Goal: Task Accomplishment & Management: Use online tool/utility

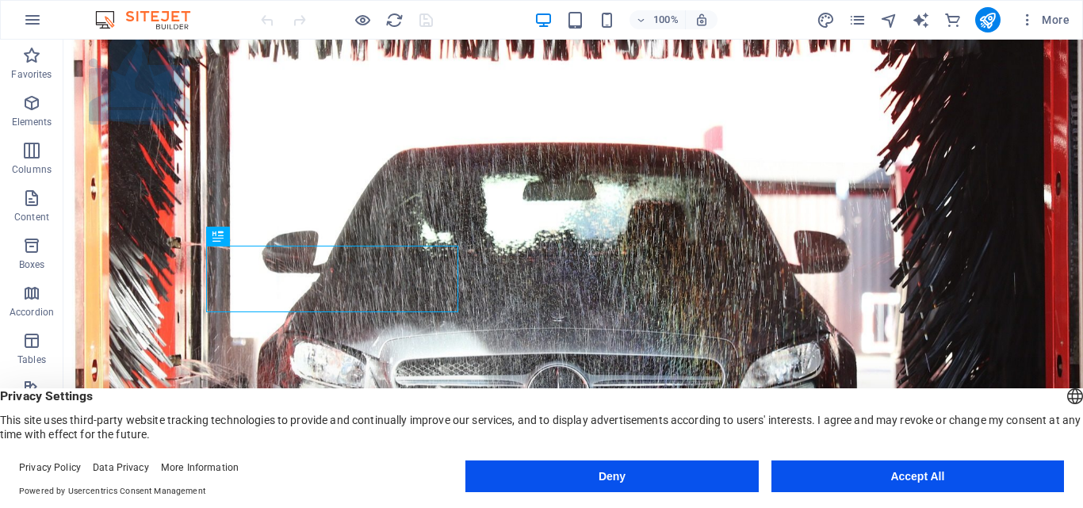
click at [887, 476] on button "Accept All" at bounding box center [917, 476] width 292 height 32
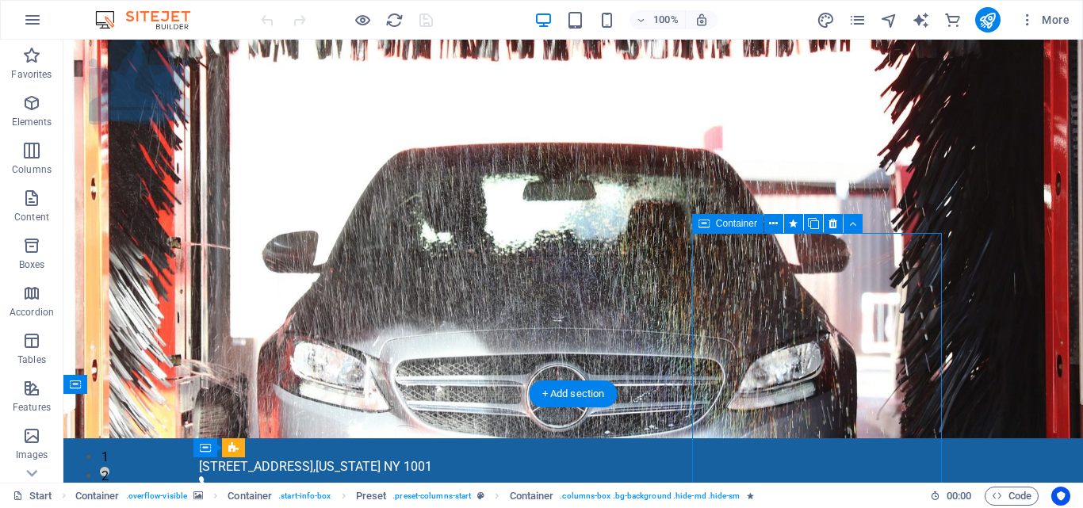
click at [833, 229] on icon at bounding box center [832, 224] width 9 height 17
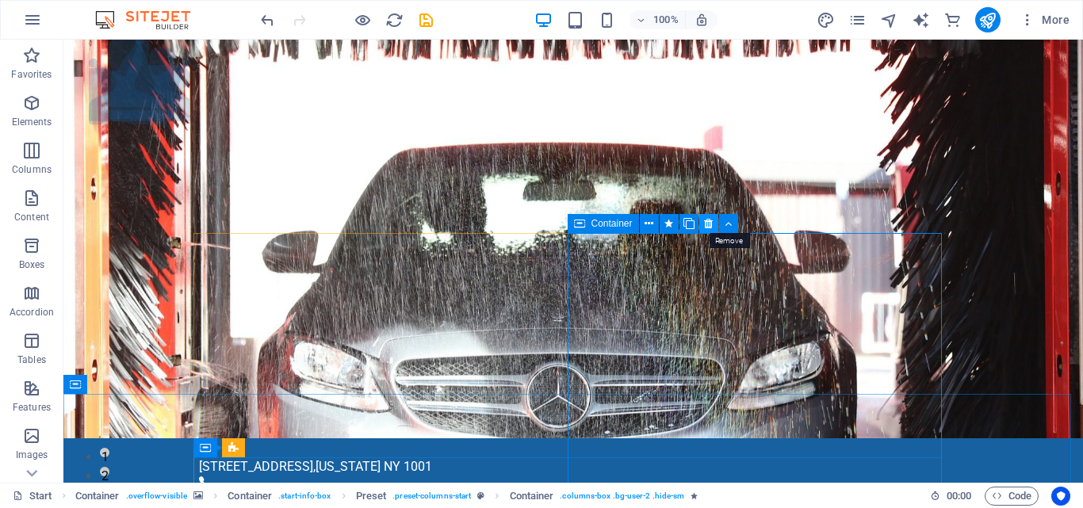
click at [708, 226] on icon at bounding box center [708, 224] width 9 height 17
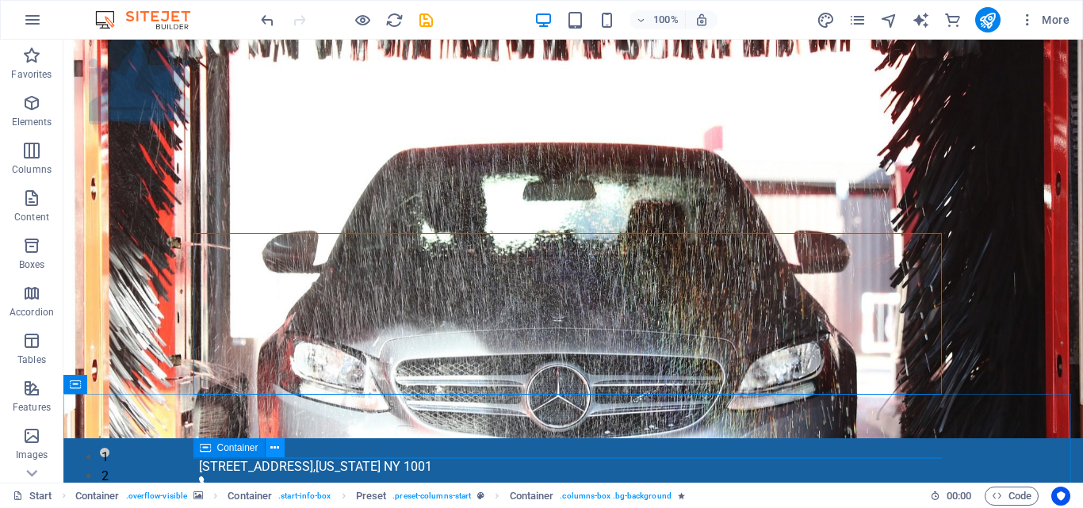
click at [275, 451] on icon at bounding box center [274, 448] width 9 height 17
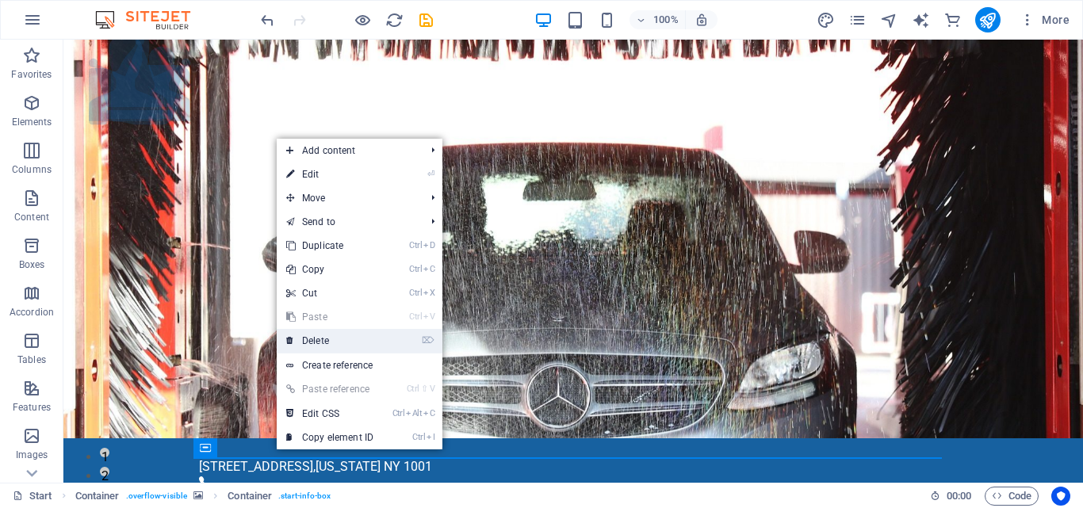
click at [345, 346] on link "⌦ Delete" at bounding box center [330, 341] width 106 height 24
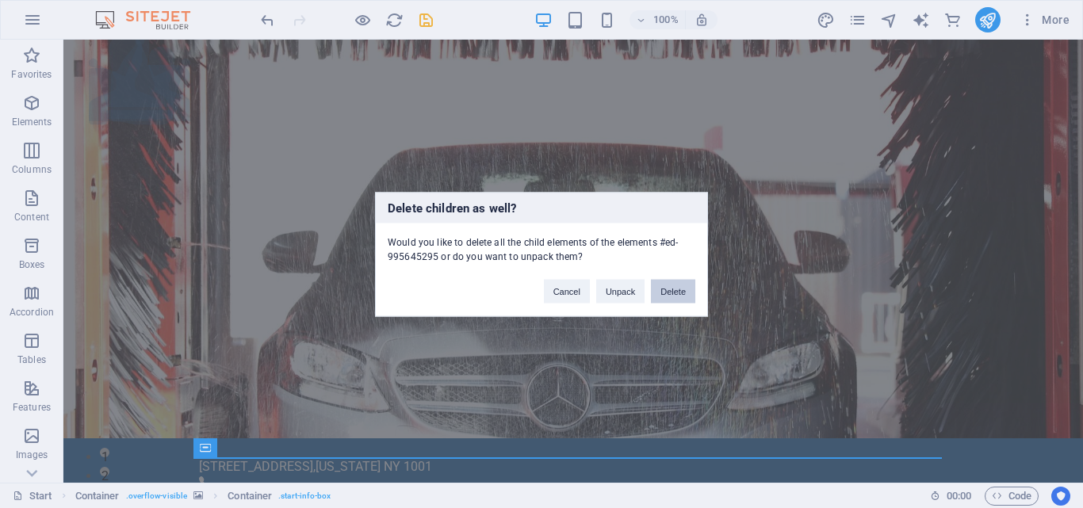
click at [686, 290] on button "Delete" at bounding box center [673, 291] width 44 height 24
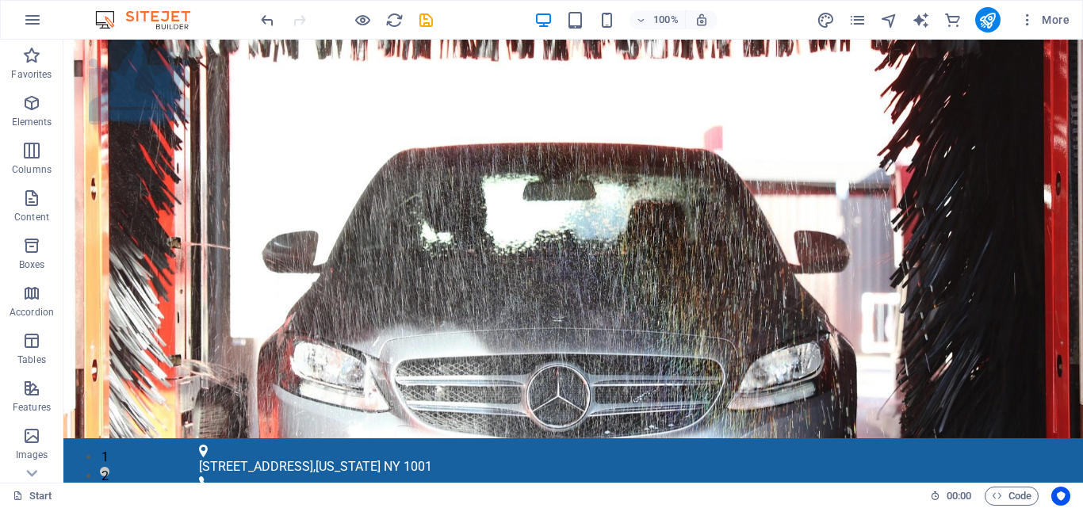
scroll to position [10, 0]
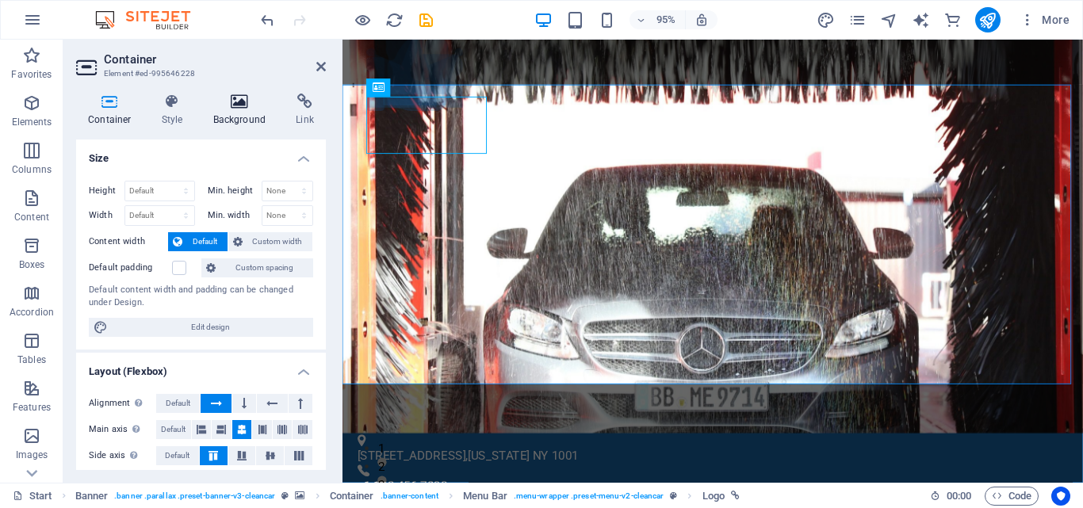
click at [239, 97] on icon at bounding box center [239, 102] width 77 height 16
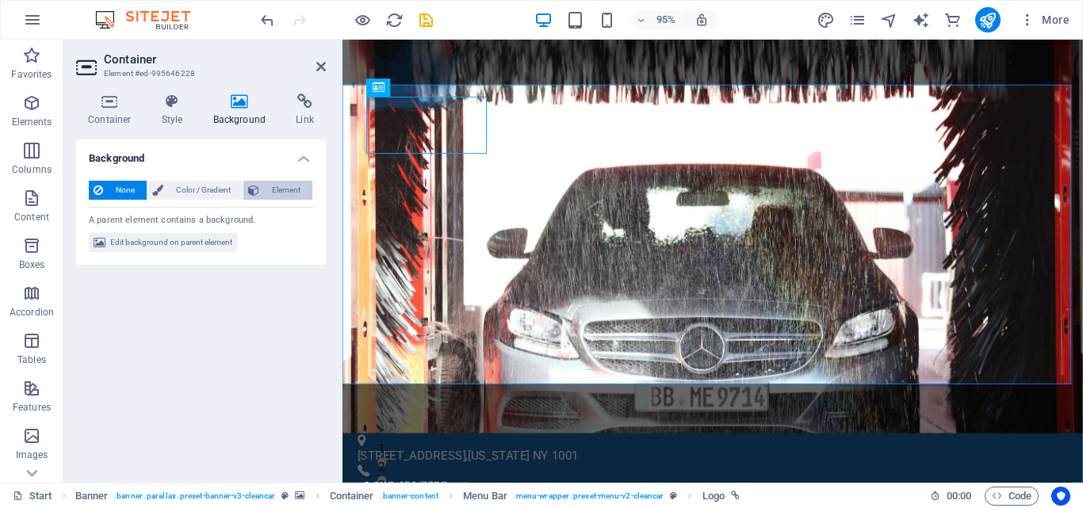
click at [267, 190] on span "Element" at bounding box center [286, 190] width 44 height 19
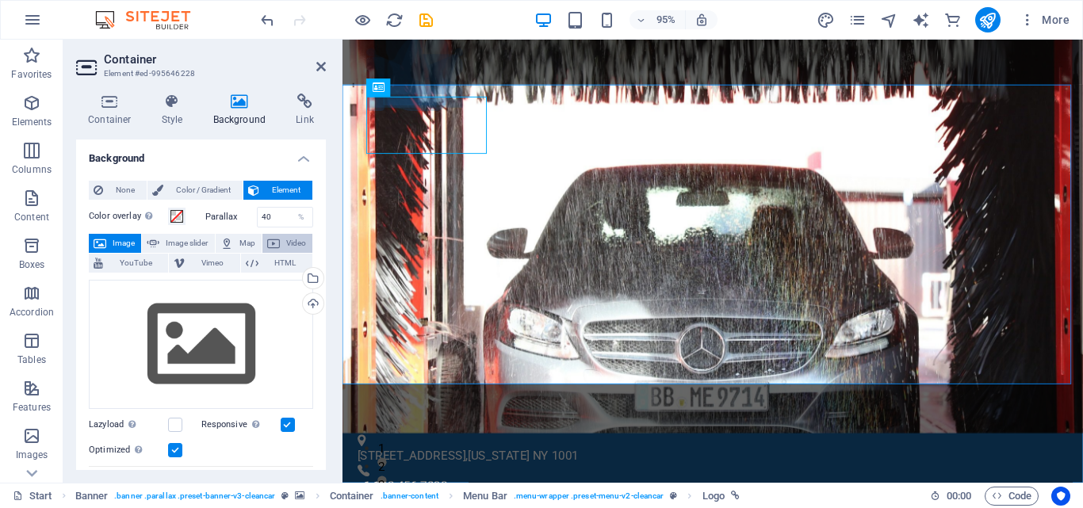
click at [279, 245] on button "Video" at bounding box center [287, 243] width 50 height 19
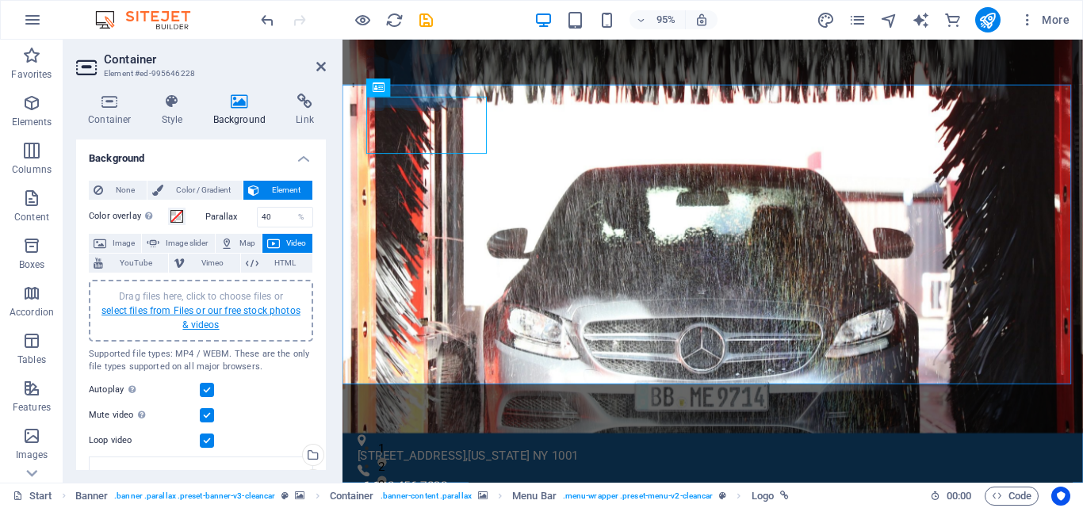
click at [247, 307] on link "select files from Files or our free stock photos & videos" at bounding box center [200, 317] width 199 height 25
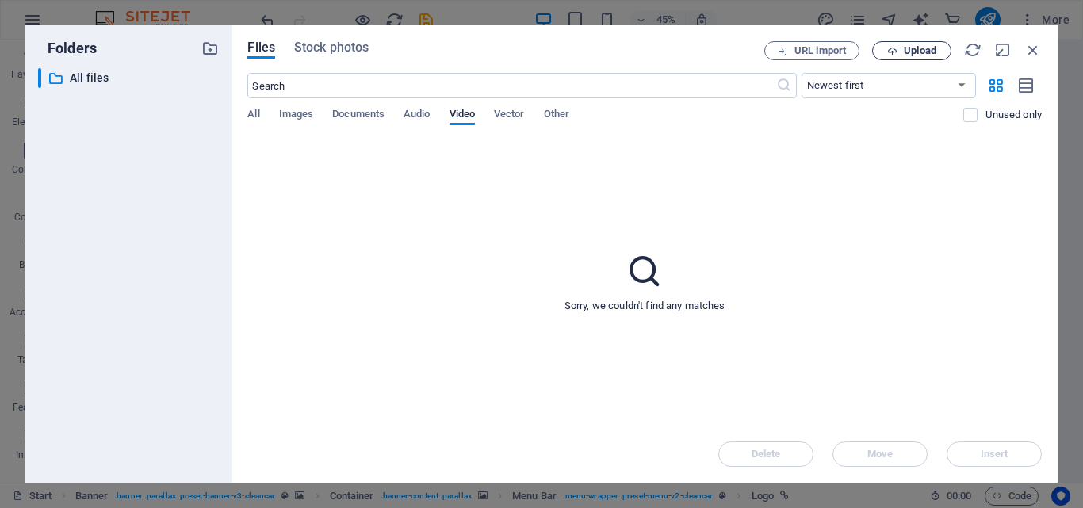
click at [930, 52] on span "Upload" at bounding box center [920, 51] width 32 height 10
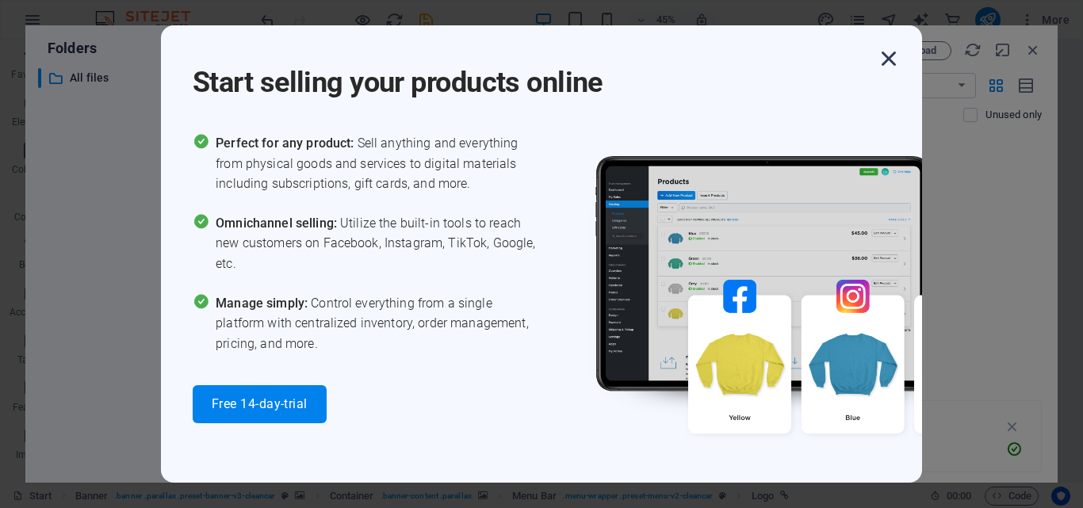
click at [885, 50] on icon "button" at bounding box center [888, 58] width 29 height 29
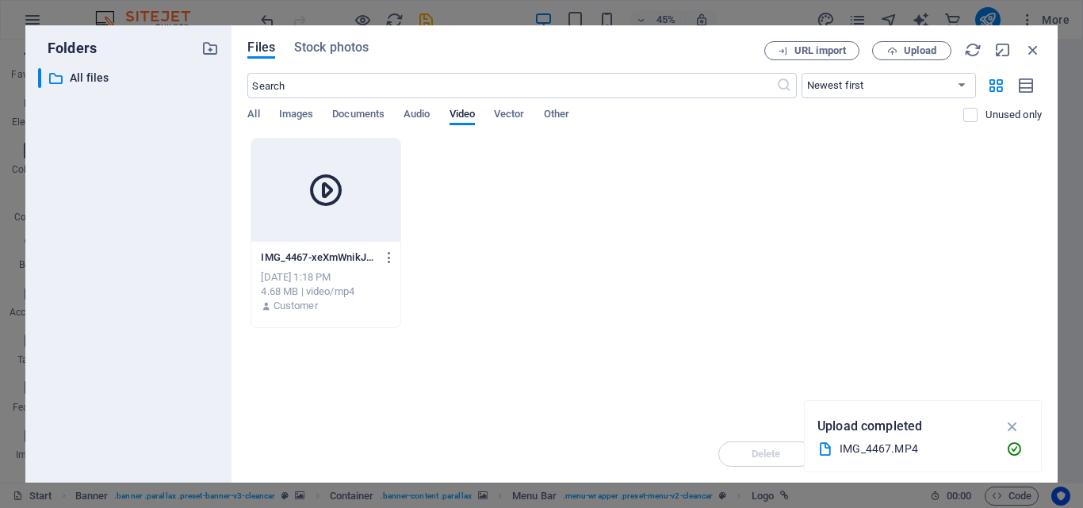
click at [383, 195] on div at bounding box center [325, 190] width 148 height 103
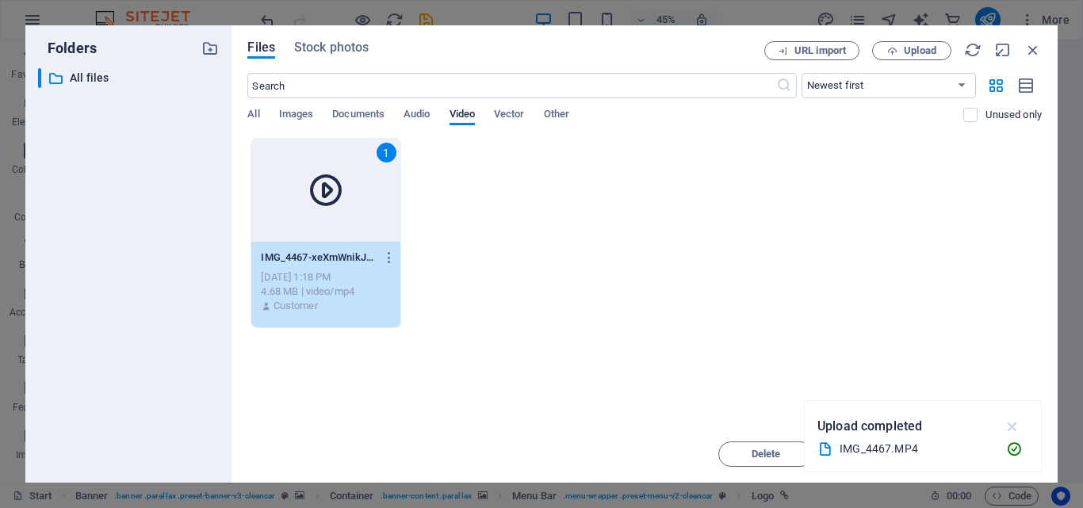
click at [1017, 426] on icon "button" at bounding box center [1012, 426] width 18 height 17
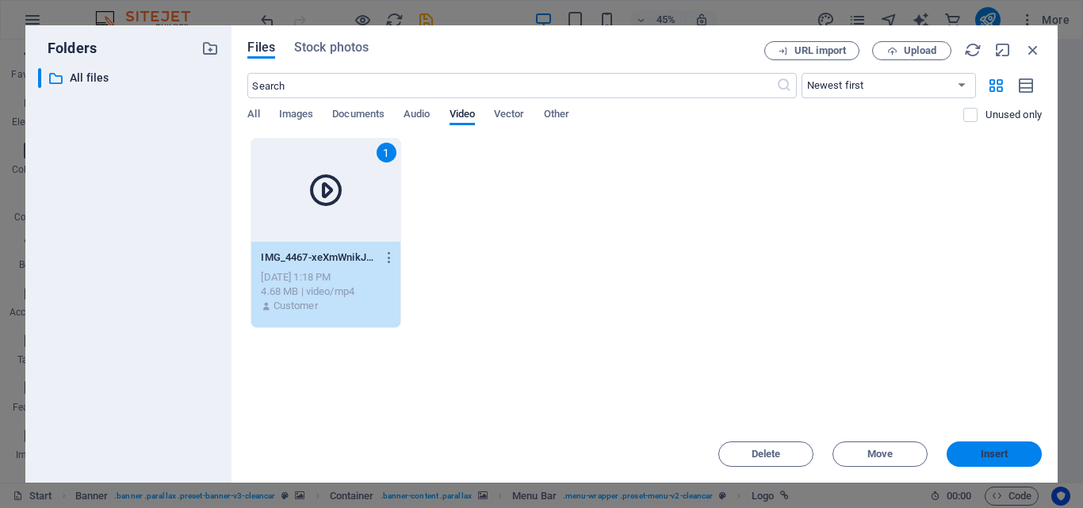
click at [1012, 451] on span "Insert" at bounding box center [994, 454] width 82 height 10
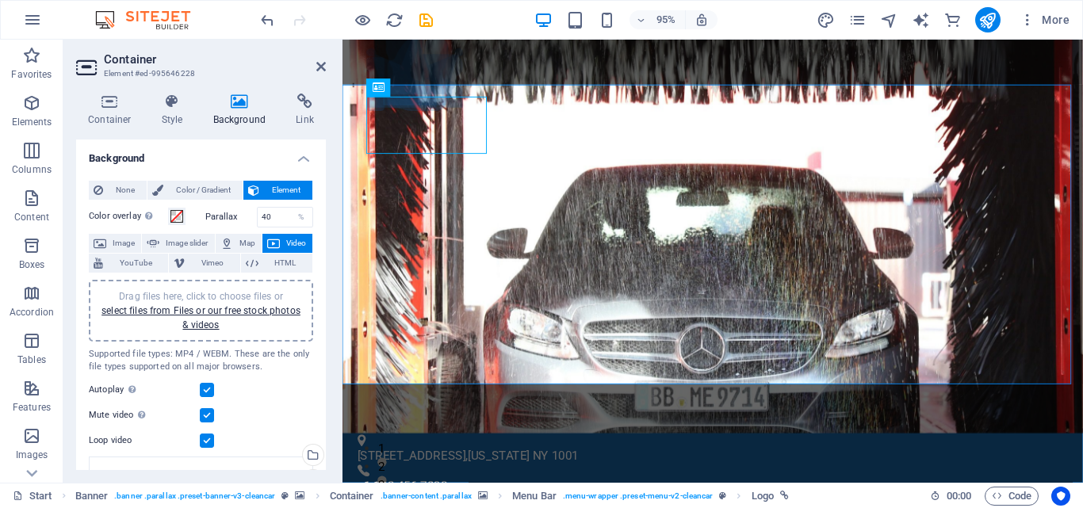
click at [207, 418] on label at bounding box center [207, 415] width 14 height 14
click at [0, 0] on input "Mute video Autoplay will be available if muted is checked" at bounding box center [0, 0] width 0 height 0
click at [208, 392] on label at bounding box center [207, 390] width 14 height 14
click at [0, 0] on input "Autoplay Autoplay is only available if muted is checked" at bounding box center [0, 0] width 0 height 0
click at [208, 392] on label at bounding box center [207, 390] width 14 height 14
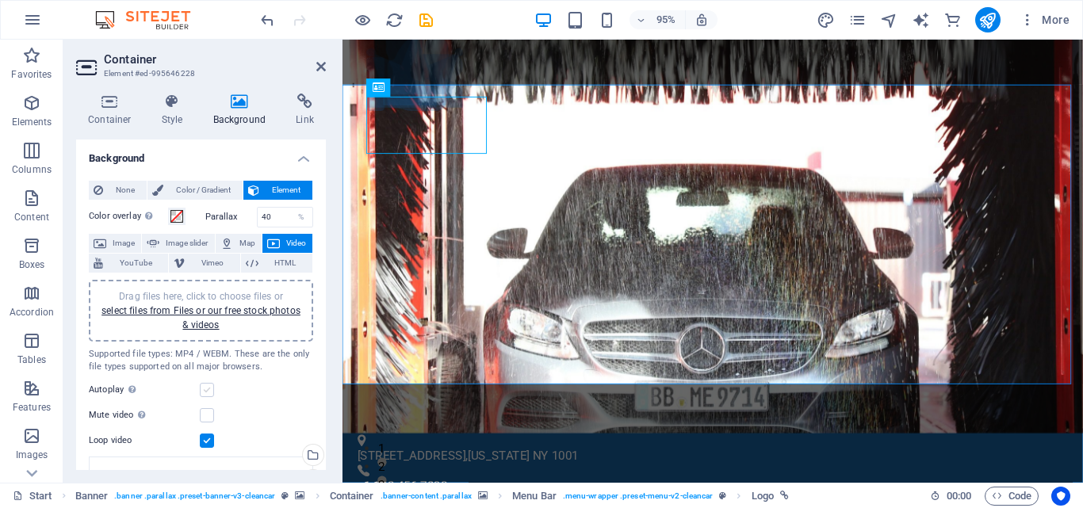
click at [0, 0] on input "Autoplay Autoplay is only available if muted is checked" at bounding box center [0, 0] width 0 height 0
click at [208, 392] on label at bounding box center [207, 390] width 14 height 14
click at [0, 0] on input "Autoplay Autoplay is only available if muted is checked" at bounding box center [0, 0] width 0 height 0
click at [210, 419] on label at bounding box center [207, 415] width 14 height 14
click at [0, 0] on input "Mute video Autoplay will be available if muted is checked" at bounding box center [0, 0] width 0 height 0
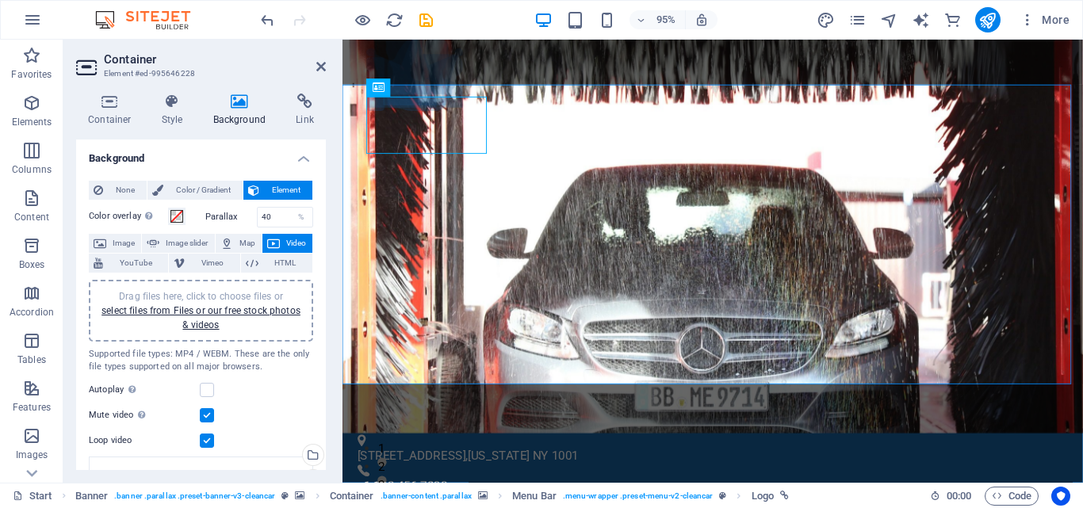
click at [210, 419] on label at bounding box center [207, 415] width 14 height 14
click at [0, 0] on input "Mute video Autoplay will be available if muted is checked" at bounding box center [0, 0] width 0 height 0
click at [211, 440] on label at bounding box center [207, 441] width 14 height 14
click at [0, 0] on input "Loop video" at bounding box center [0, 0] width 0 height 0
click at [209, 393] on label at bounding box center [207, 390] width 14 height 14
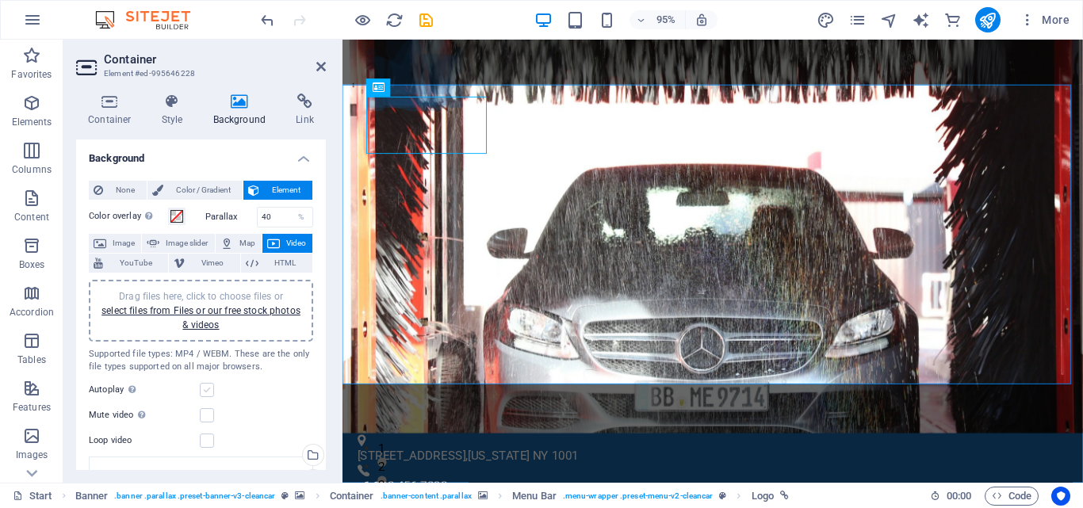
click at [0, 0] on input "Autoplay Autoplay is only available if muted is checked" at bounding box center [0, 0] width 0 height 0
click at [208, 393] on label at bounding box center [207, 390] width 14 height 14
click at [0, 0] on input "Autoplay Autoplay is only available if muted is checked" at bounding box center [0, 0] width 0 height 0
click at [208, 441] on label at bounding box center [207, 441] width 14 height 14
click at [0, 0] on input "Loop video" at bounding box center [0, 0] width 0 height 0
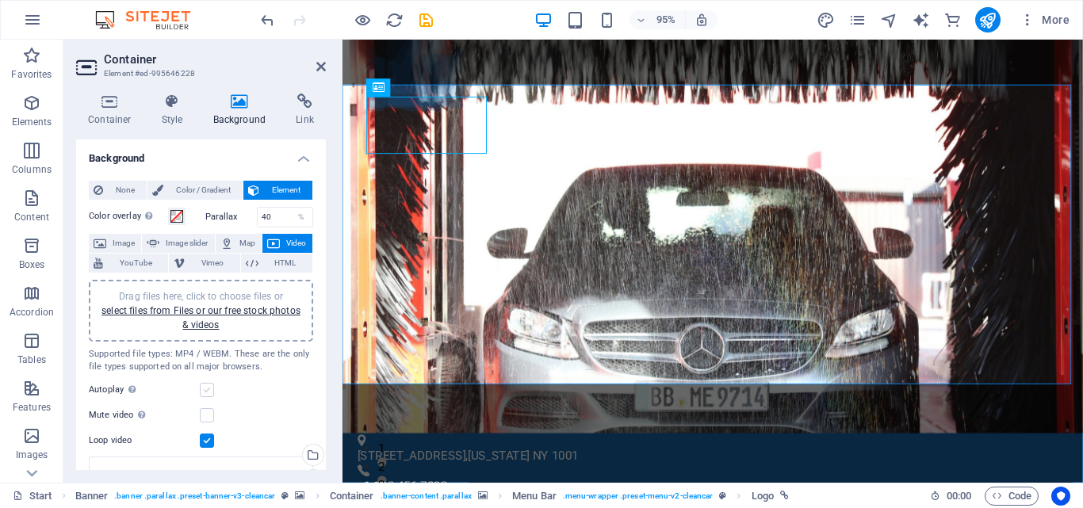
click at [208, 388] on label at bounding box center [207, 390] width 14 height 14
click at [0, 0] on input "Autoplay Autoplay is only available if muted is checked" at bounding box center [0, 0] width 0 height 0
click at [201, 413] on label at bounding box center [207, 415] width 14 height 14
click at [0, 0] on input "Mute video Autoplay will be available if muted is checked" at bounding box center [0, 0] width 0 height 0
click at [204, 392] on label at bounding box center [207, 390] width 14 height 14
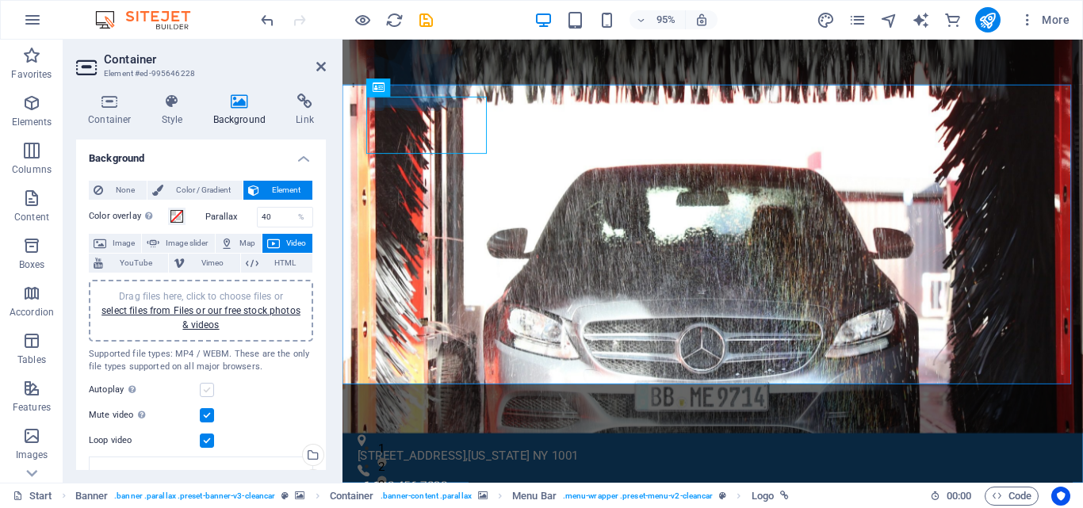
click at [0, 0] on input "Autoplay Autoplay is only available if muted is checked" at bounding box center [0, 0] width 0 height 0
drag, startPoint x: 326, startPoint y: 294, endPoint x: 326, endPoint y: 313, distance: 19.0
click at [326, 313] on div "Container Style Background Link Size Height Default px rem % vh vw Min. height …" at bounding box center [200, 282] width 275 height 402
drag, startPoint x: 326, startPoint y: 319, endPoint x: 326, endPoint y: 367, distance: 48.3
click at [326, 367] on div "Container Style Background Link Size Height Default px rem % vh vw Min. height …" at bounding box center [200, 282] width 275 height 402
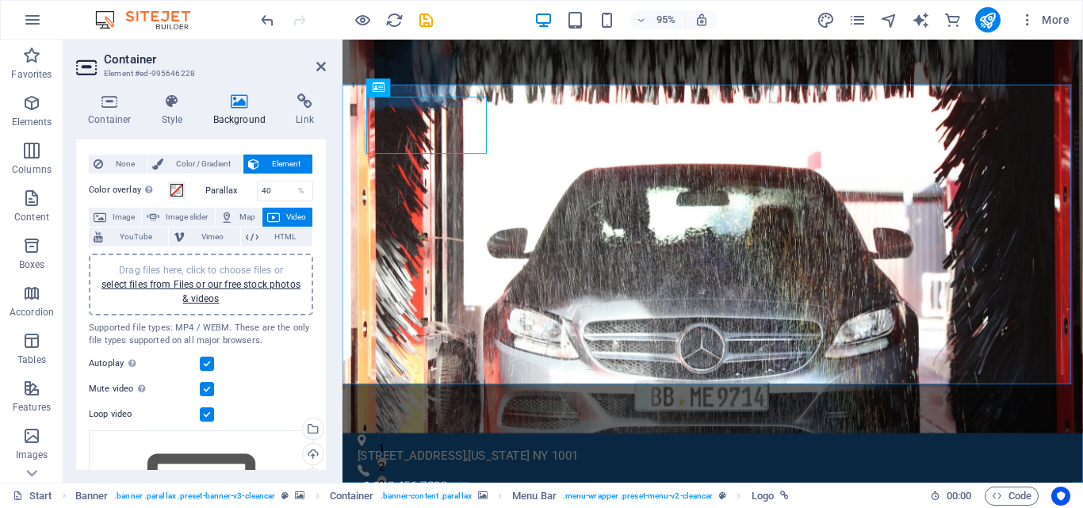
scroll to position [25, 0]
click at [317, 70] on icon at bounding box center [321, 66] width 10 height 13
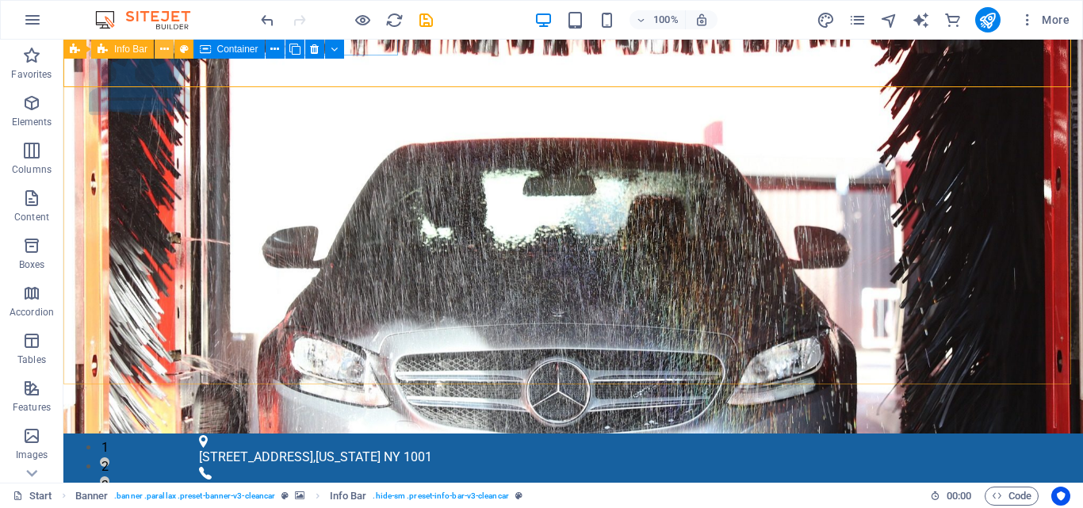
click at [160, 50] on icon at bounding box center [164, 49] width 9 height 17
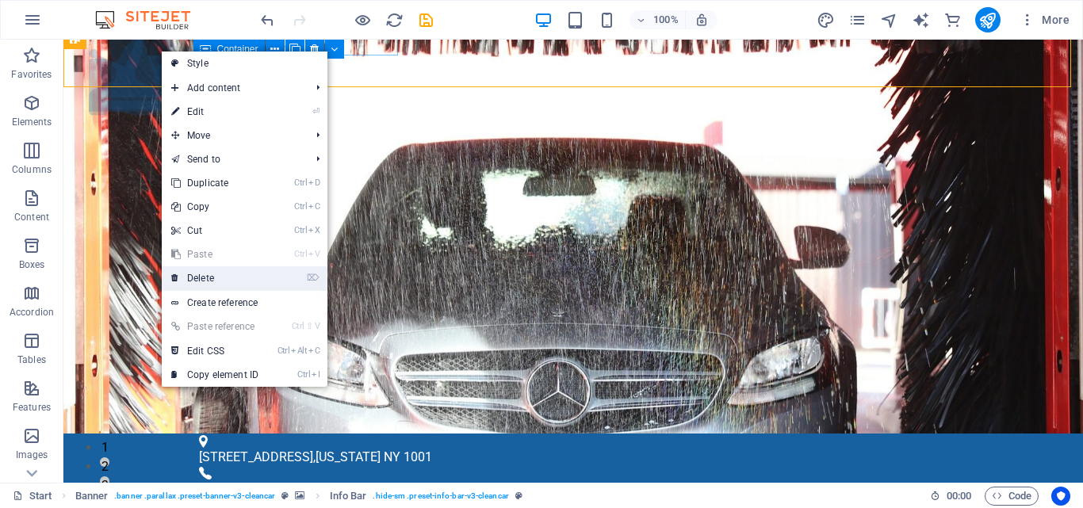
click at [212, 278] on link "⌦ Delete" at bounding box center [215, 278] width 106 height 24
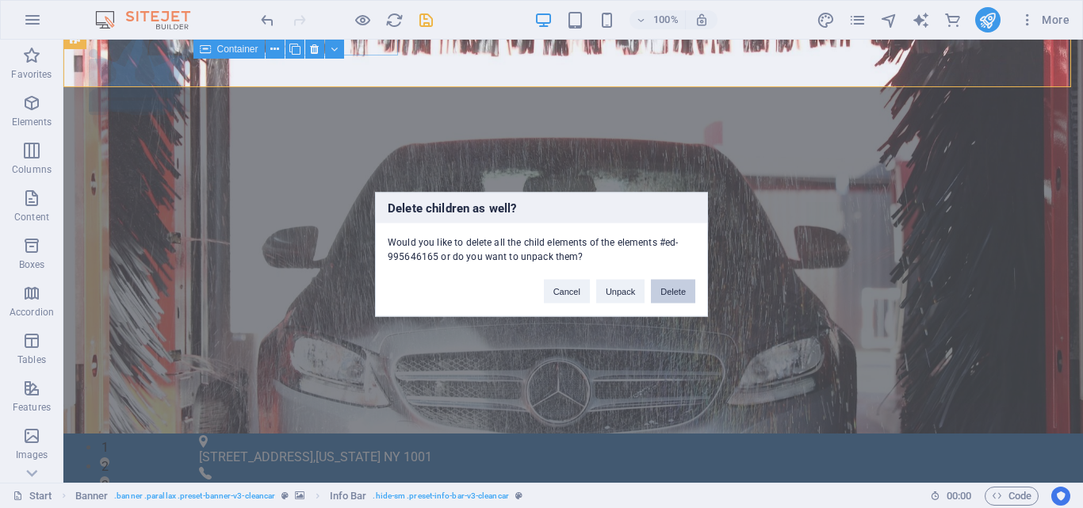
click at [688, 294] on button "Delete" at bounding box center [673, 291] width 44 height 24
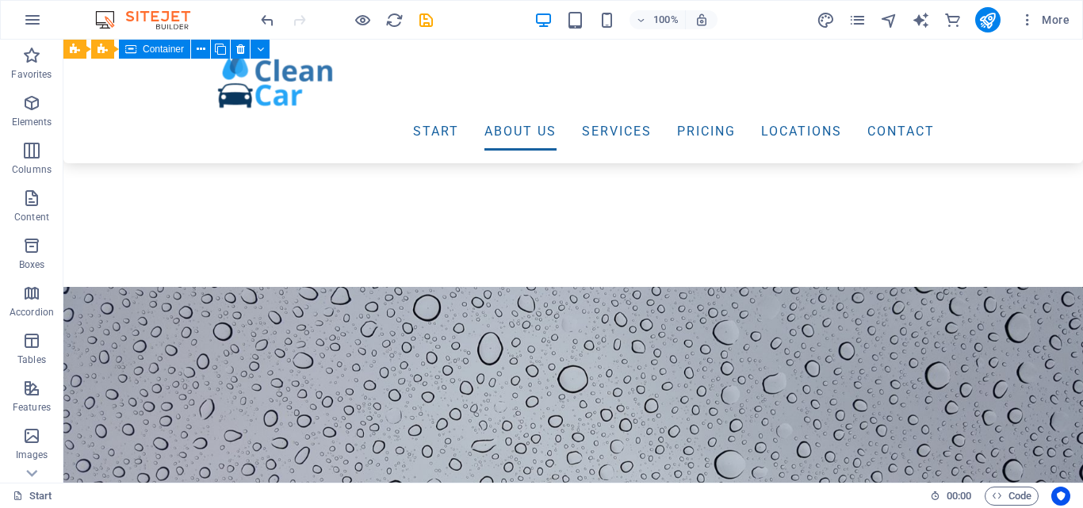
scroll to position [0, 0]
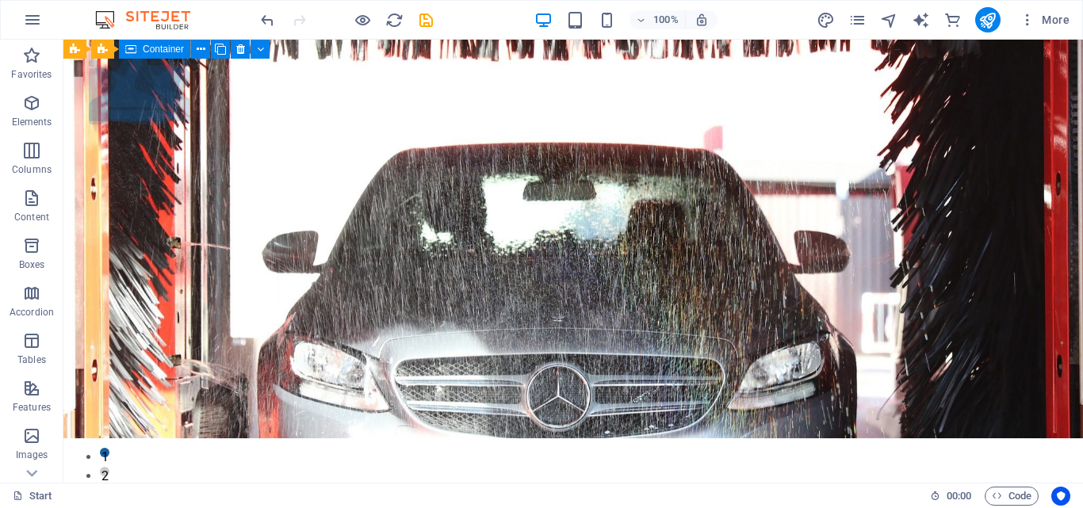
drag, startPoint x: 1078, startPoint y: 67, endPoint x: 1145, endPoint y: 74, distance: 67.7
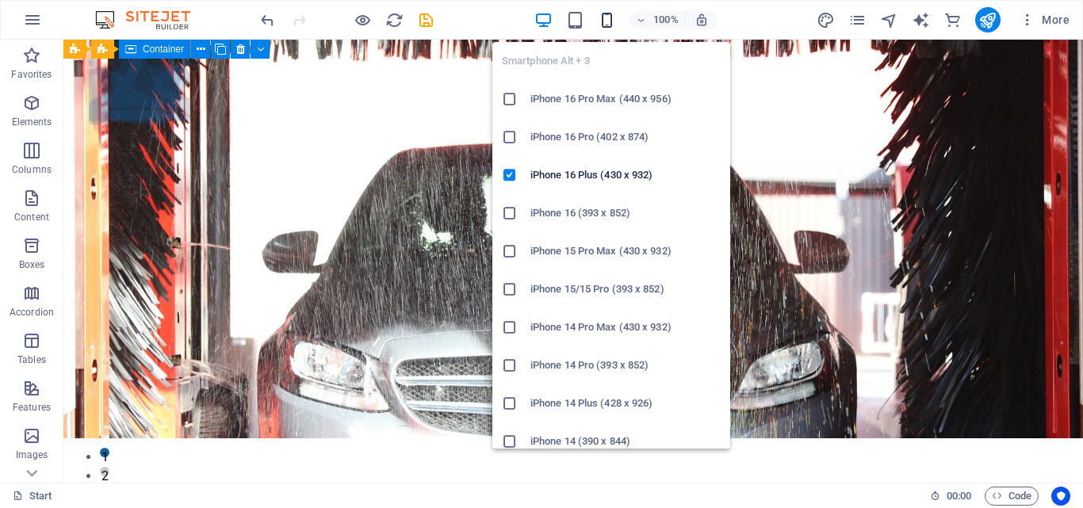
click at [610, 16] on icon "button" at bounding box center [607, 20] width 18 height 18
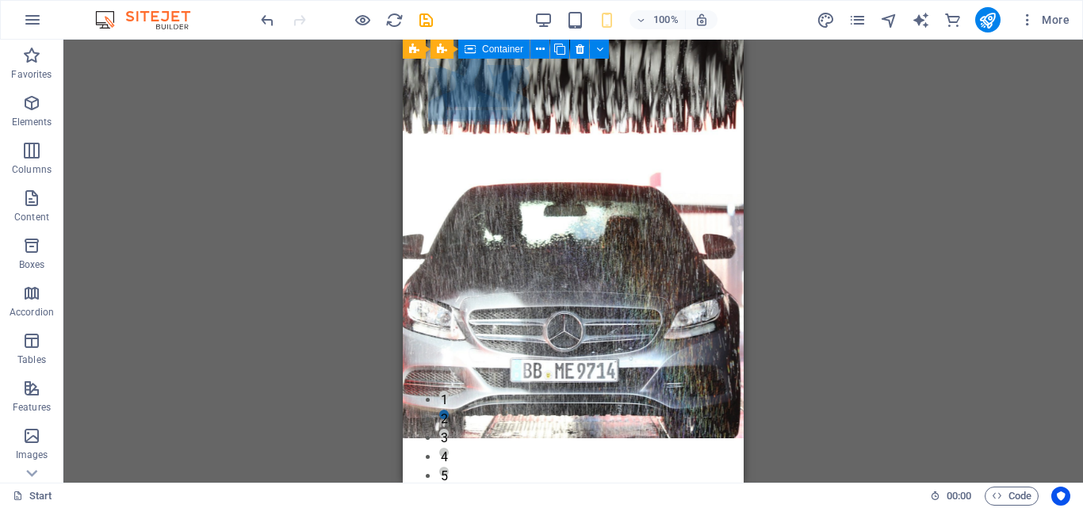
drag, startPoint x: 739, startPoint y: 59, endPoint x: 1148, endPoint y: 82, distance: 410.3
drag, startPoint x: 741, startPoint y: 61, endPoint x: 1144, endPoint y: 78, distance: 403.0
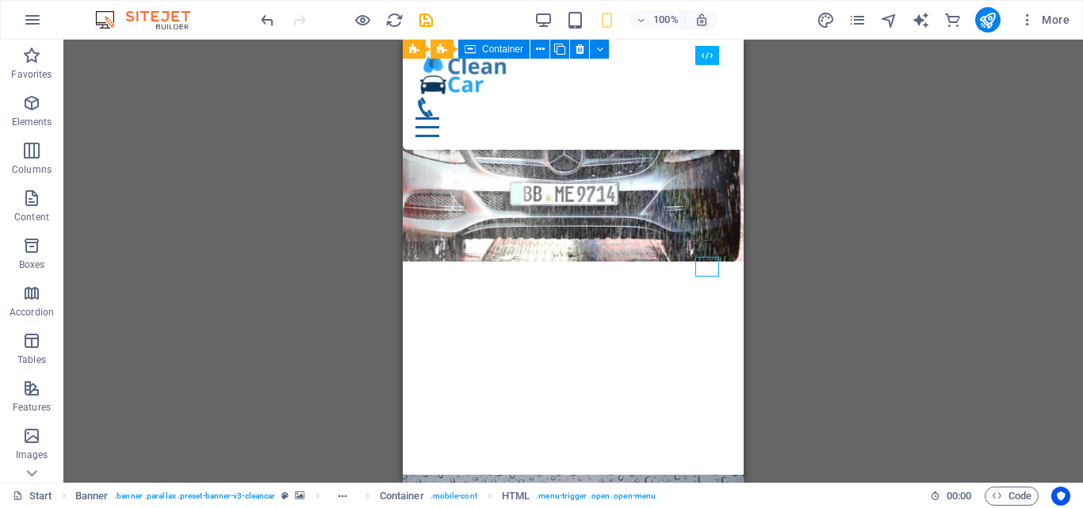
scroll to position [321, 0]
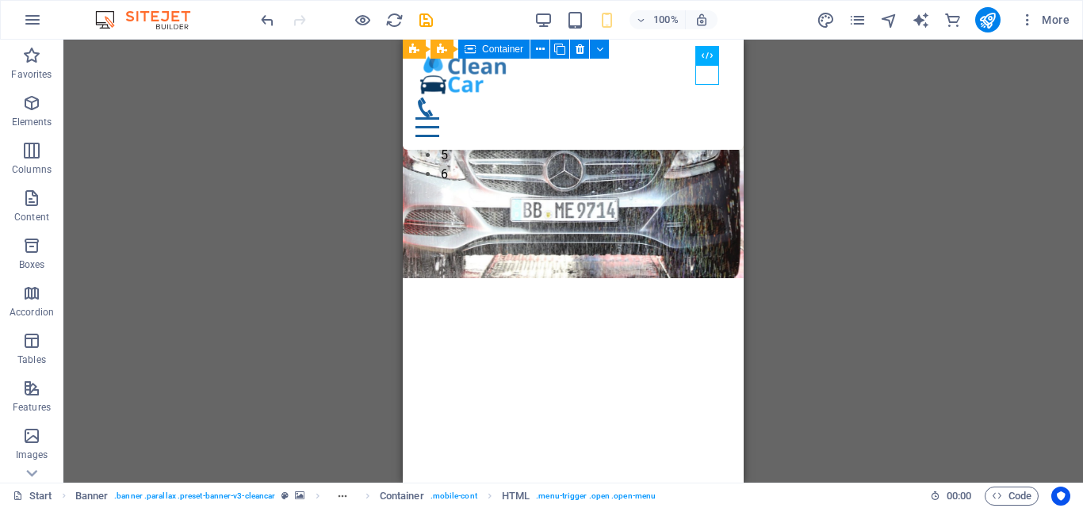
drag, startPoint x: 740, startPoint y: 62, endPoint x: 1151, endPoint y: 109, distance: 413.3
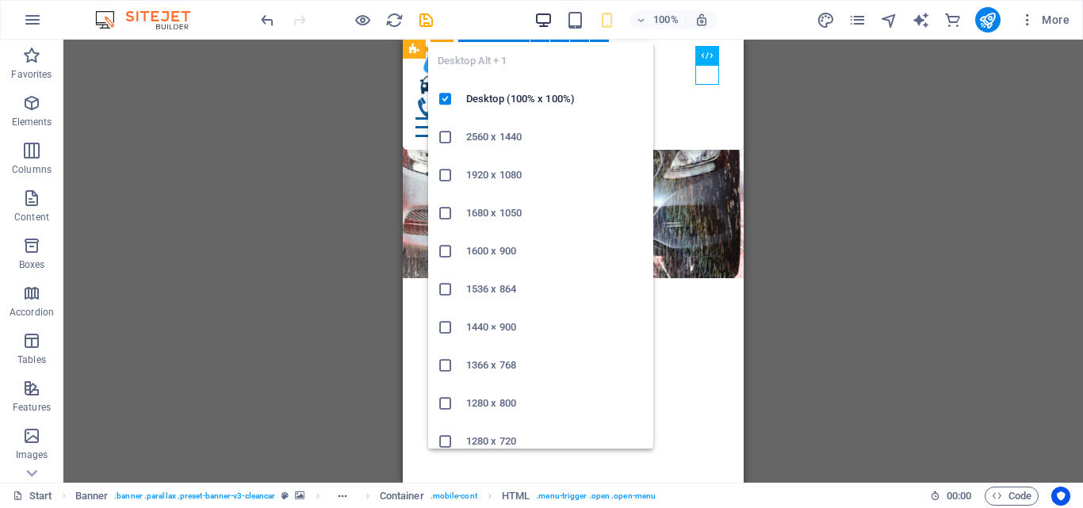
click at [552, 18] on icon "button" at bounding box center [543, 20] width 18 height 18
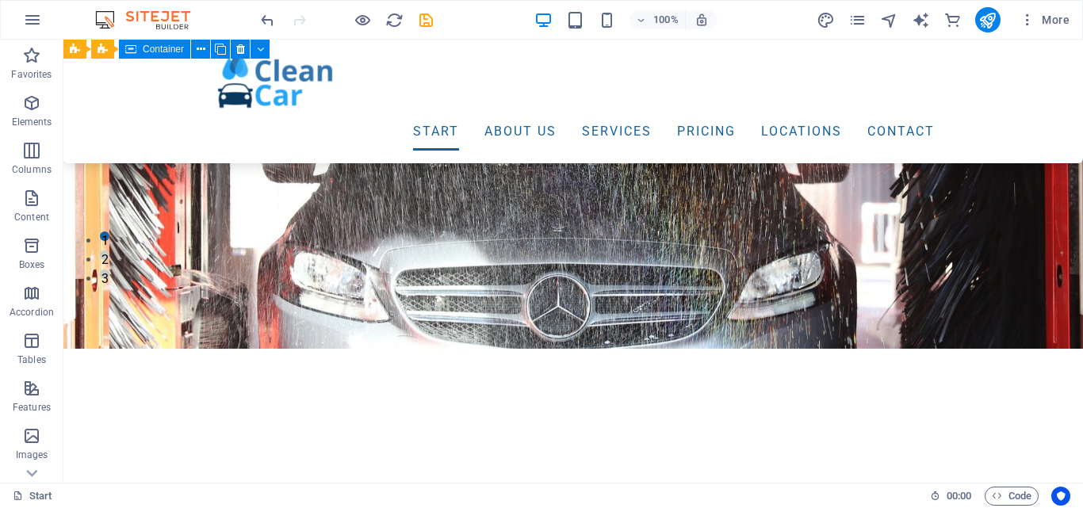
scroll to position [217, 0]
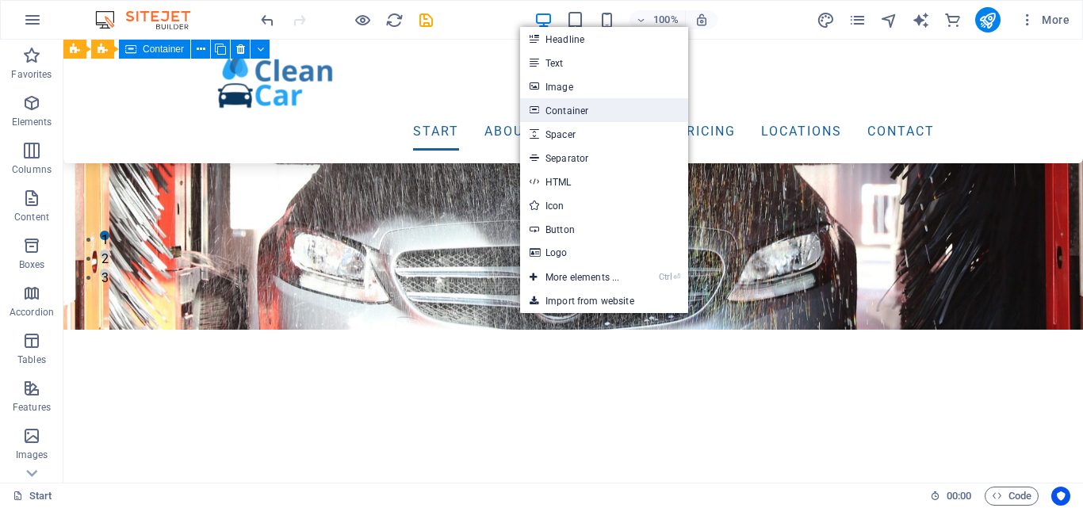
click at [585, 113] on link "Container" at bounding box center [604, 110] width 168 height 24
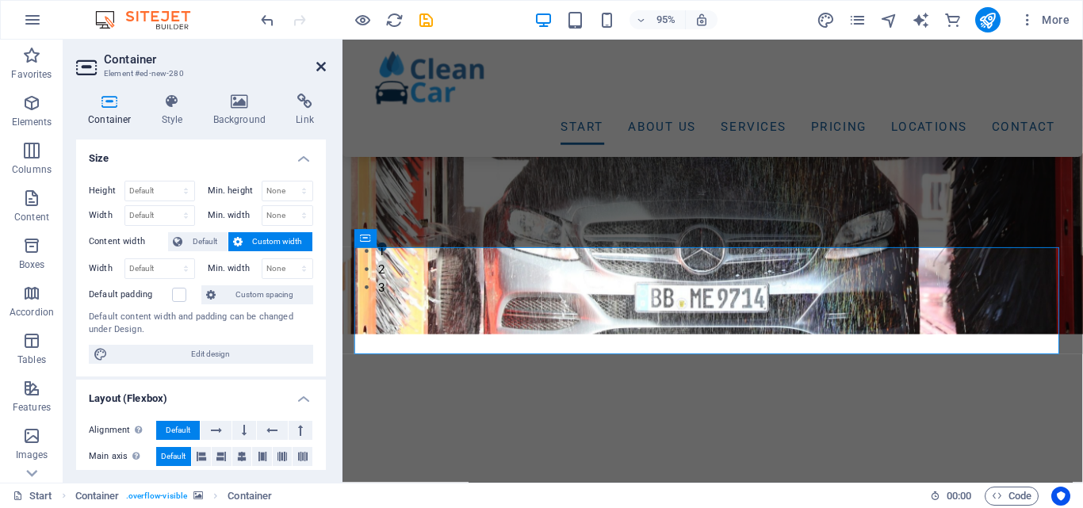
click at [319, 67] on icon at bounding box center [321, 66] width 10 height 13
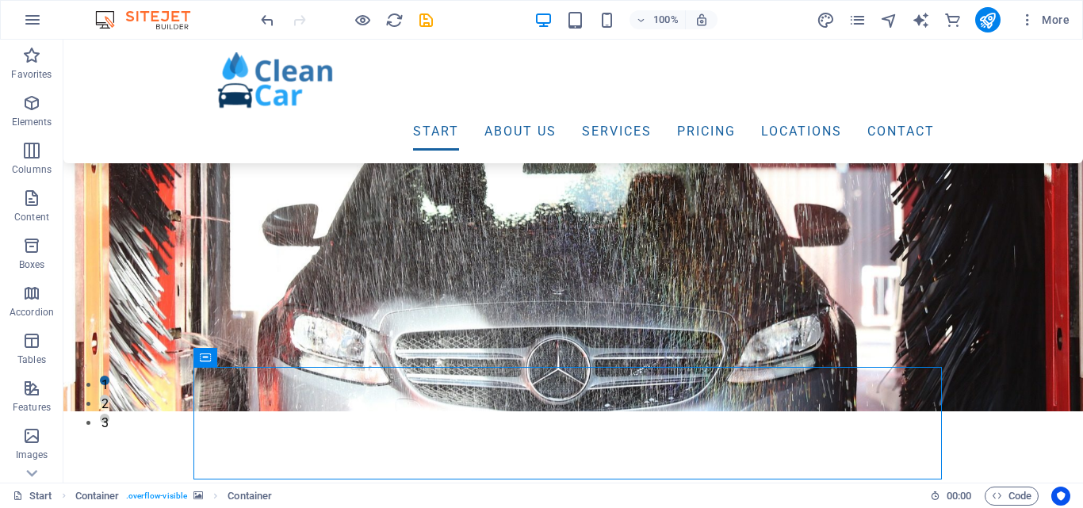
scroll to position [90, 0]
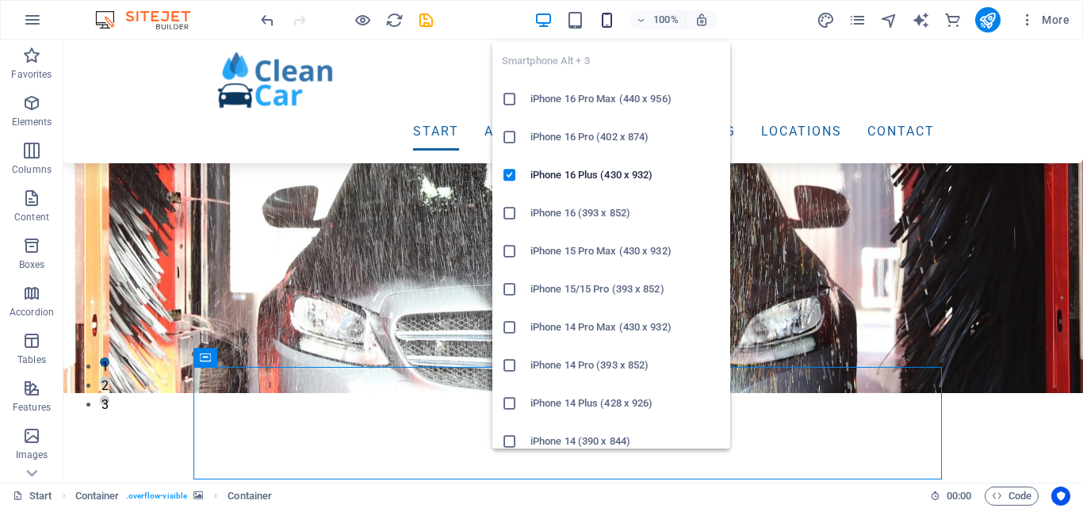
click at [609, 12] on icon "button" at bounding box center [607, 20] width 18 height 18
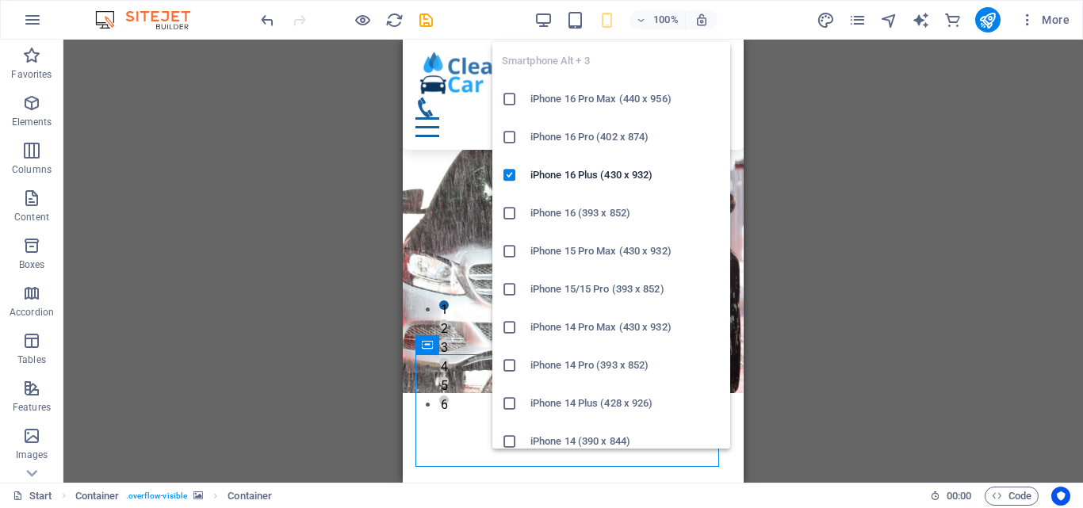
click at [609, 12] on icon "button" at bounding box center [607, 20] width 18 height 18
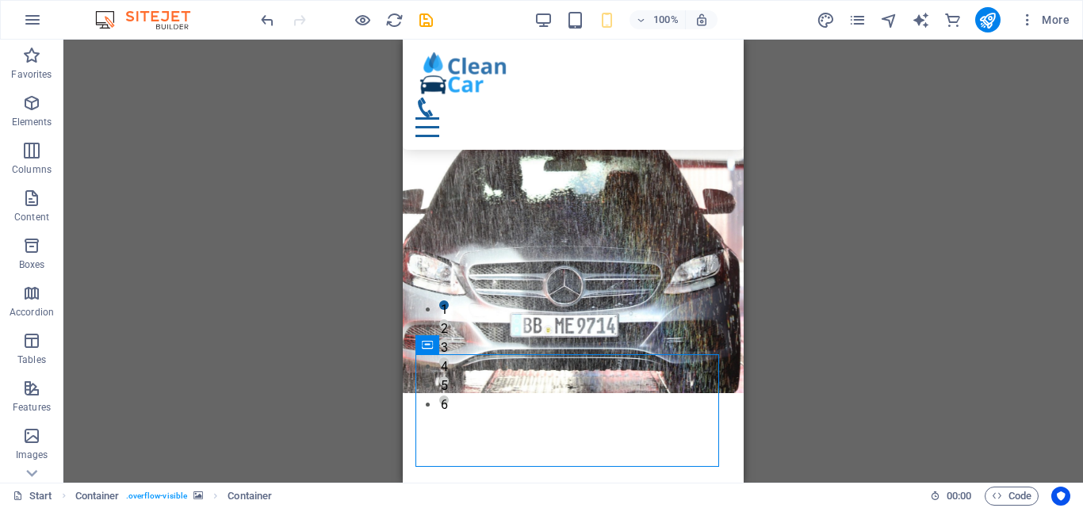
click at [933, 122] on div "Drag here to replace the existing content. Press “Ctrl” if you want to create a…" at bounding box center [572, 261] width 1019 height 443
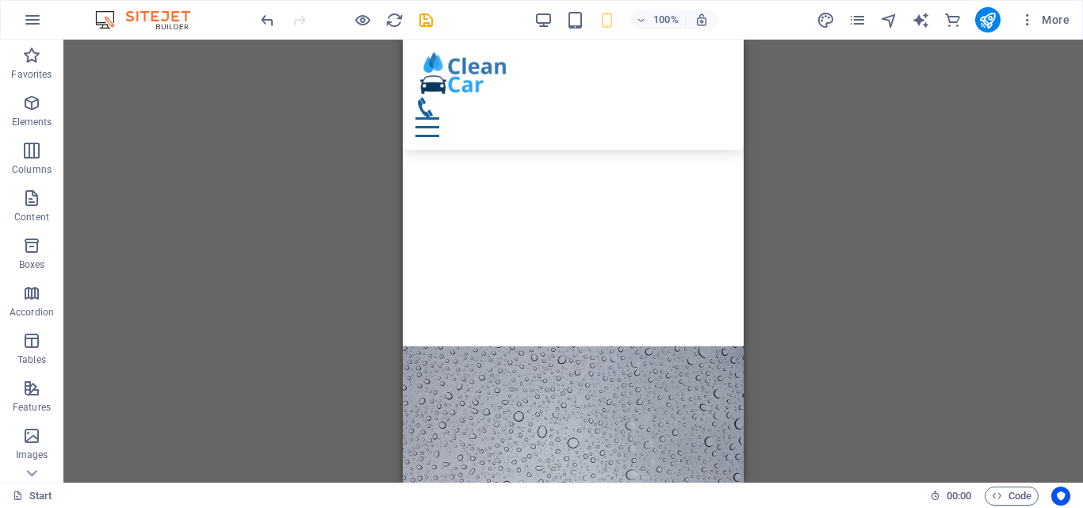
scroll to position [449, 0]
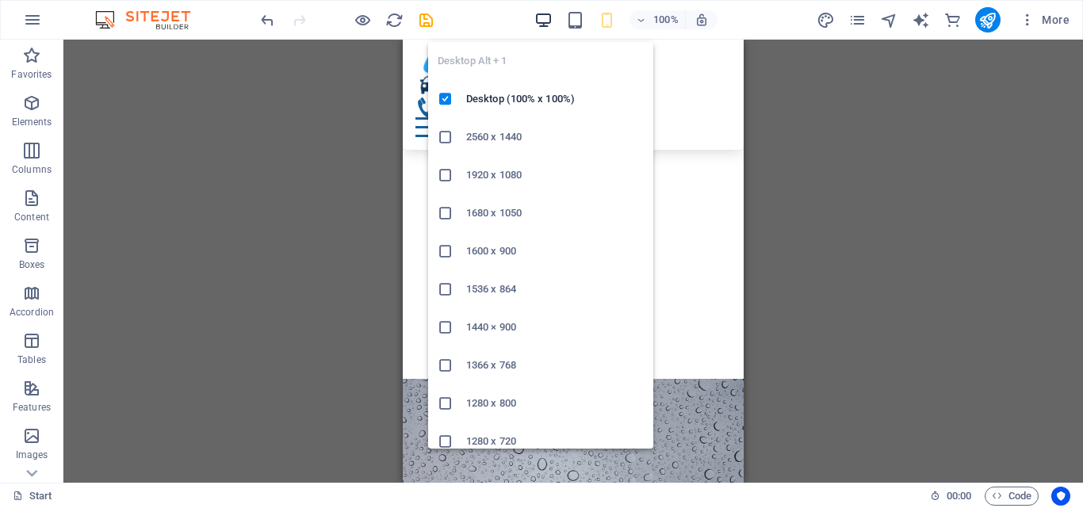
click at [534, 20] on icon "button" at bounding box center [543, 20] width 18 height 18
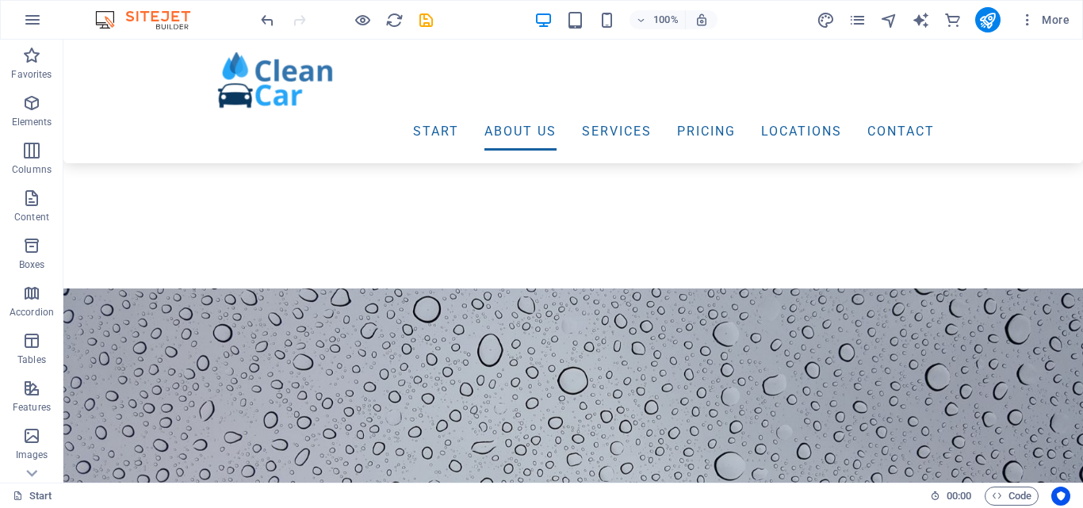
scroll to position [521, 0]
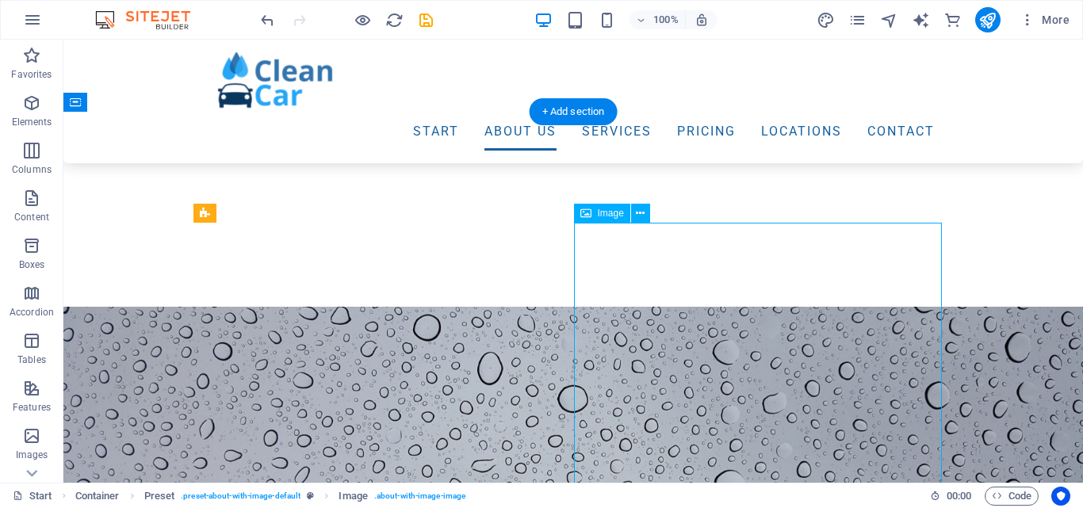
click at [636, 218] on icon at bounding box center [640, 213] width 9 height 17
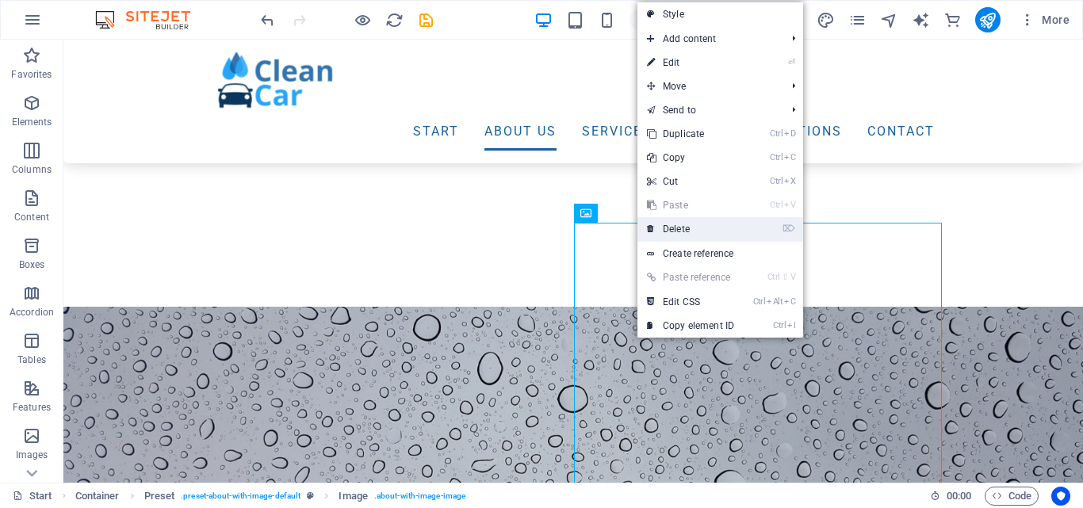
click at [690, 225] on link "⌦ Delete" at bounding box center [690, 229] width 106 height 24
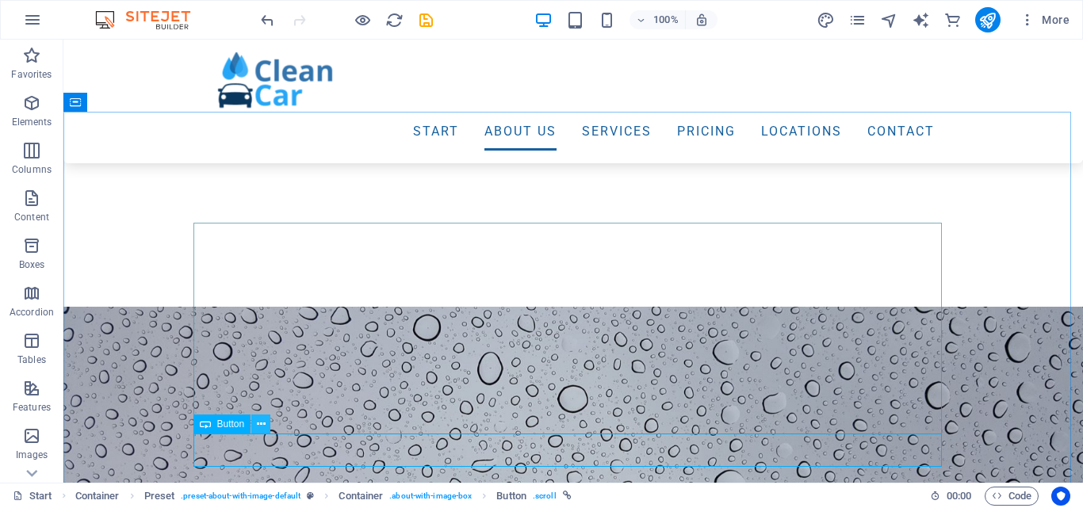
click at [266, 426] on button at bounding box center [260, 424] width 19 height 19
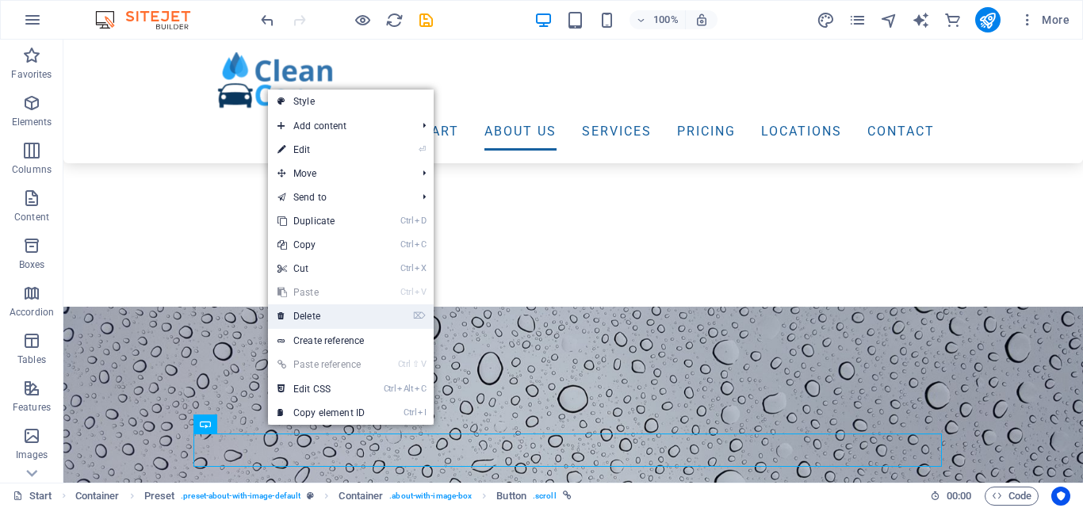
click at [338, 317] on link "⌦ Delete" at bounding box center [321, 316] width 106 height 24
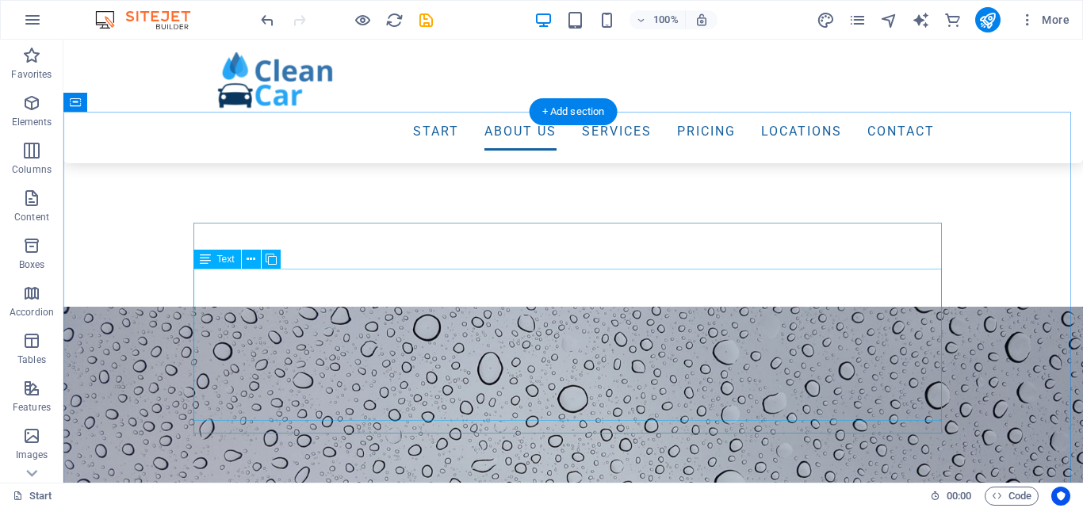
drag, startPoint x: 401, startPoint y: 357, endPoint x: 338, endPoint y: 317, distance: 74.8
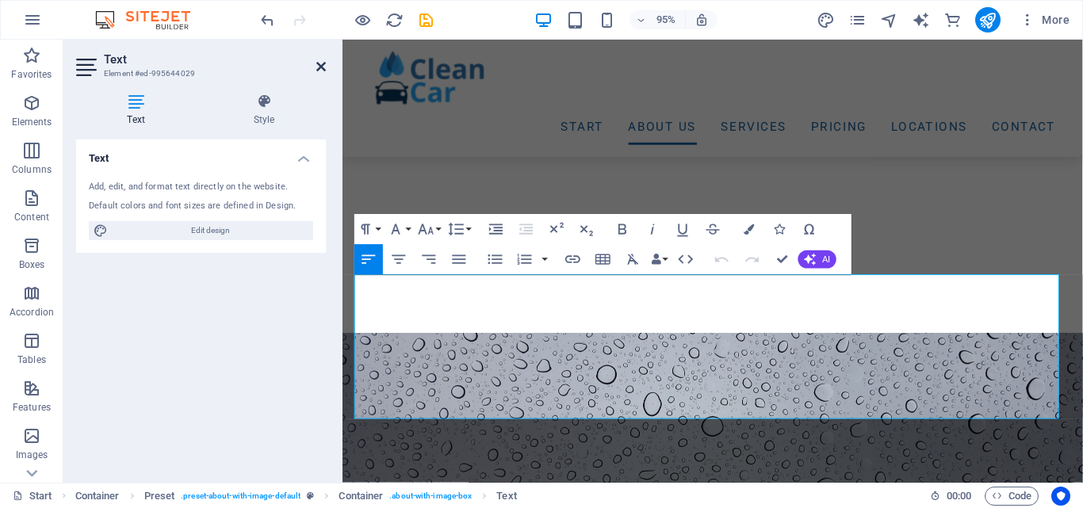
click at [317, 63] on icon at bounding box center [321, 66] width 10 height 13
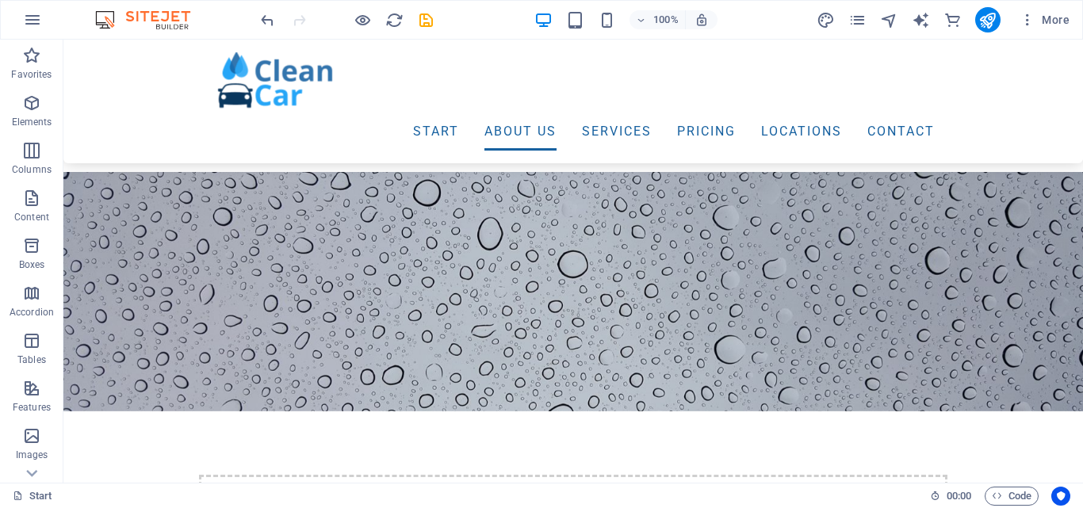
scroll to position [621, 0]
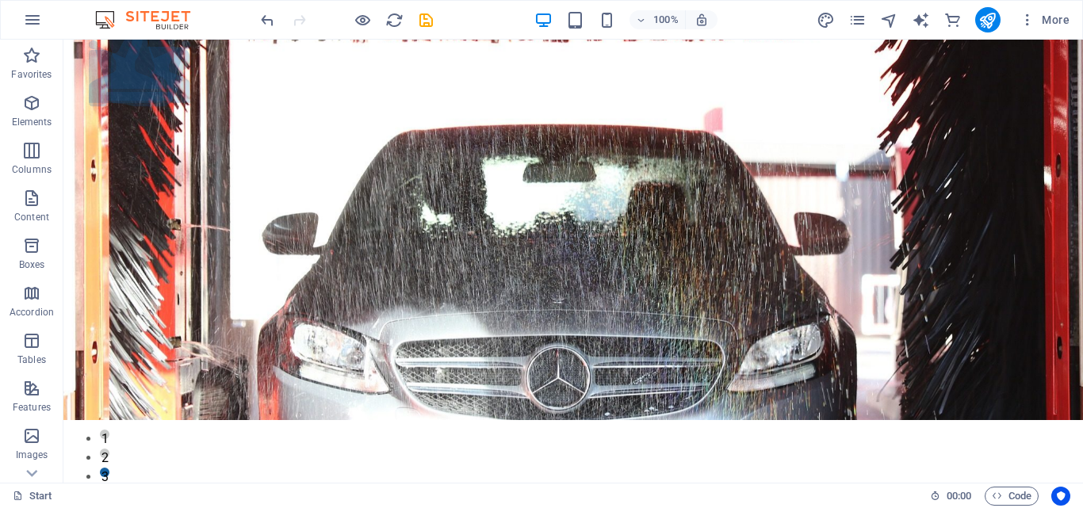
scroll to position [0, 0]
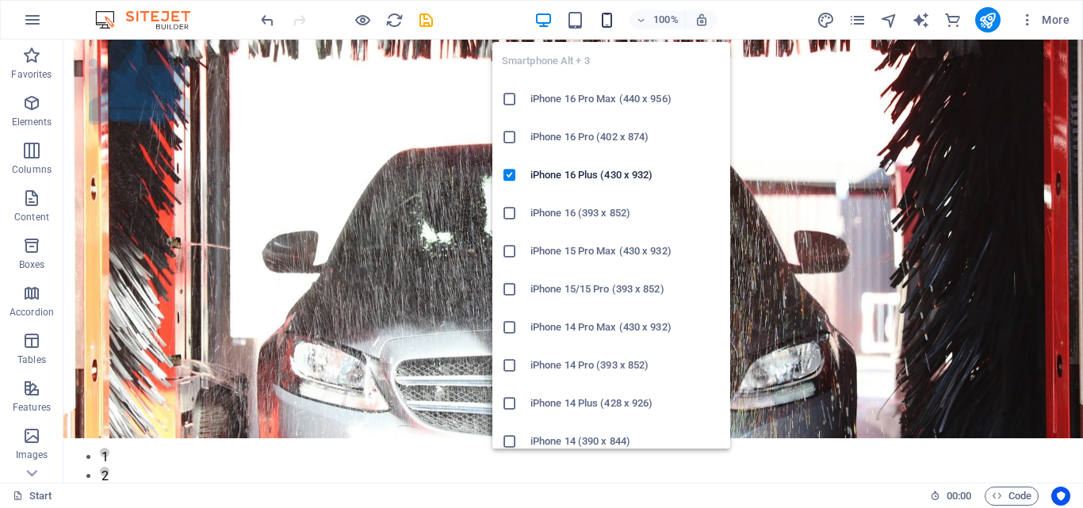
click at [611, 25] on icon "button" at bounding box center [607, 20] width 18 height 18
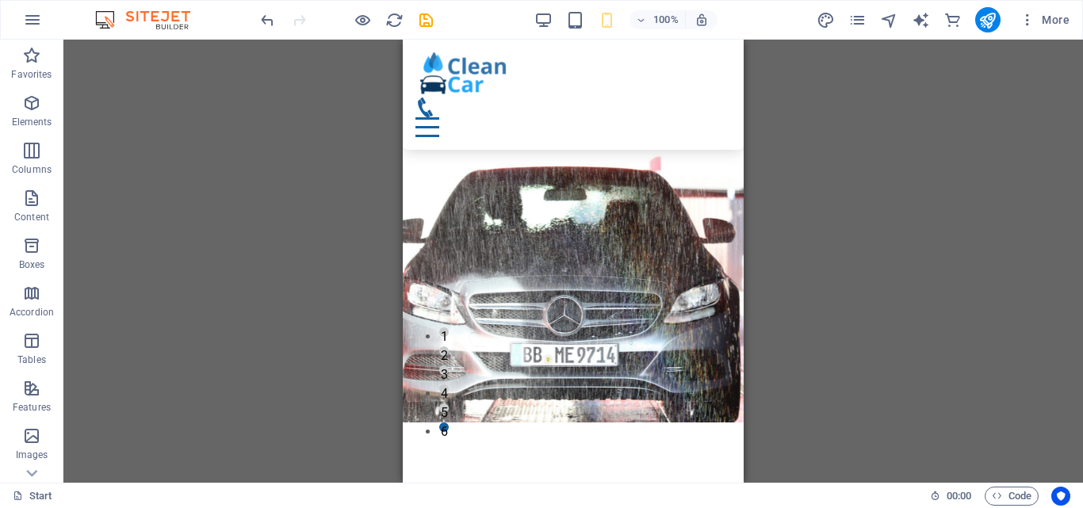
scroll to position [95, 0]
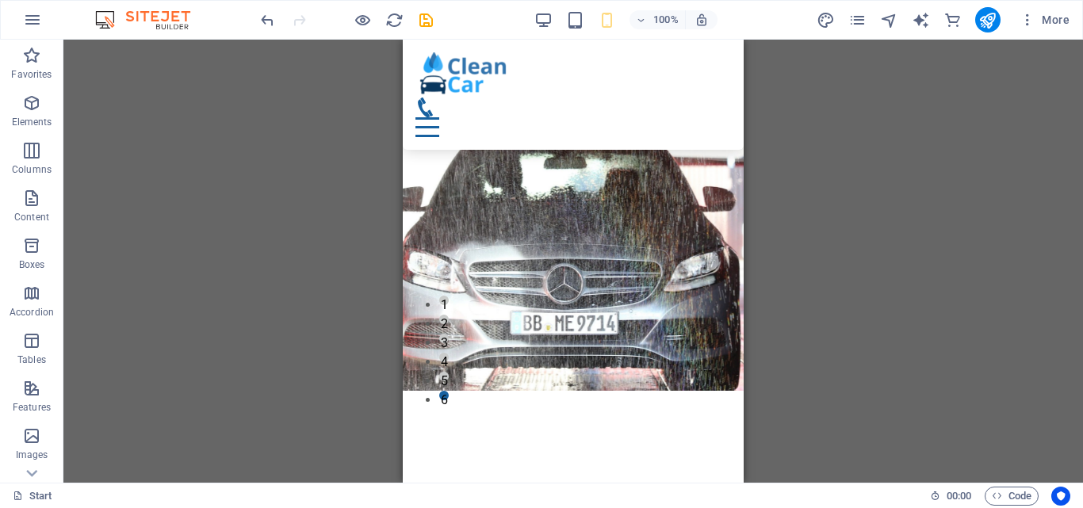
click at [554, 23] on div "100%" at bounding box center [625, 19] width 183 height 25
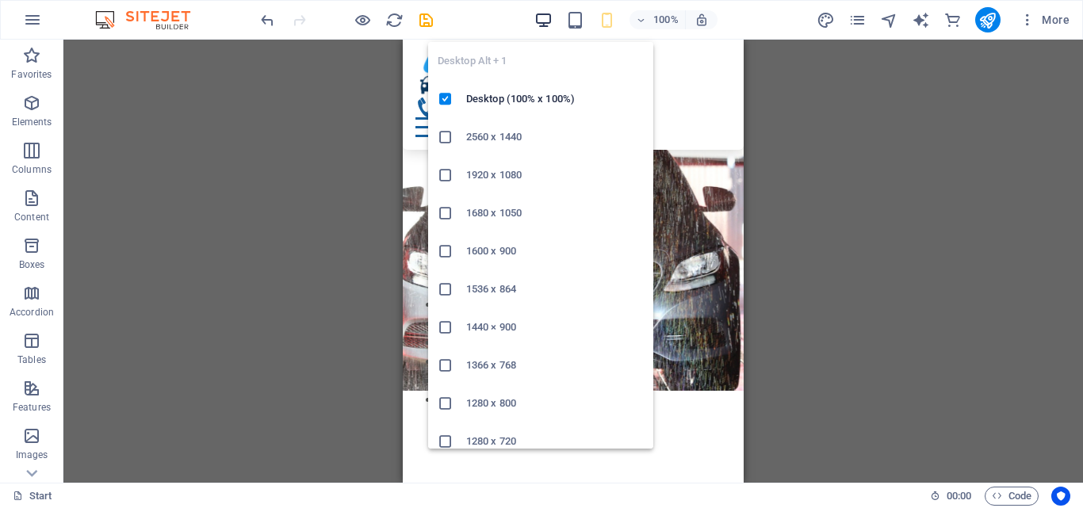
click at [549, 22] on icon "button" at bounding box center [543, 20] width 18 height 18
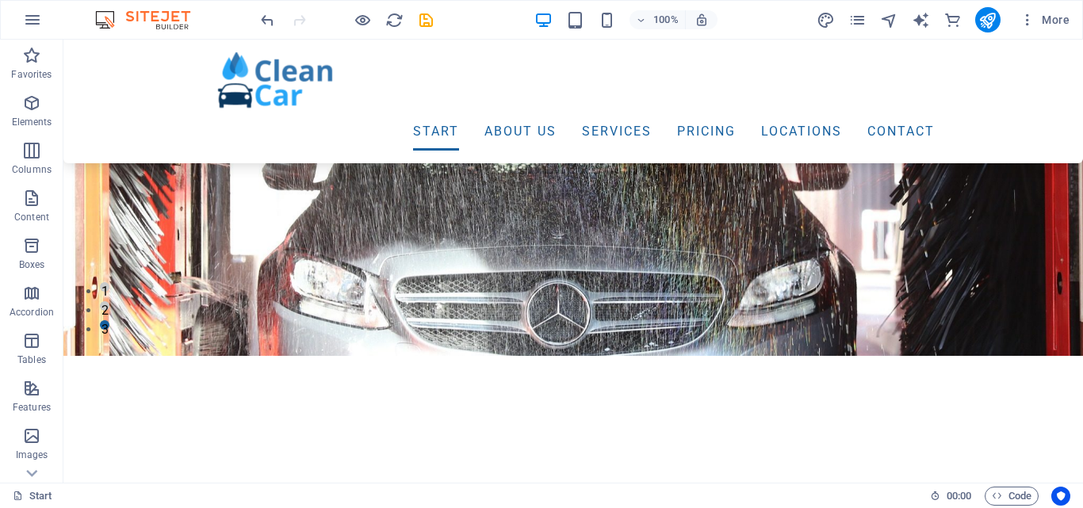
scroll to position [130, 0]
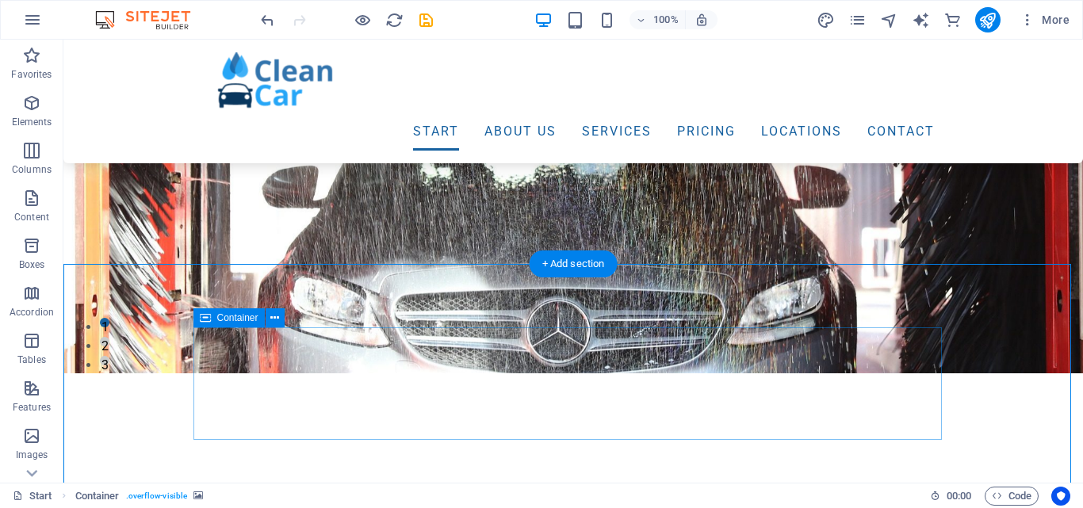
click at [277, 316] on icon at bounding box center [274, 318] width 9 height 17
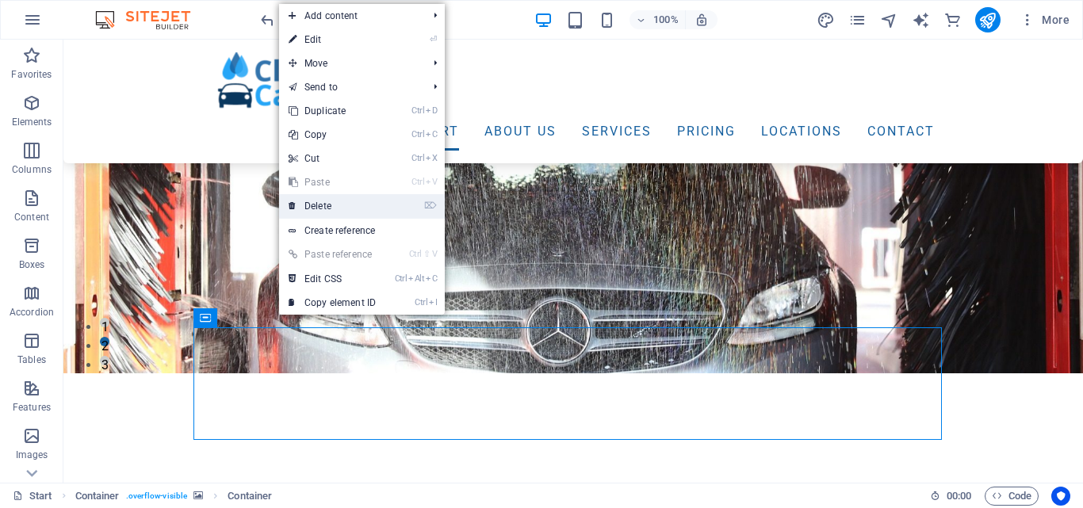
click at [329, 201] on link "⌦ Delete" at bounding box center [332, 206] width 106 height 24
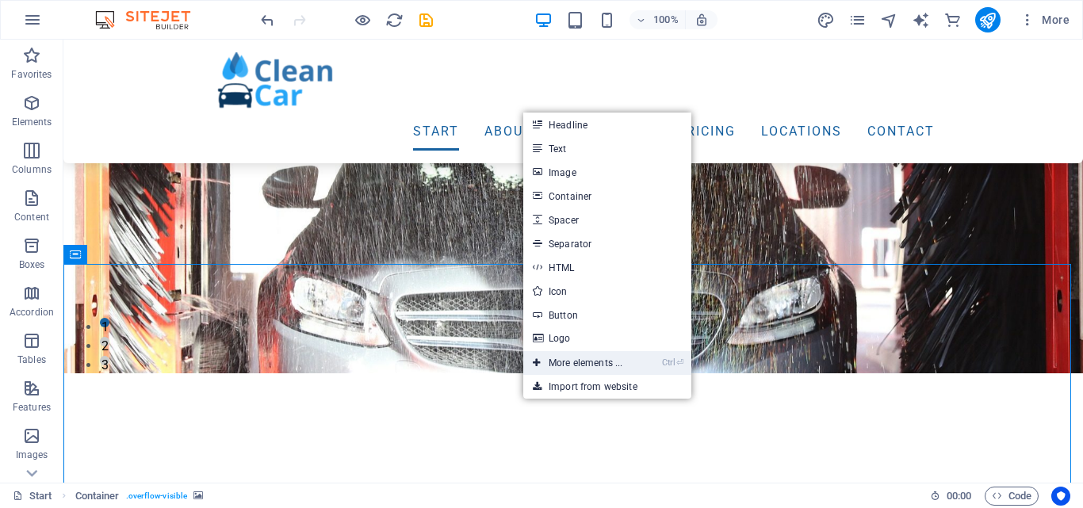
click at [578, 365] on link "Ctrl ⏎ More elements ..." at bounding box center [577, 363] width 109 height 24
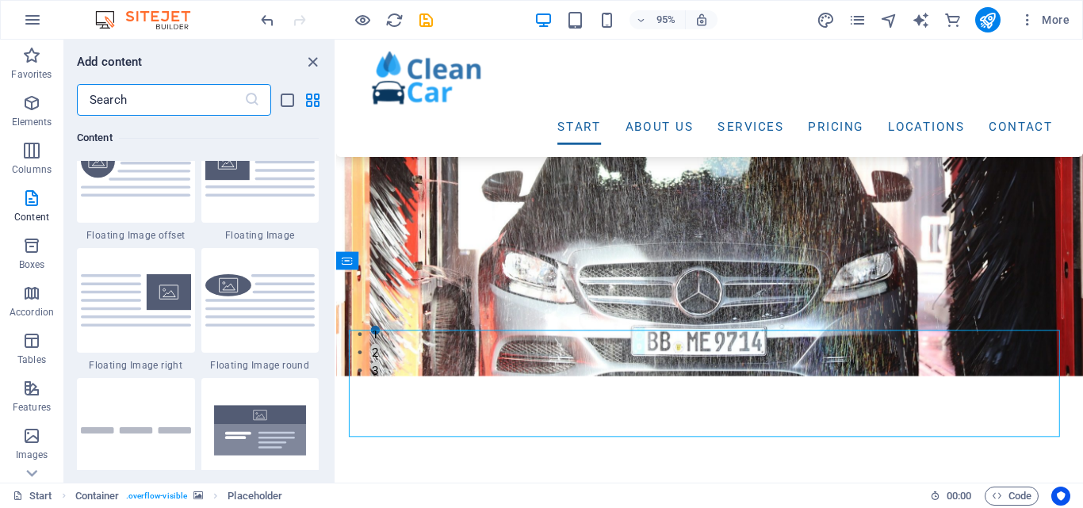
scroll to position [3430, 0]
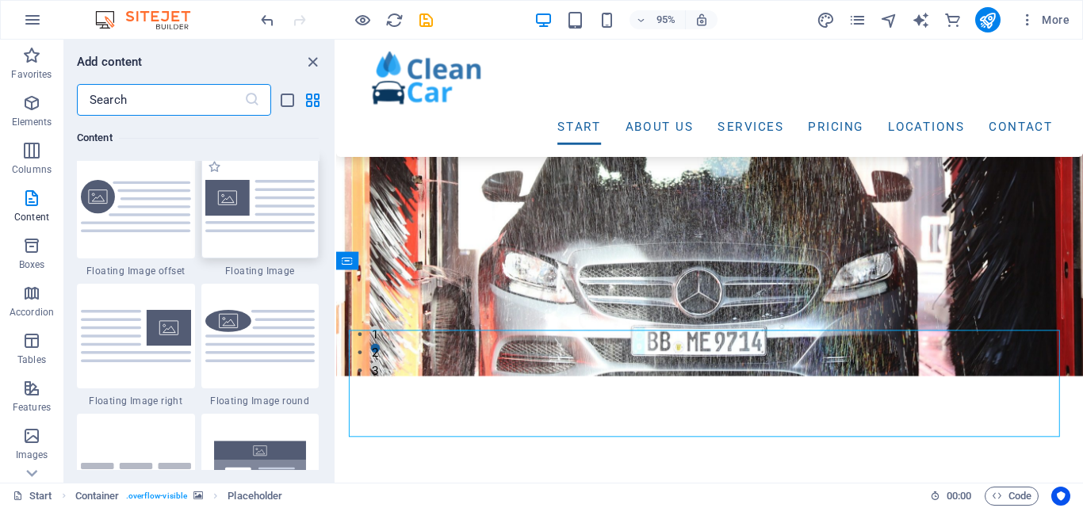
click at [300, 204] on img at bounding box center [260, 206] width 110 height 52
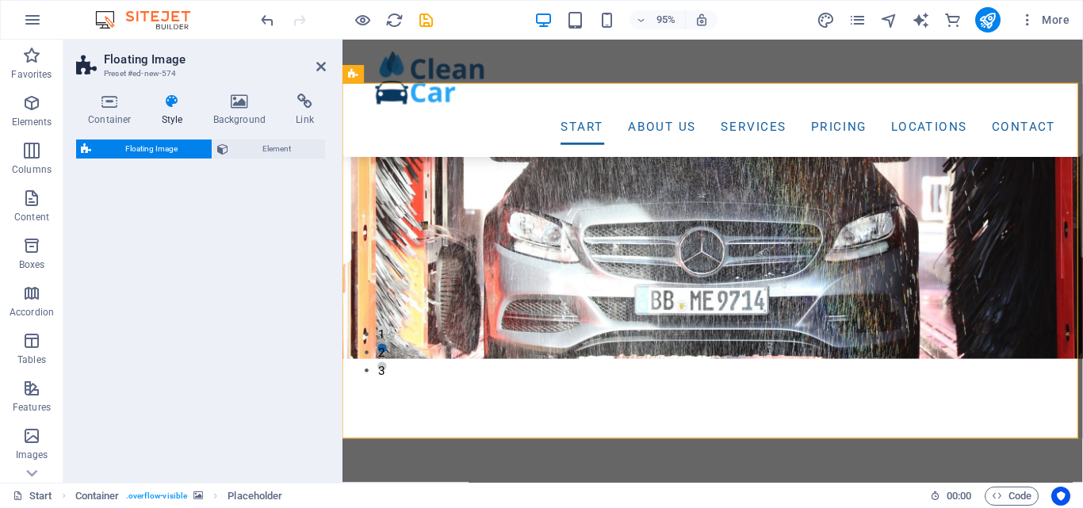
select select "%"
select select "rem"
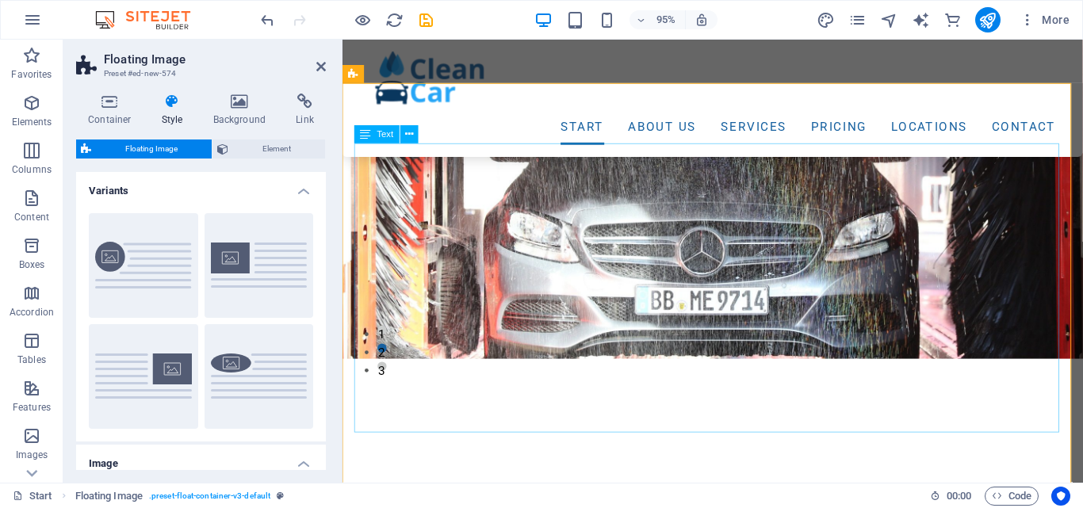
scroll to position [566, 0]
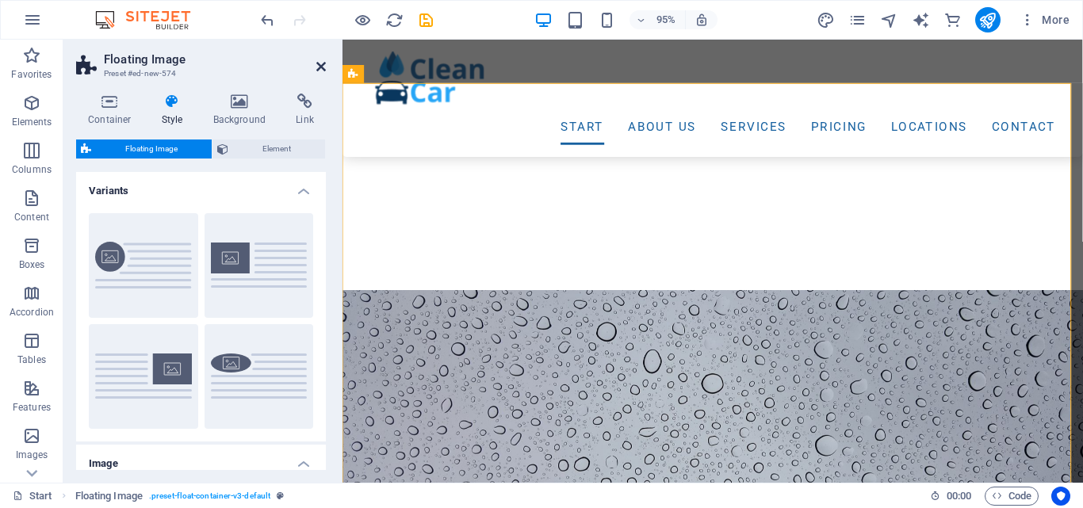
click at [320, 67] on icon at bounding box center [321, 66] width 10 height 13
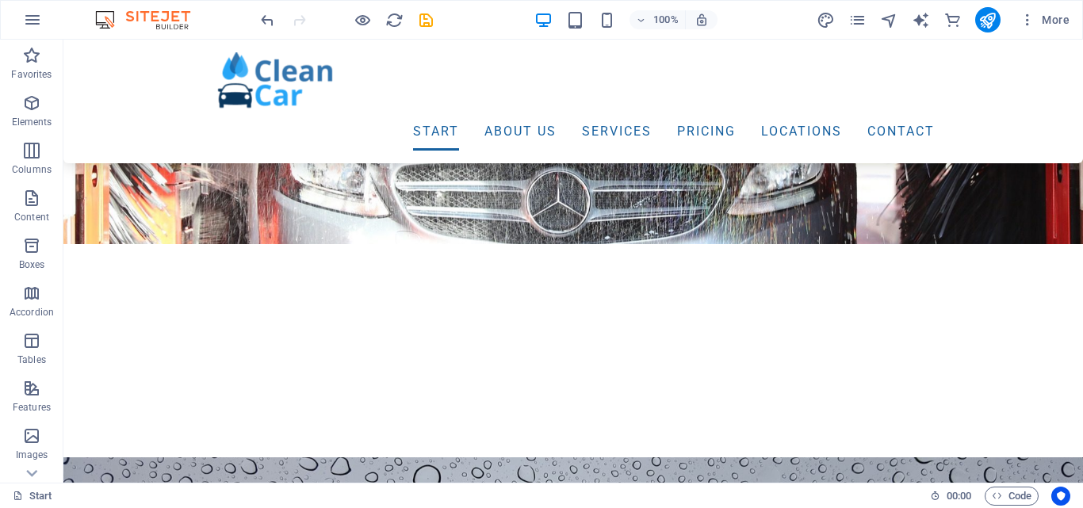
scroll to position [372, 0]
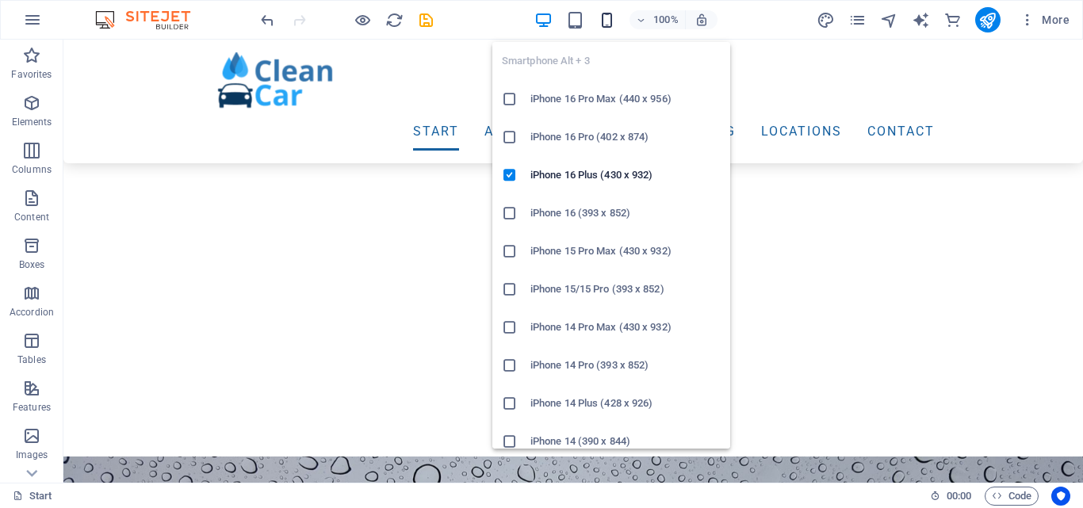
click at [610, 20] on icon "button" at bounding box center [607, 20] width 18 height 18
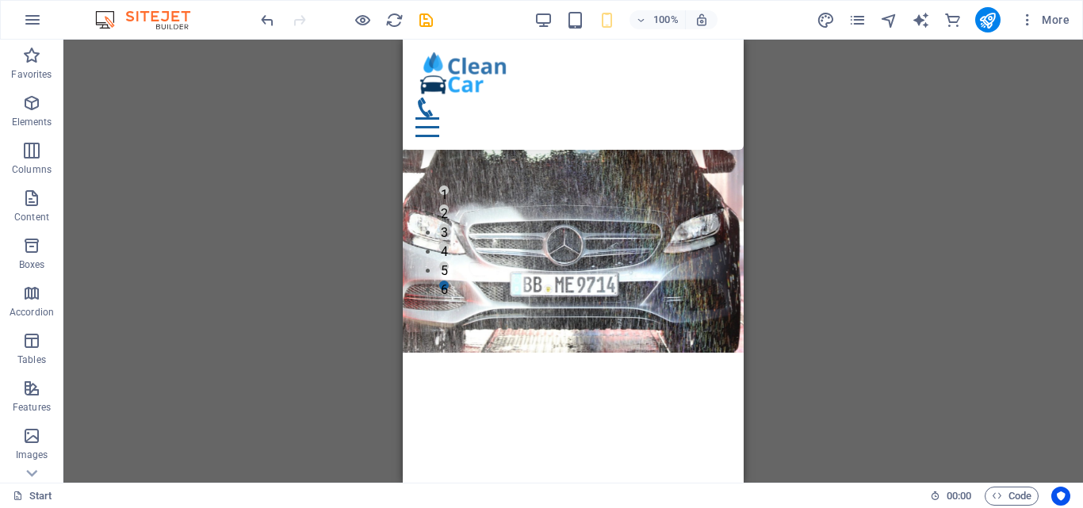
scroll to position [172, 0]
drag, startPoint x: 737, startPoint y: 69, endPoint x: 1154, endPoint y: 104, distance: 418.3
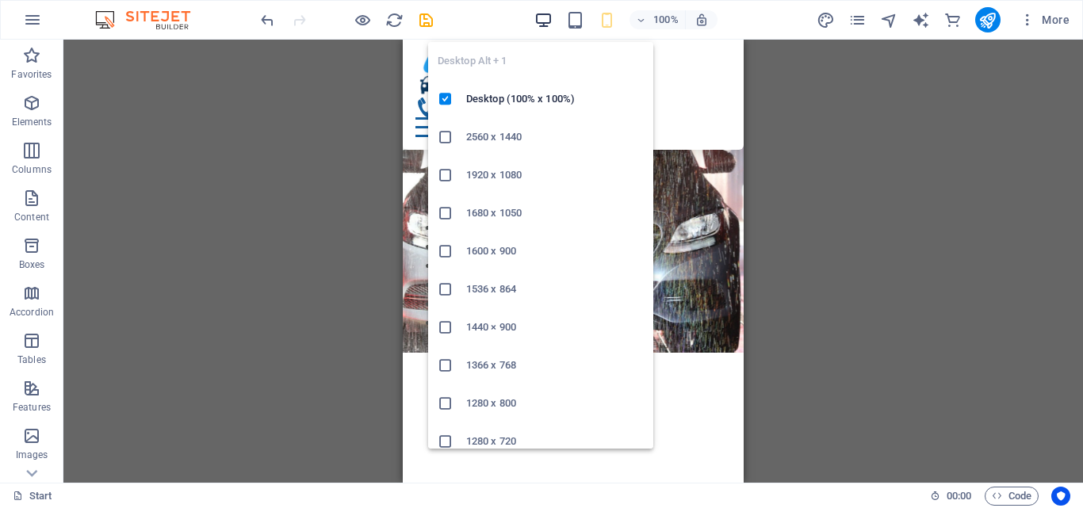
click at [541, 15] on icon "button" at bounding box center [543, 20] width 18 height 18
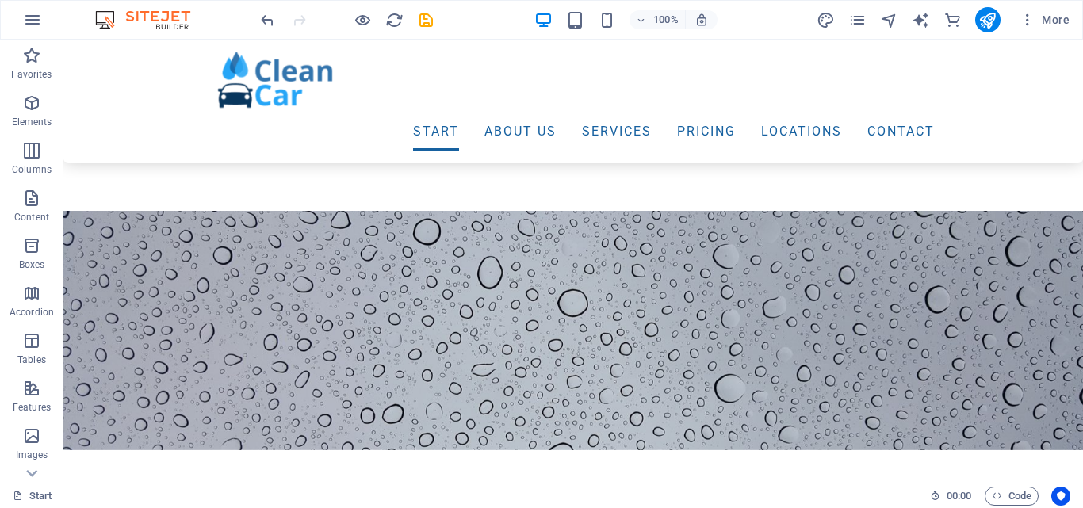
scroll to position [580, 0]
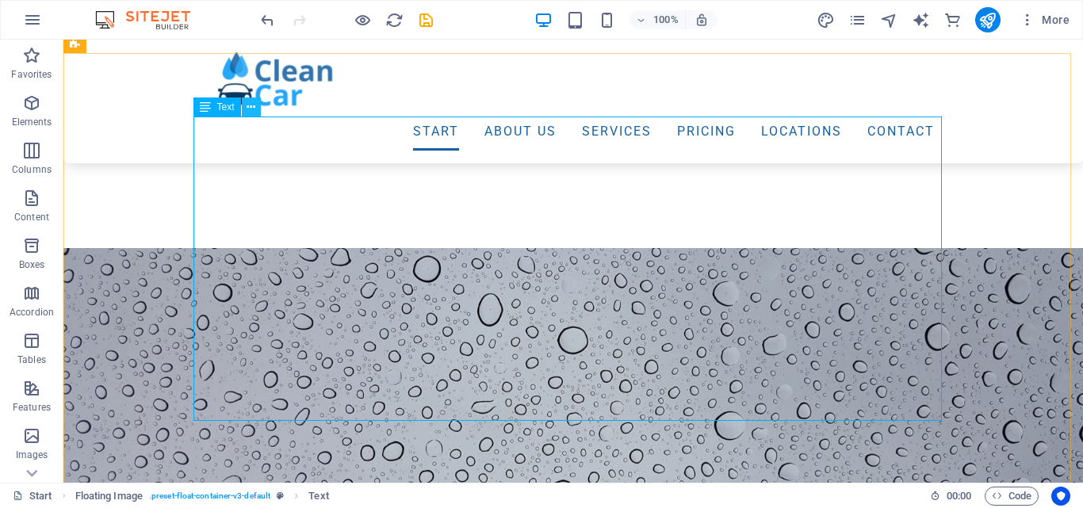
click at [248, 106] on icon at bounding box center [250, 107] width 9 height 17
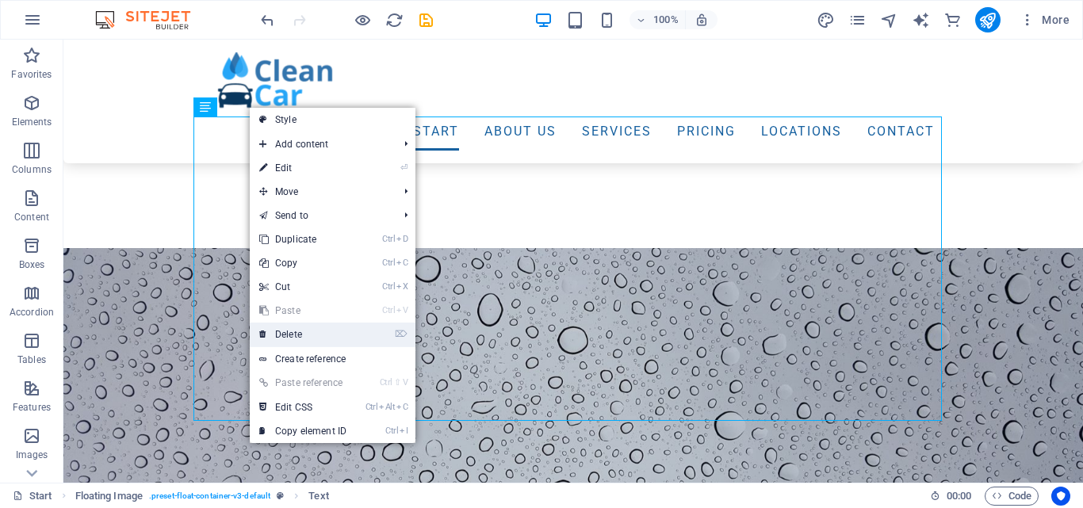
click at [308, 334] on link "⌦ Delete" at bounding box center [303, 335] width 106 height 24
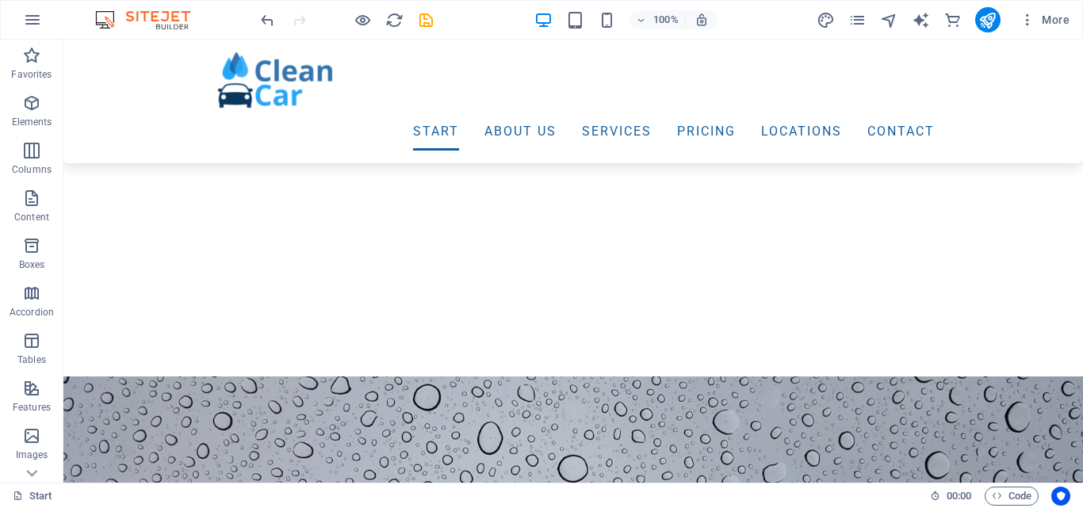
scroll to position [470, 0]
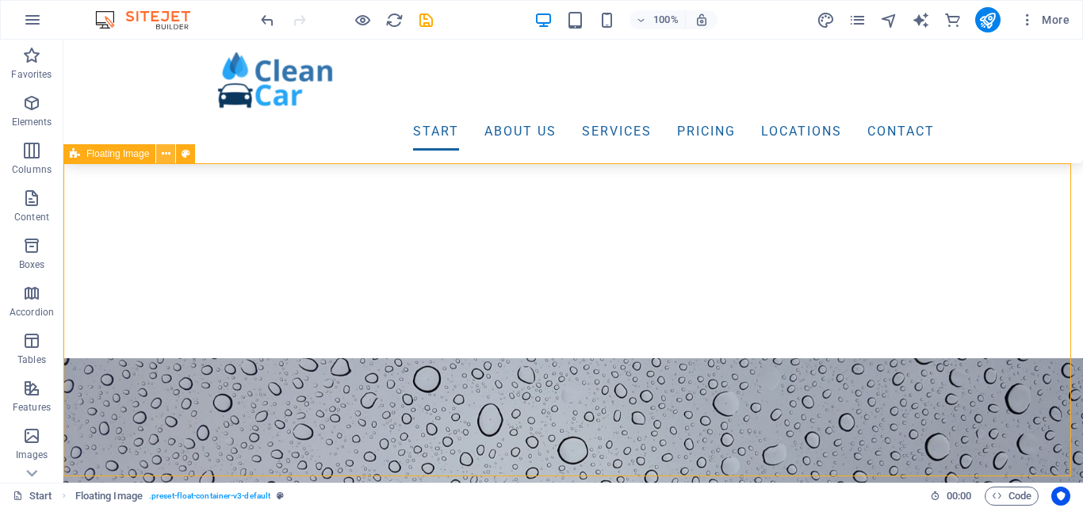
click at [166, 159] on icon at bounding box center [166, 154] width 9 height 17
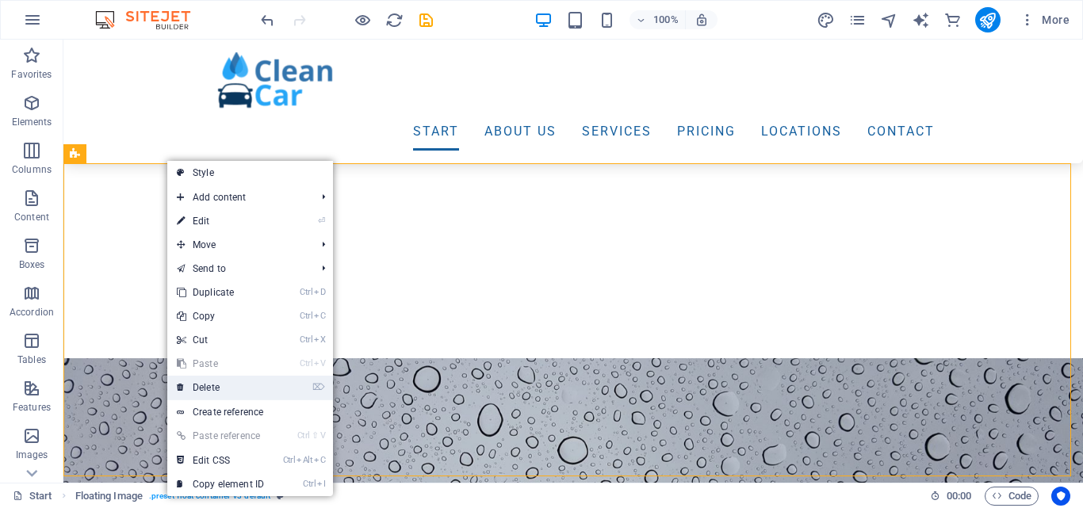
click at [223, 384] on link "⌦ Delete" at bounding box center [220, 388] width 106 height 24
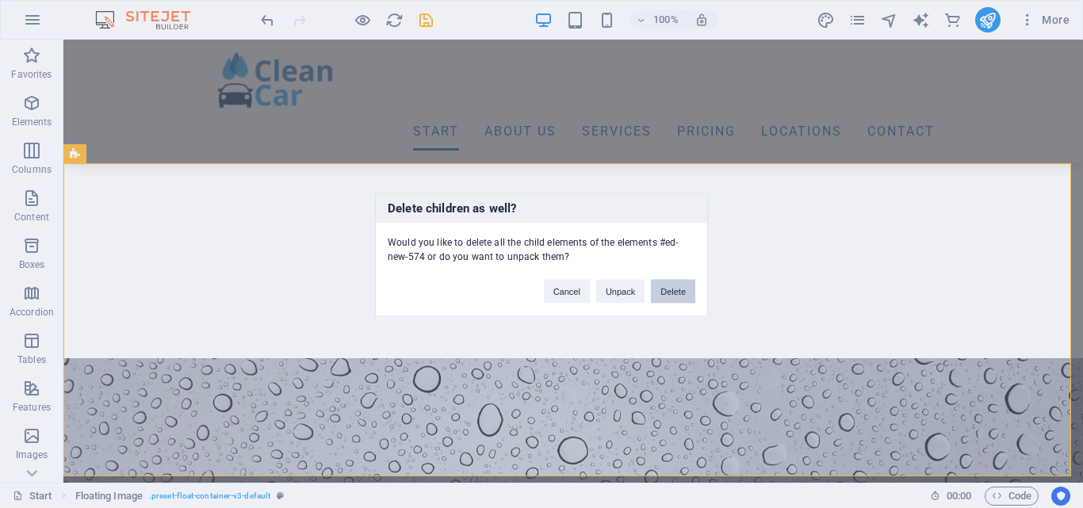
click at [663, 287] on button "Delete" at bounding box center [673, 291] width 44 height 24
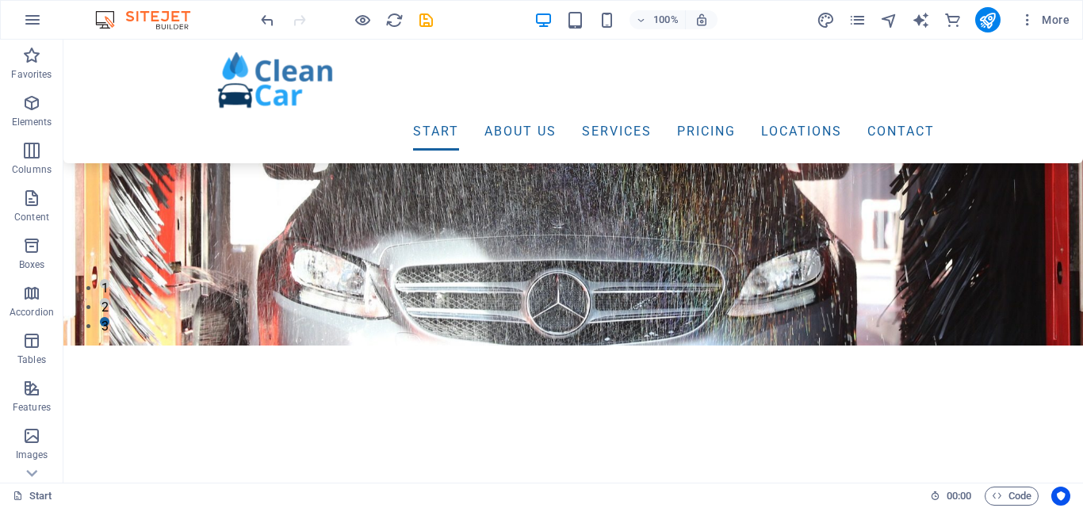
scroll to position [151, 0]
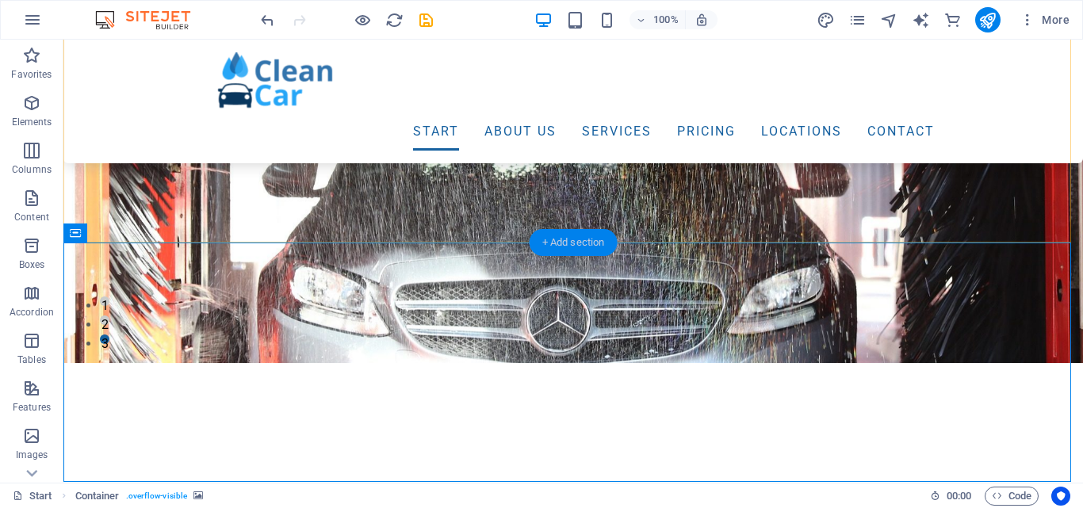
click at [576, 239] on div "+ Add section" at bounding box center [573, 242] width 88 height 27
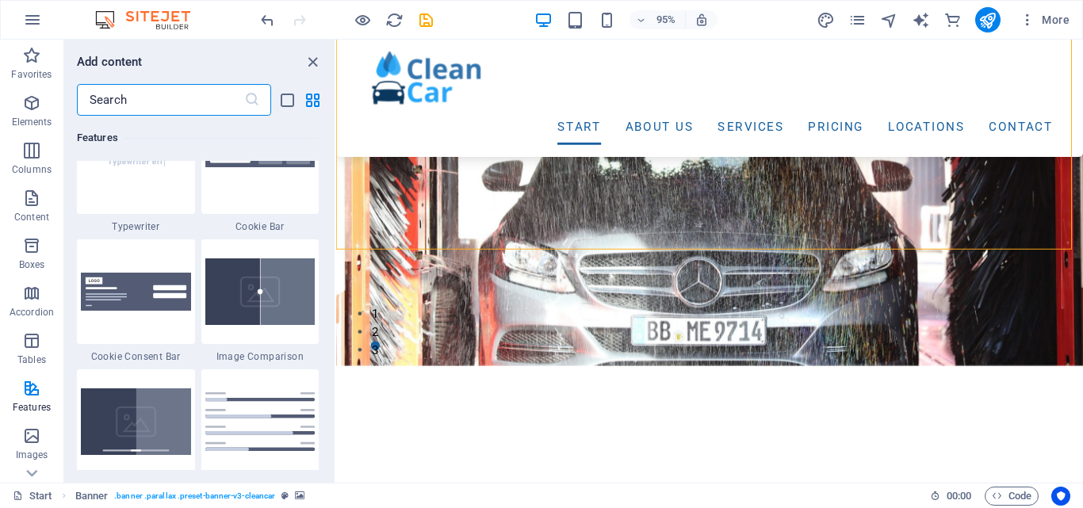
scroll to position [6395, 0]
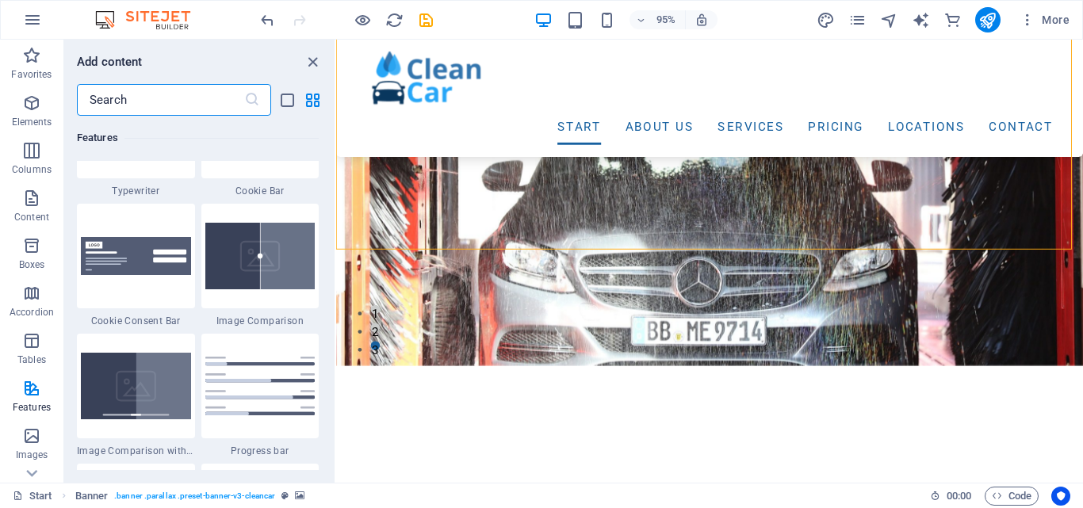
click at [217, 101] on input "text" at bounding box center [160, 100] width 167 height 32
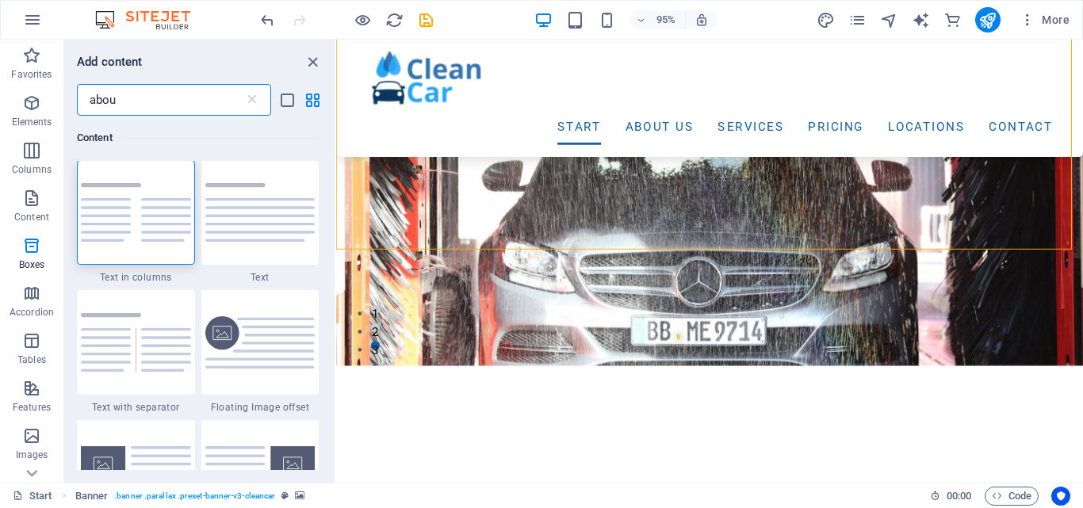
scroll to position [0, 0]
type input "about"
click at [238, 211] on img at bounding box center [260, 213] width 110 height 59
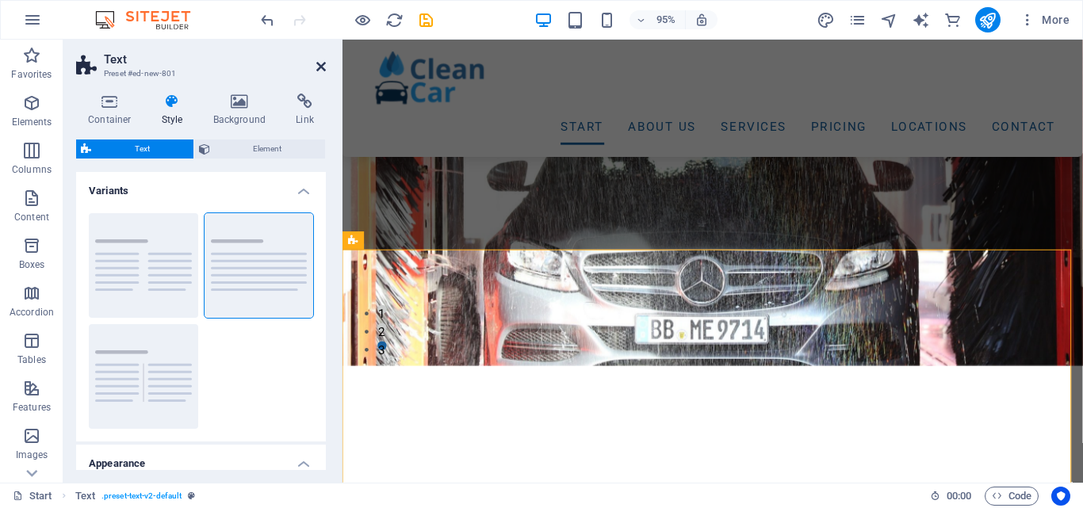
click at [318, 67] on icon at bounding box center [321, 66] width 10 height 13
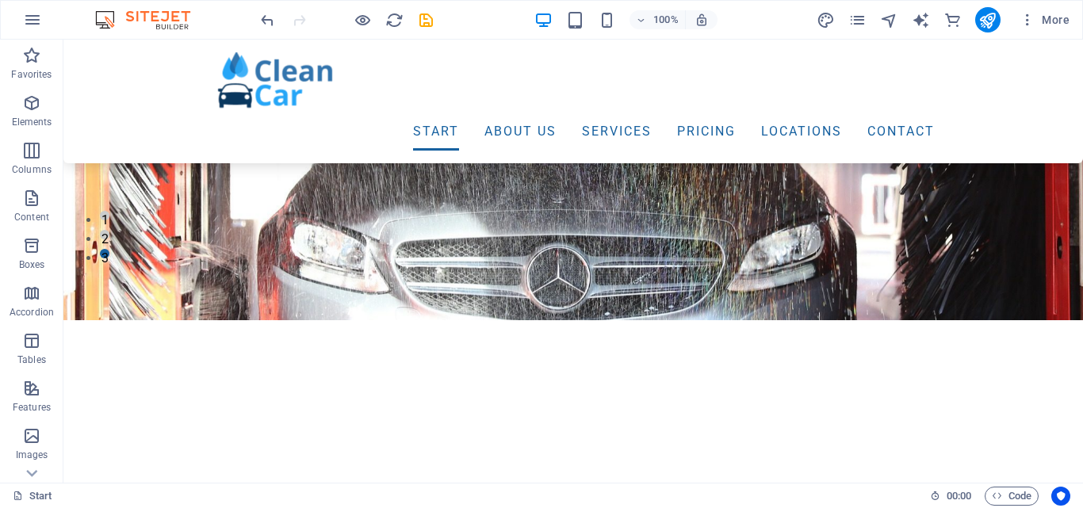
scroll to position [201, 0]
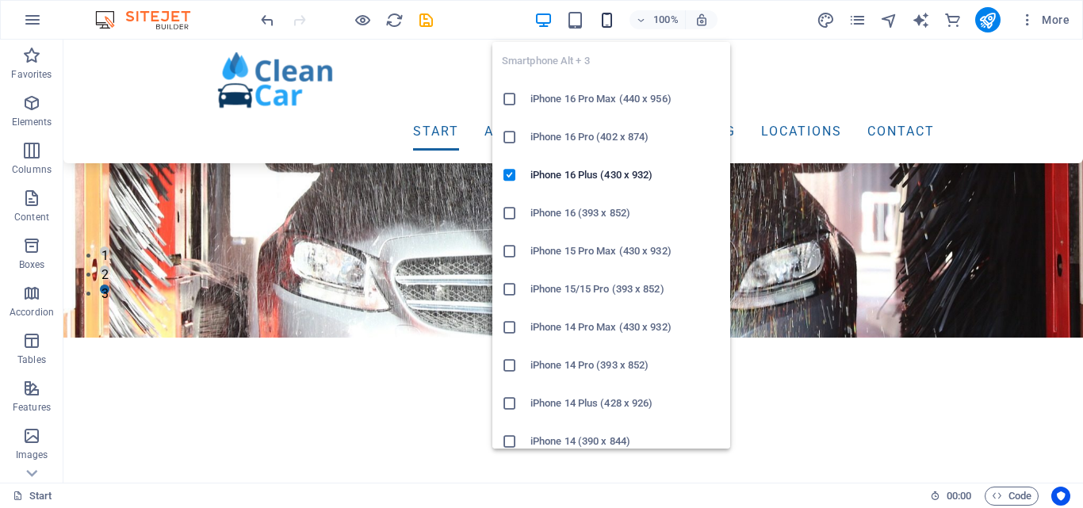
click at [611, 27] on icon "button" at bounding box center [607, 20] width 18 height 18
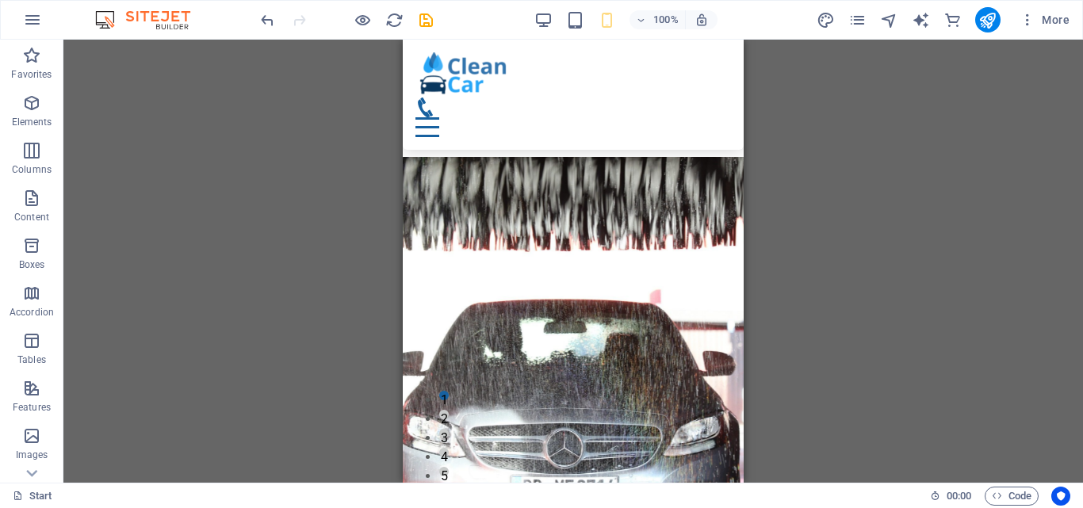
scroll to position [234, 0]
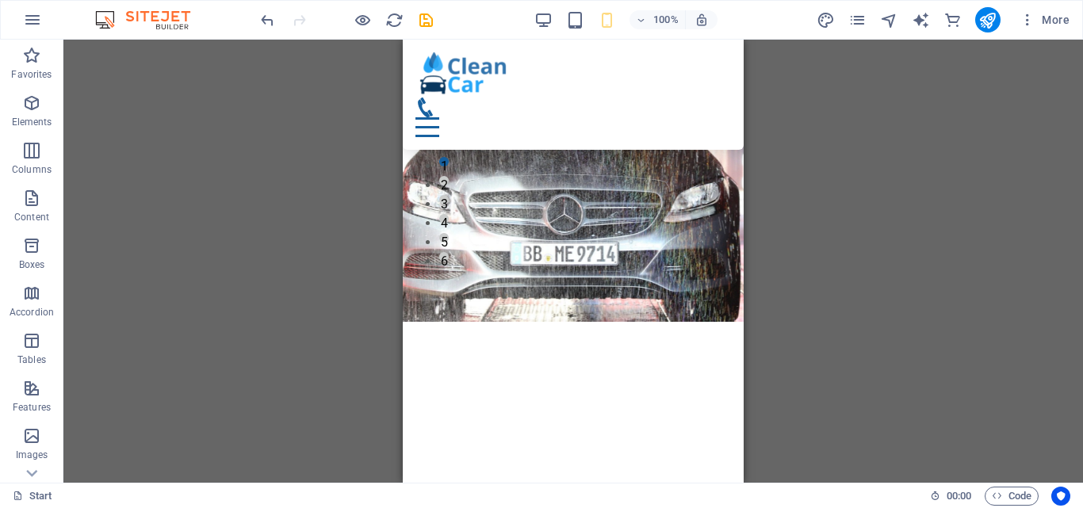
drag, startPoint x: 739, startPoint y: 63, endPoint x: 948, endPoint y: 57, distance: 209.3
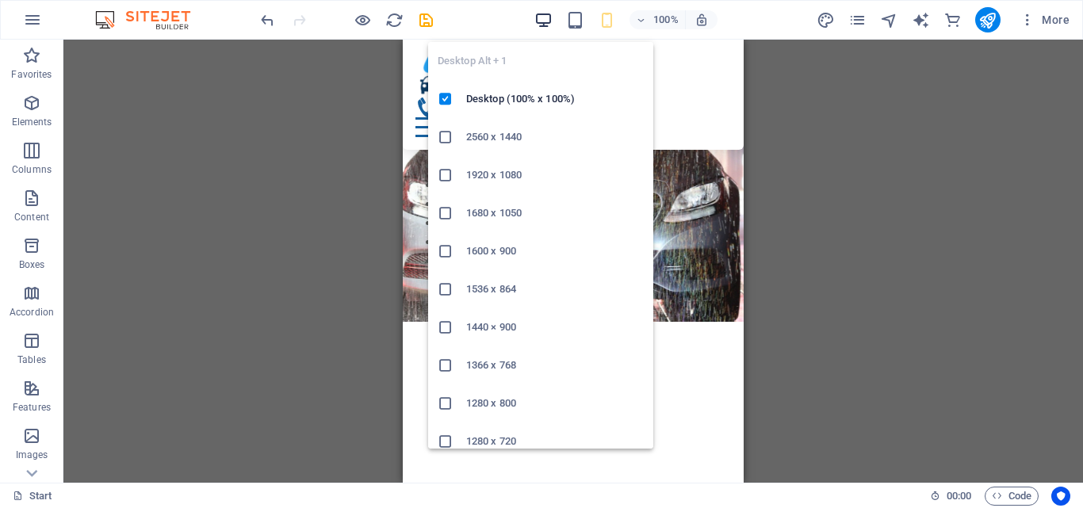
click at [545, 17] on icon "button" at bounding box center [543, 20] width 18 height 18
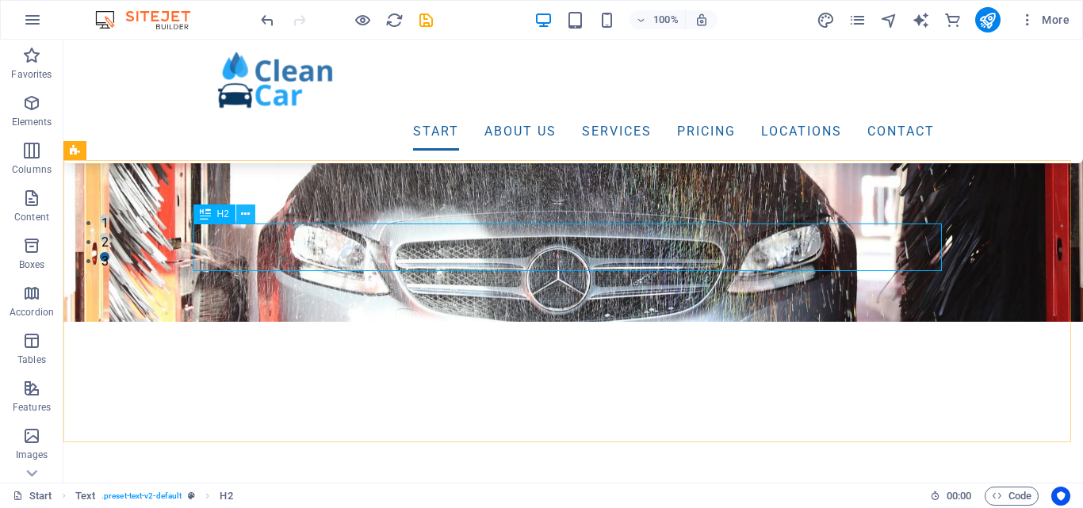
click at [246, 212] on icon at bounding box center [245, 214] width 9 height 17
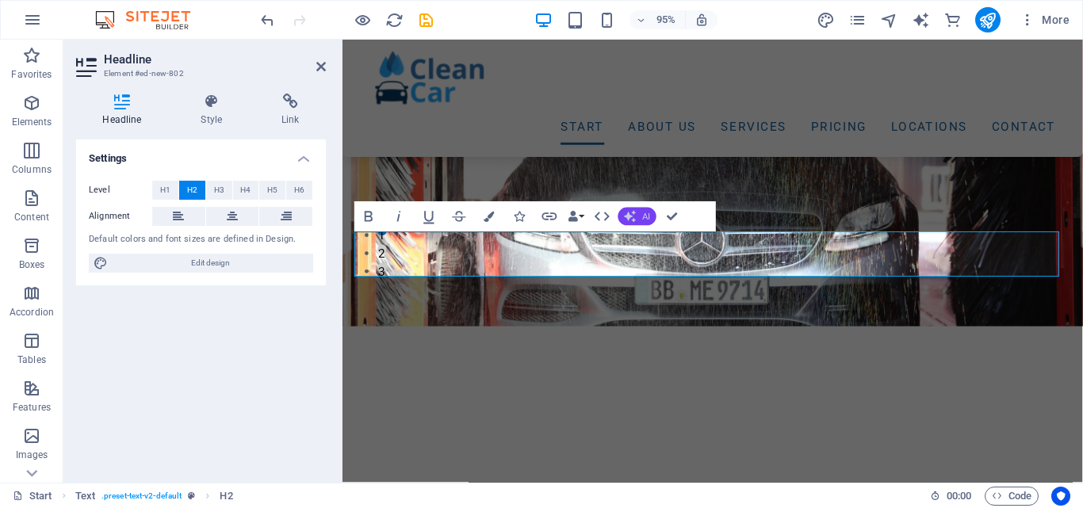
click at [644, 220] on span "AI" at bounding box center [646, 216] width 8 height 9
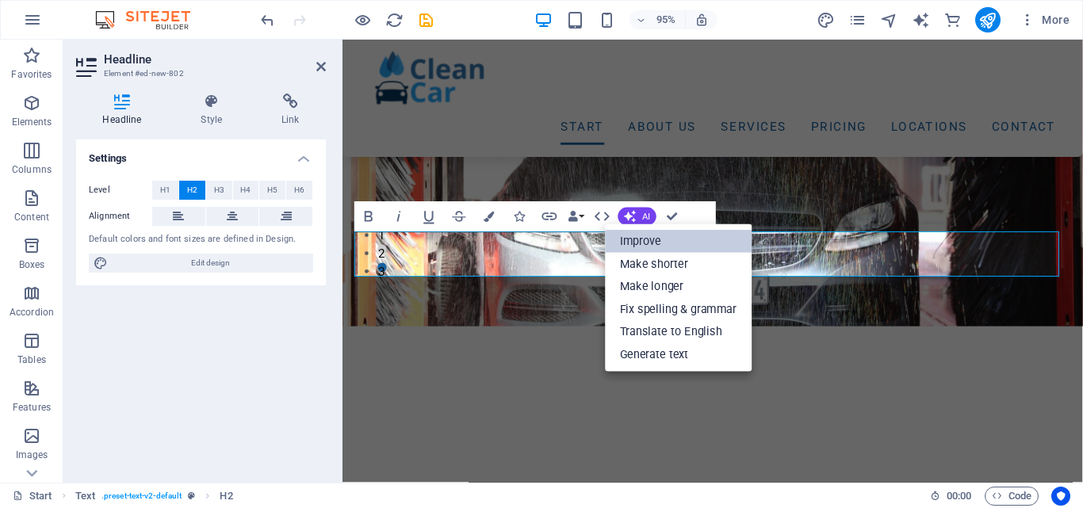
click at [651, 235] on link "Improve" at bounding box center [678, 241] width 147 height 22
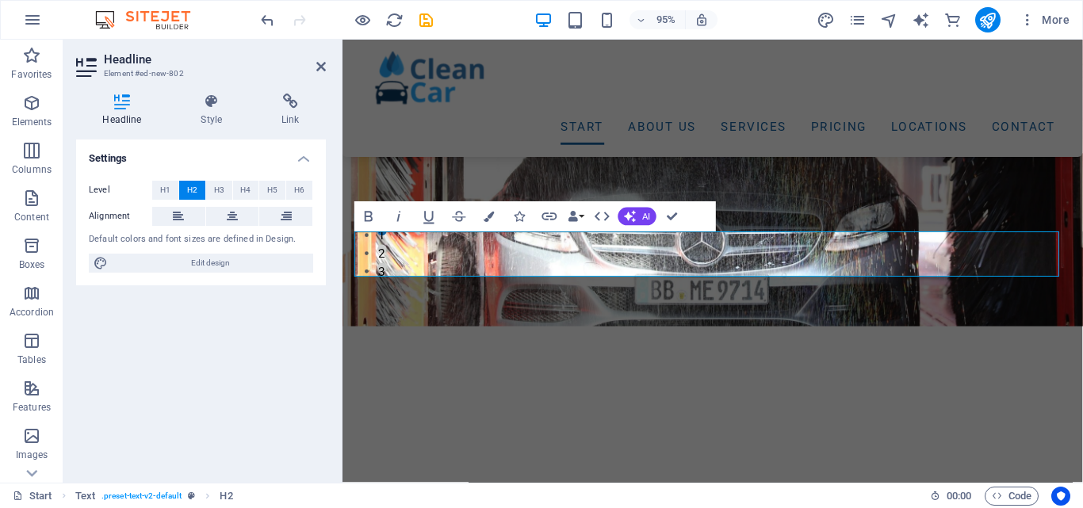
click at [638, 205] on div "Bold Italic Underline Strikethrough Colors Icons Link Data Bindings Company Fir…" at bounding box center [520, 217] width 332 height 30
click at [641, 210] on button "AI" at bounding box center [637, 217] width 38 height 18
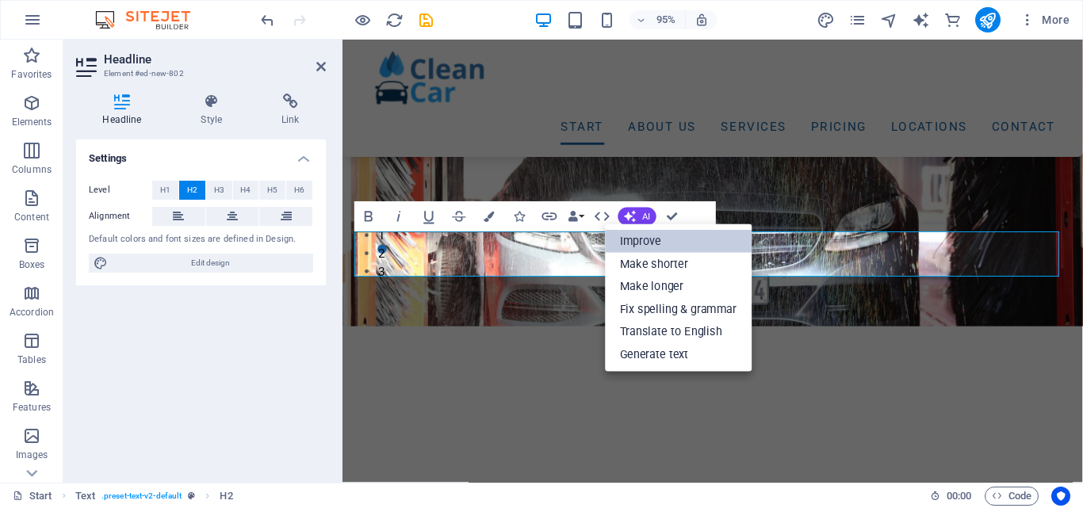
click at [644, 240] on link "Improve" at bounding box center [678, 241] width 147 height 22
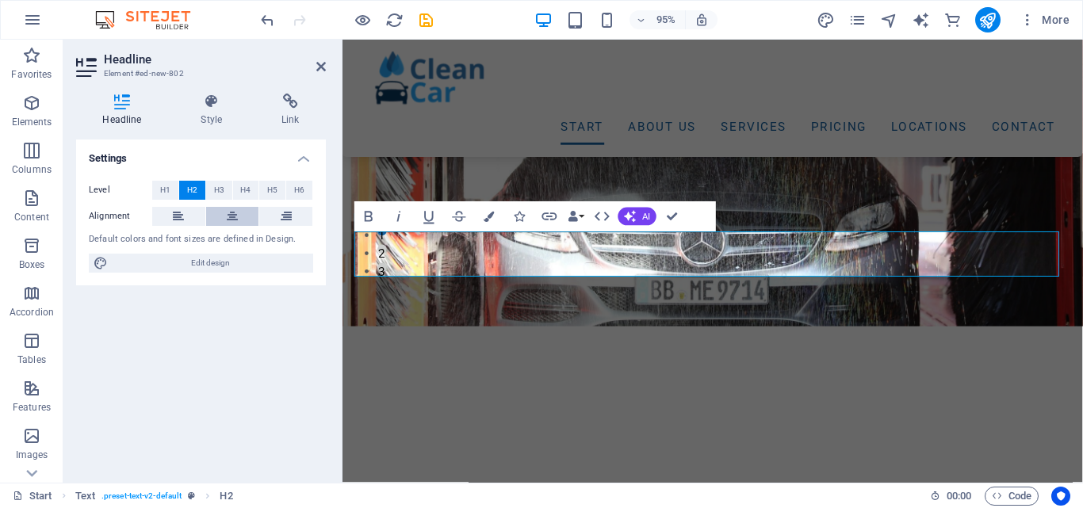
click at [230, 221] on icon at bounding box center [232, 216] width 11 height 19
click at [321, 63] on icon at bounding box center [321, 66] width 10 height 13
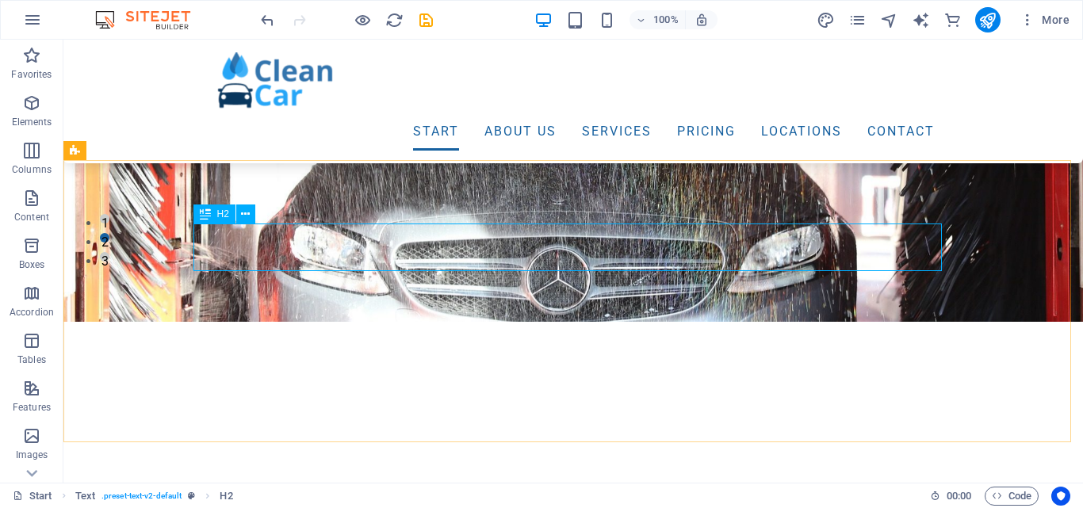
click at [213, 214] on div "H2" at bounding box center [214, 213] width 42 height 19
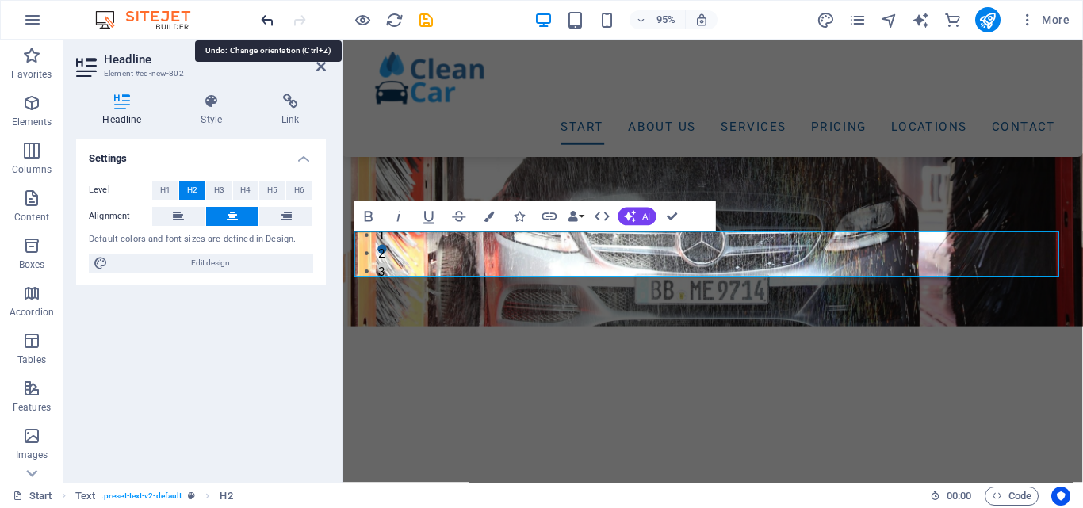
click at [273, 27] on icon "undo" at bounding box center [267, 20] width 18 height 18
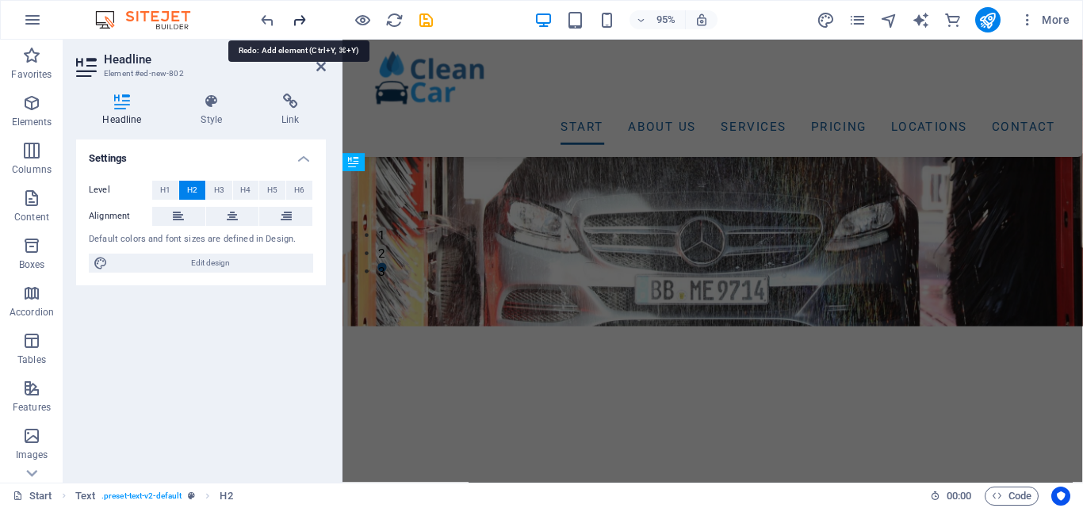
click at [298, 24] on icon "redo" at bounding box center [299, 20] width 18 height 18
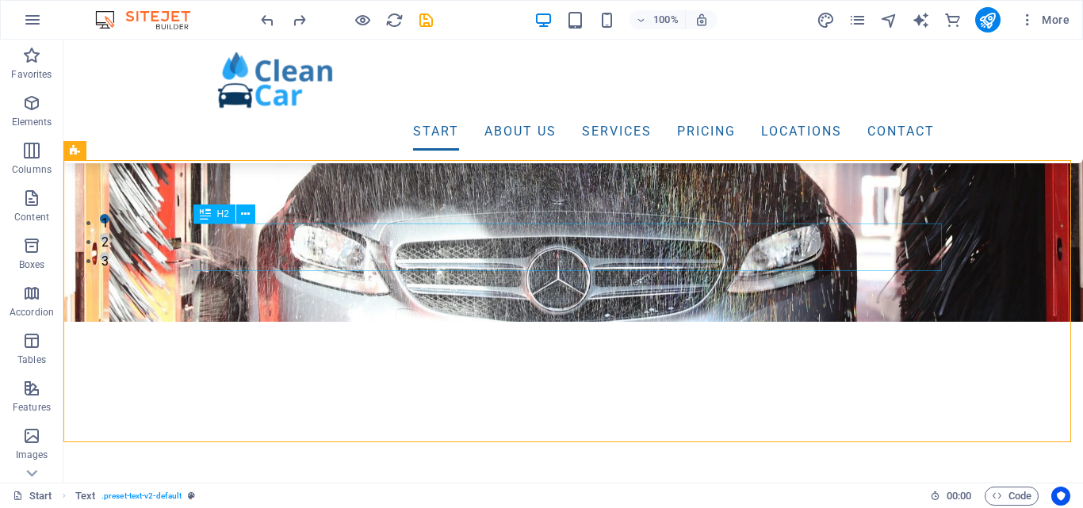
click at [223, 214] on span "H2" at bounding box center [223, 214] width 12 height 10
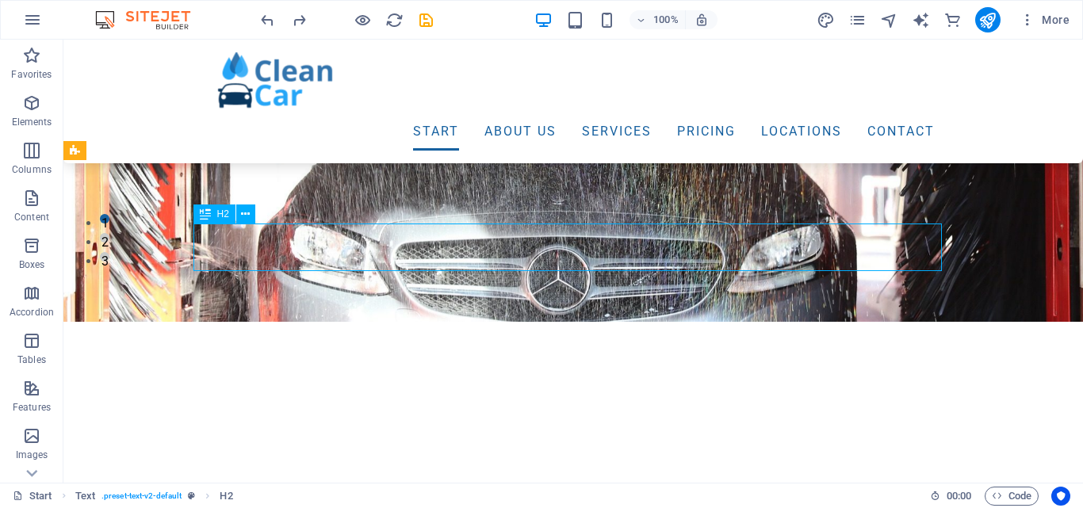
click at [223, 214] on span "H2" at bounding box center [223, 214] width 12 height 10
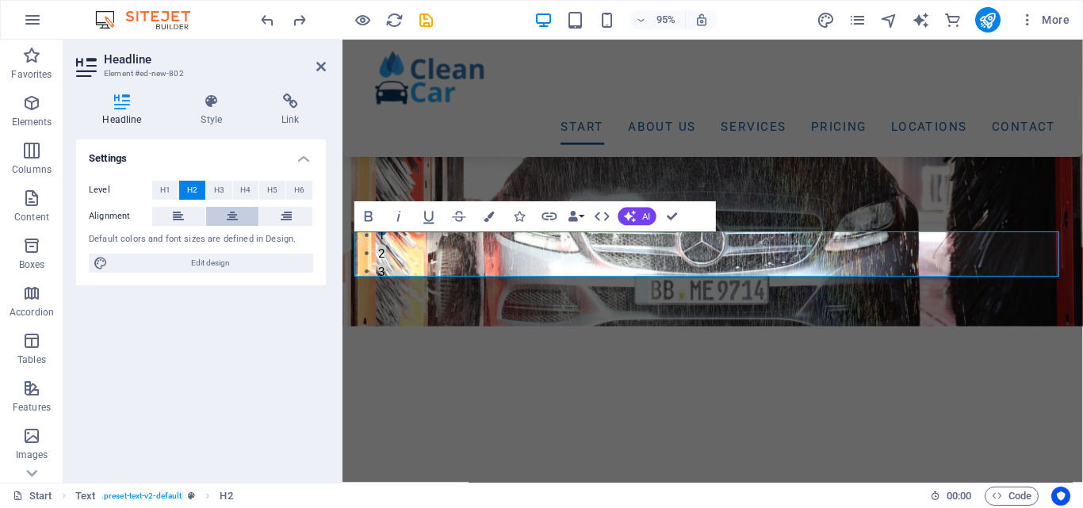
click at [227, 213] on icon at bounding box center [232, 216] width 11 height 19
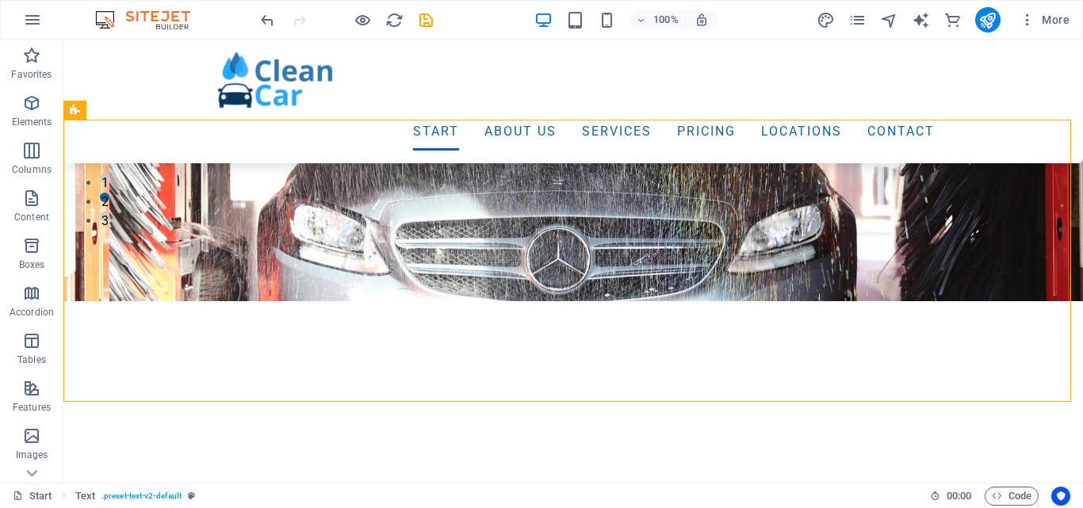
scroll to position [256, 0]
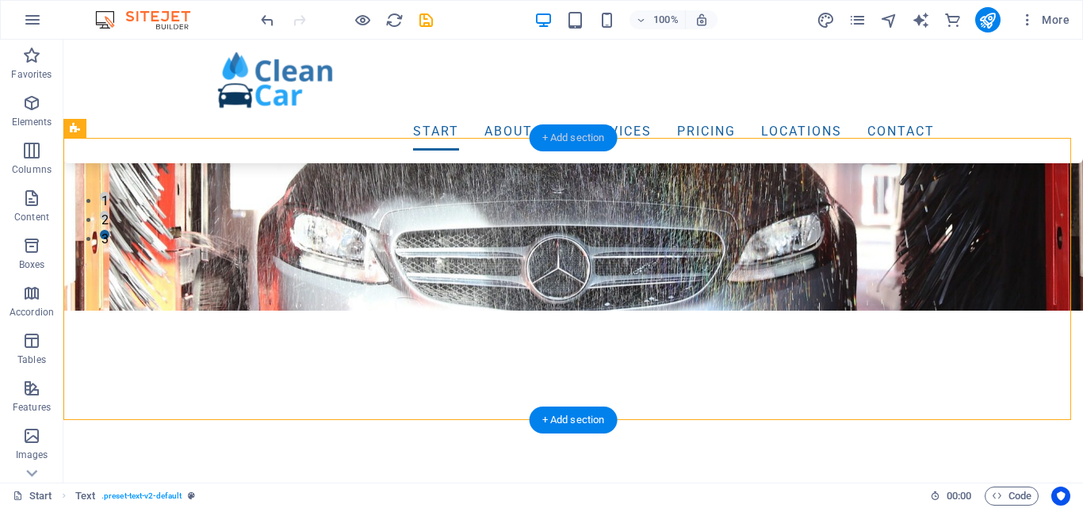
click at [571, 143] on div "+ Add section" at bounding box center [573, 137] width 88 height 27
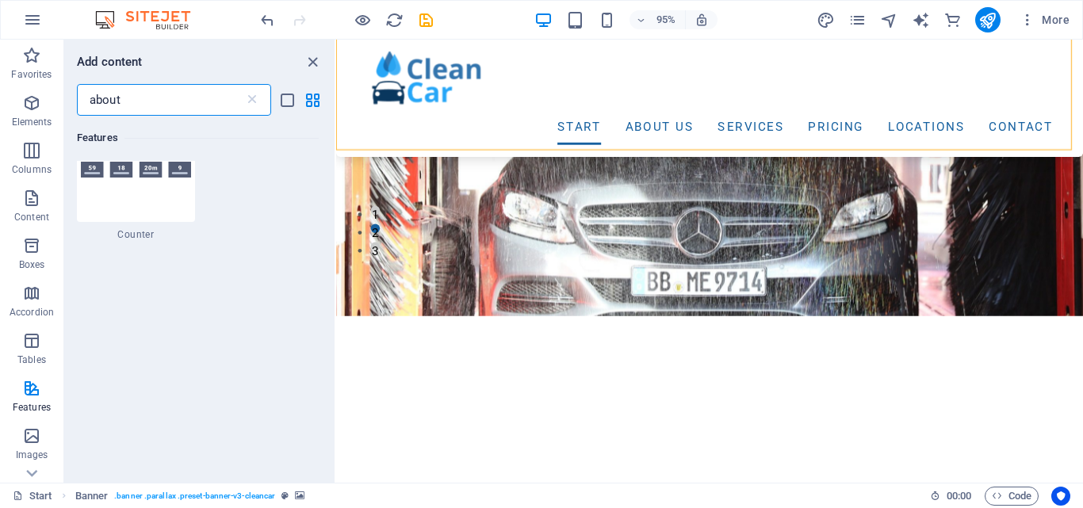
scroll to position [1072, 0]
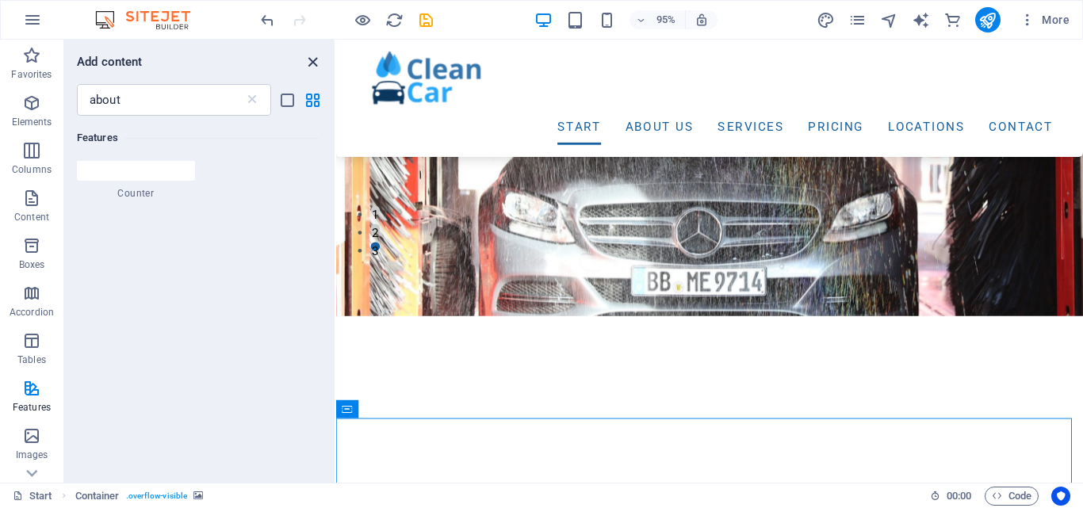
click at [313, 64] on icon "close panel" at bounding box center [313, 62] width 18 height 18
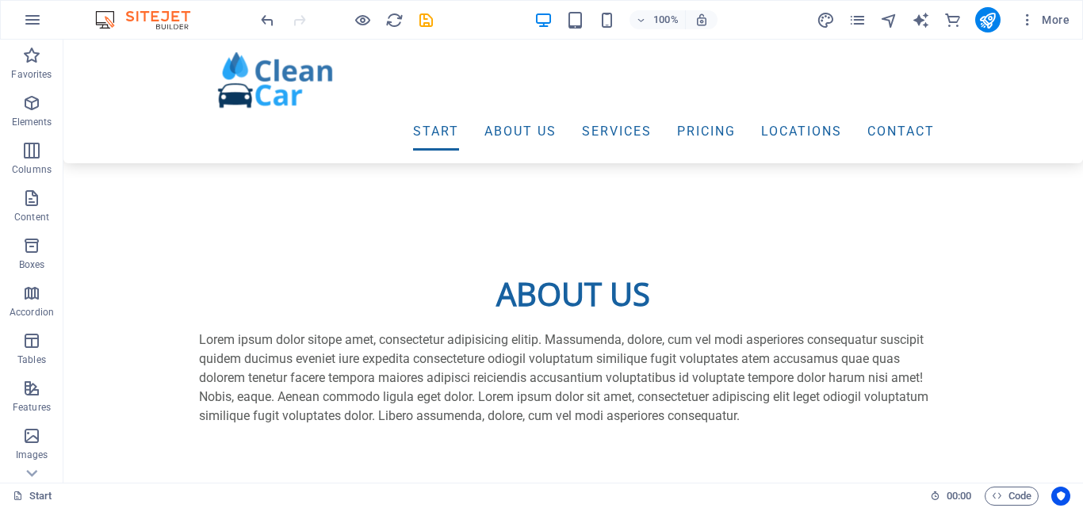
scroll to position [639, 0]
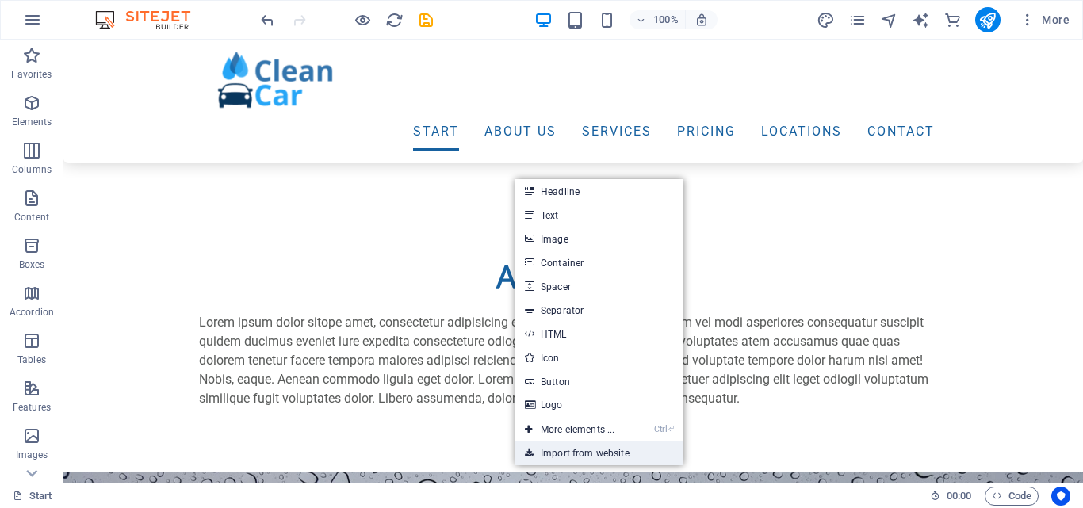
click at [577, 452] on link "Import from website" at bounding box center [599, 453] width 168 height 24
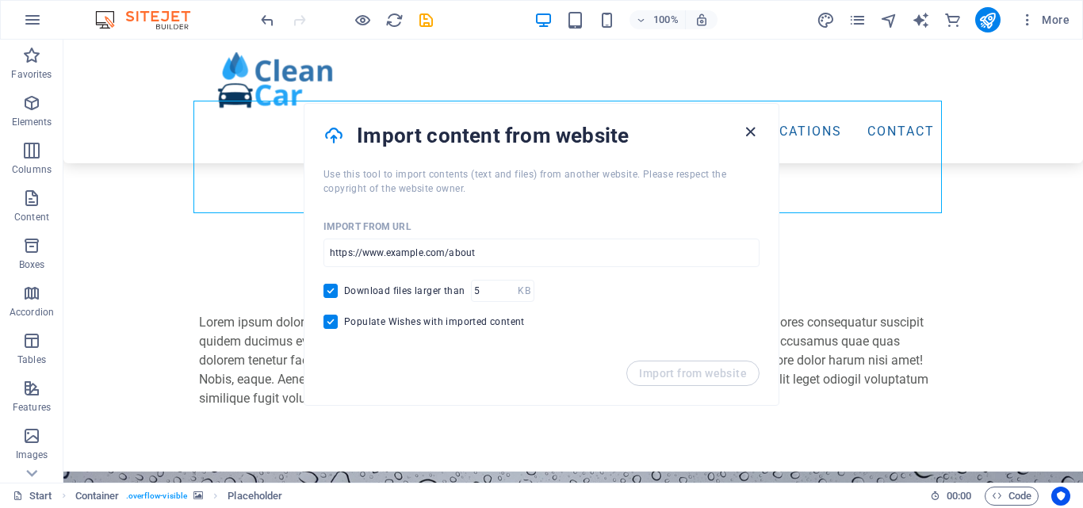
click at [743, 139] on icon "button" at bounding box center [750, 132] width 18 height 18
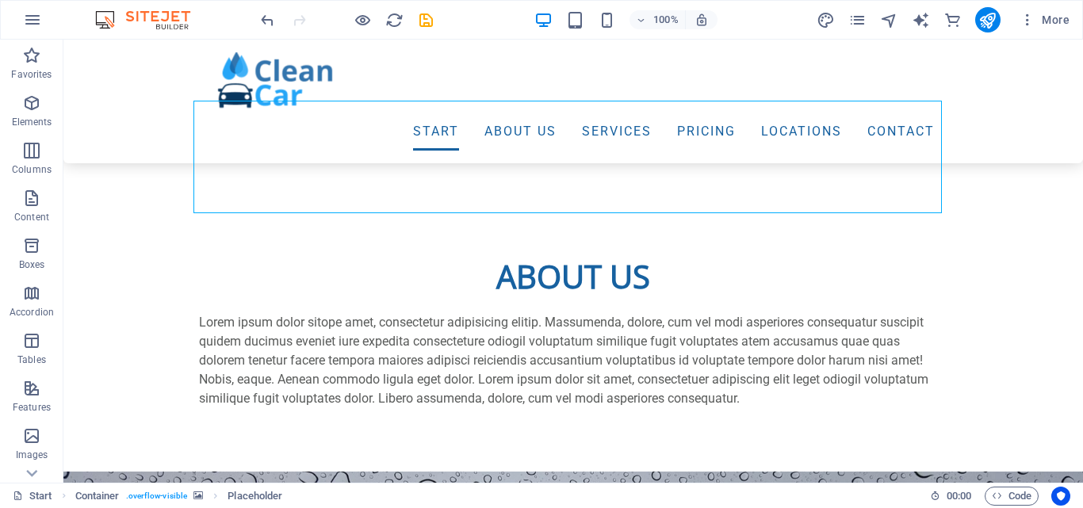
click at [743, 139] on icon "button" at bounding box center [750, 132] width 18 height 18
click at [29, 211] on p "Content" at bounding box center [31, 217] width 35 height 13
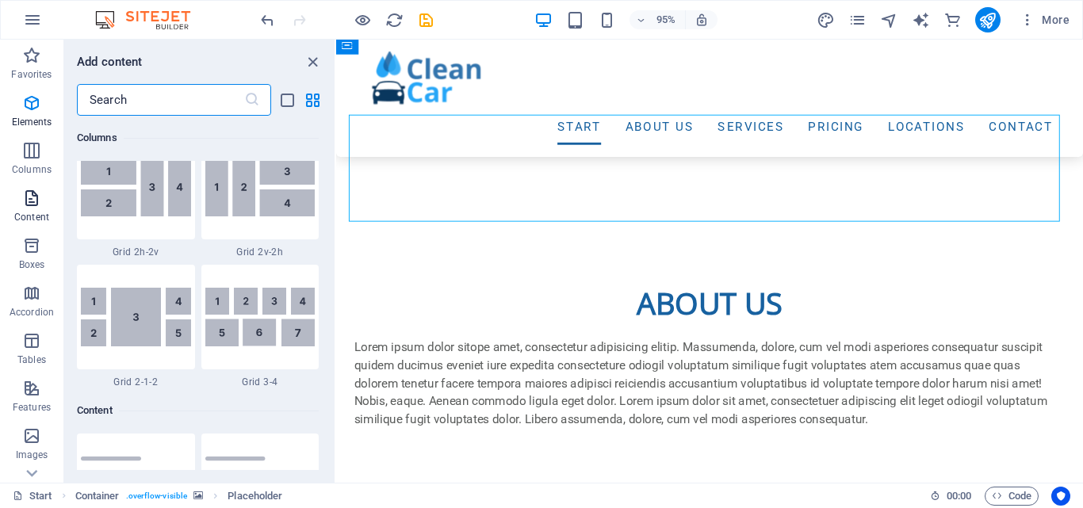
scroll to position [2773, 0]
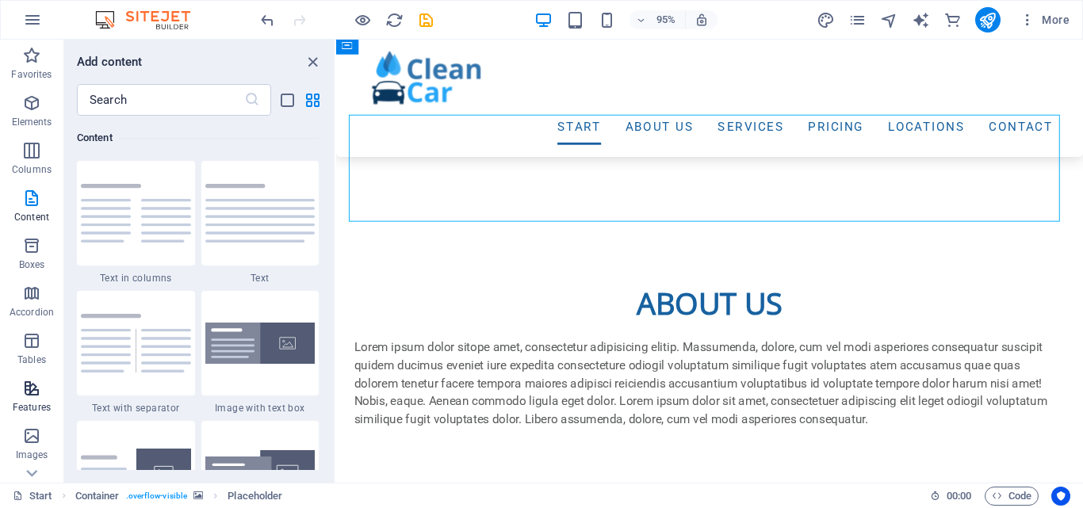
click at [36, 394] on icon "button" at bounding box center [31, 388] width 19 height 19
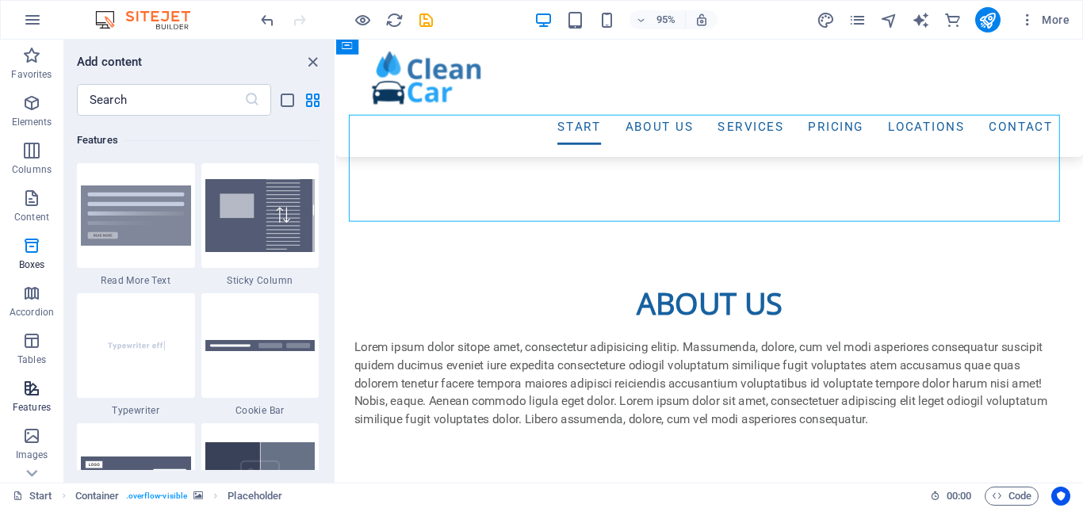
scroll to position [6178, 0]
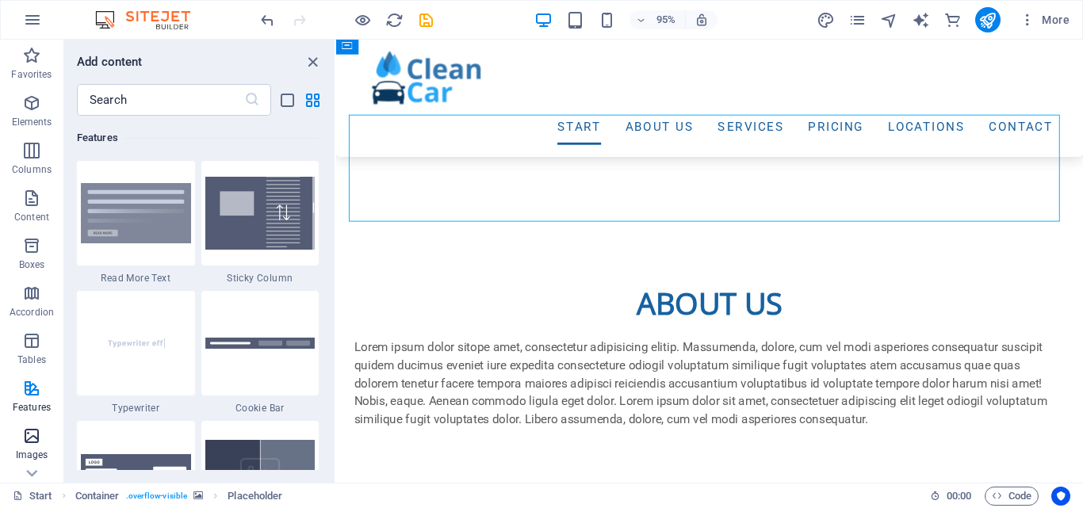
click at [33, 443] on icon "button" at bounding box center [31, 435] width 19 height 19
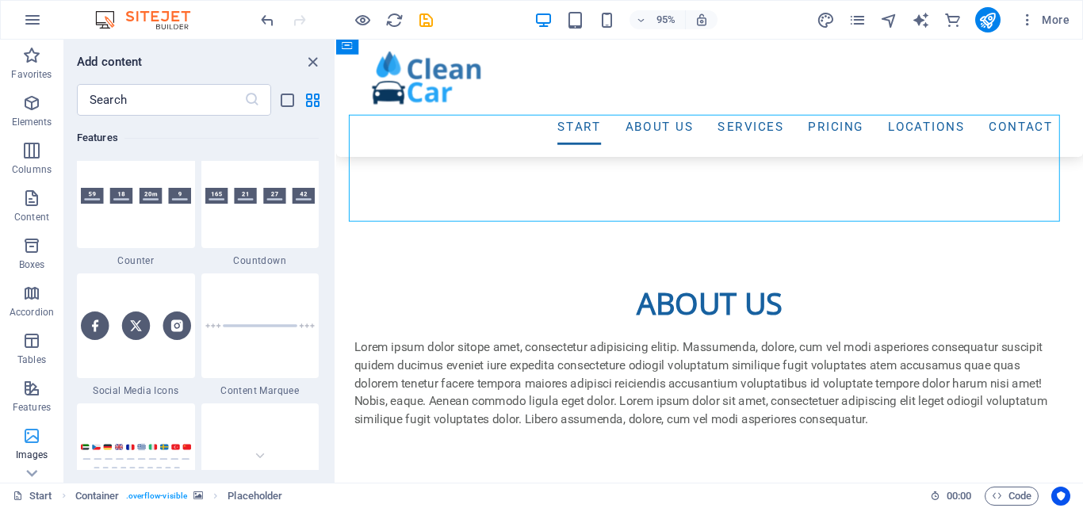
scroll to position [8036, 0]
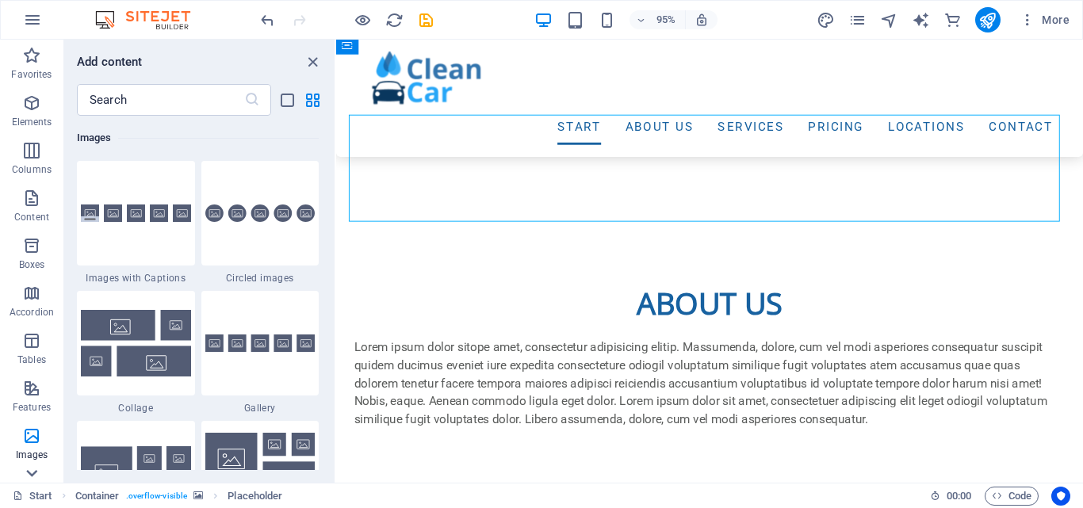
click at [29, 475] on icon at bounding box center [32, 473] width 22 height 22
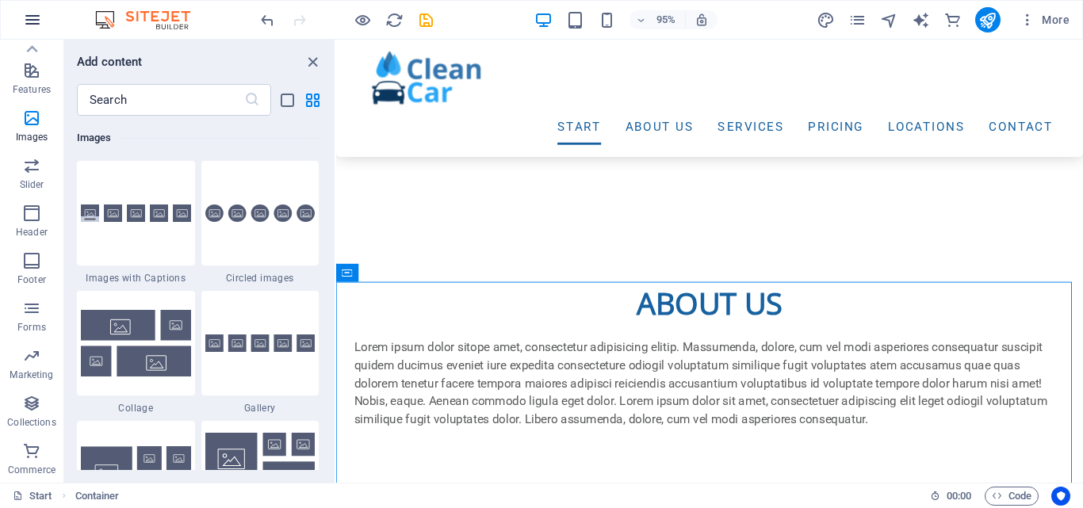
click at [30, 10] on icon "button" at bounding box center [32, 19] width 19 height 19
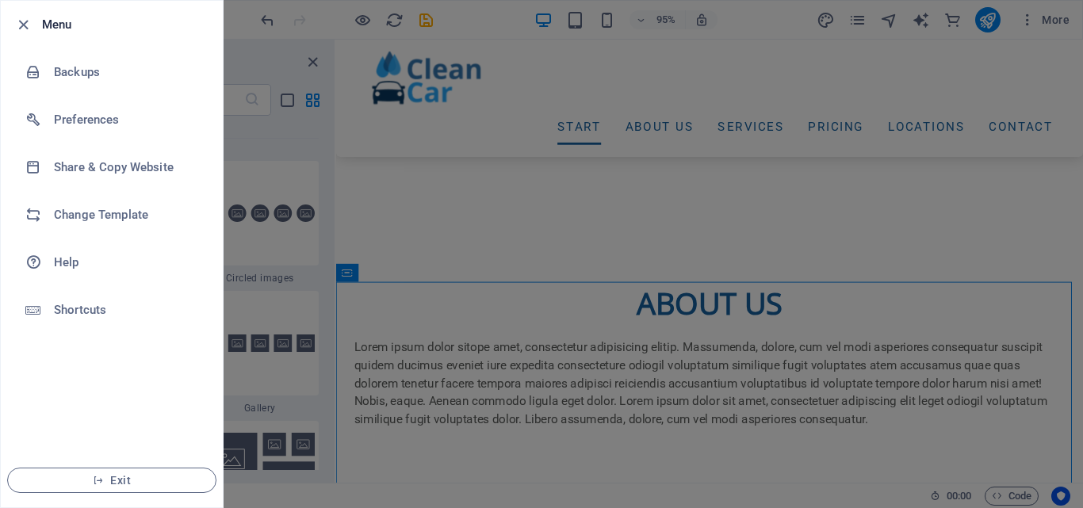
click at [602, 327] on div at bounding box center [541, 254] width 1083 height 508
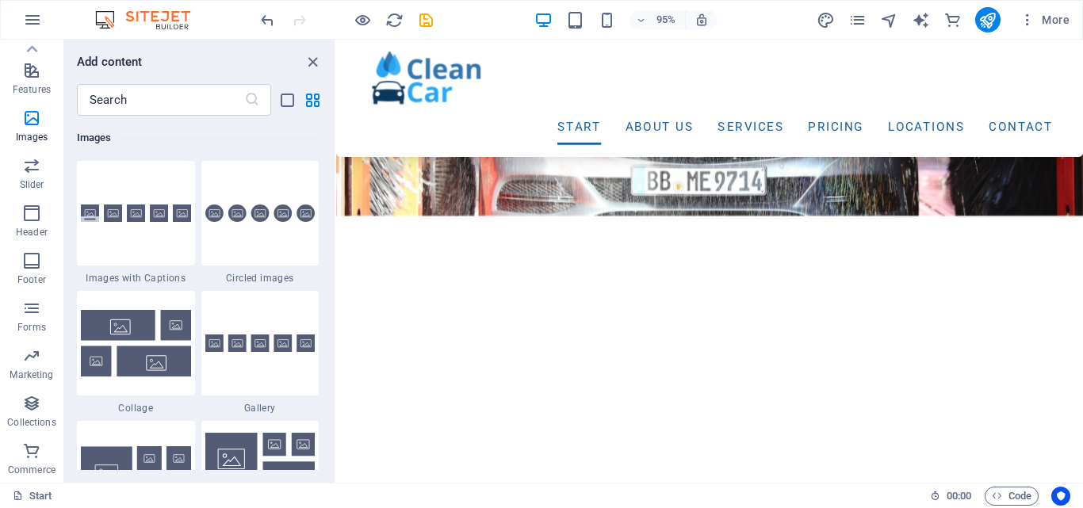
scroll to position [434, 0]
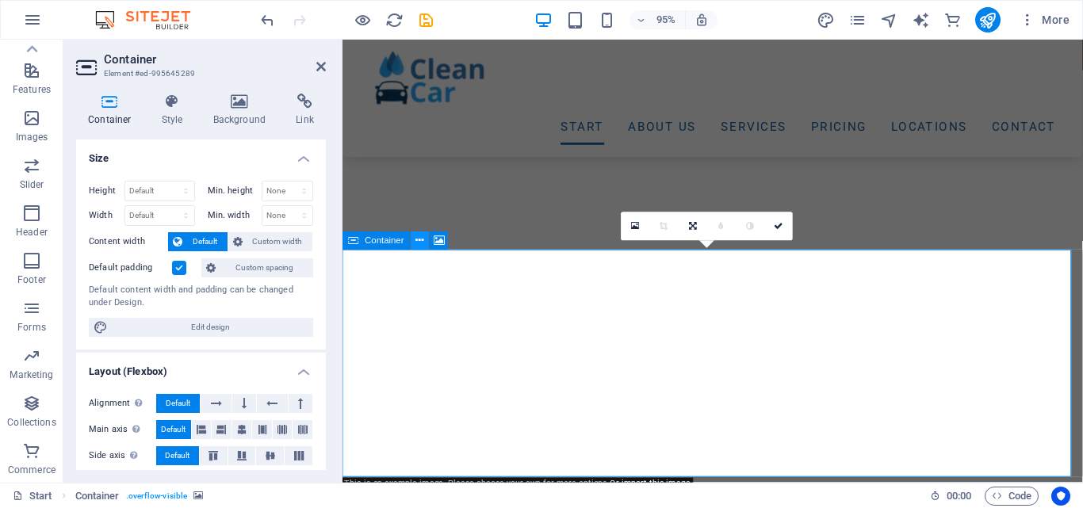
click at [422, 241] on icon at bounding box center [420, 241] width 8 height 16
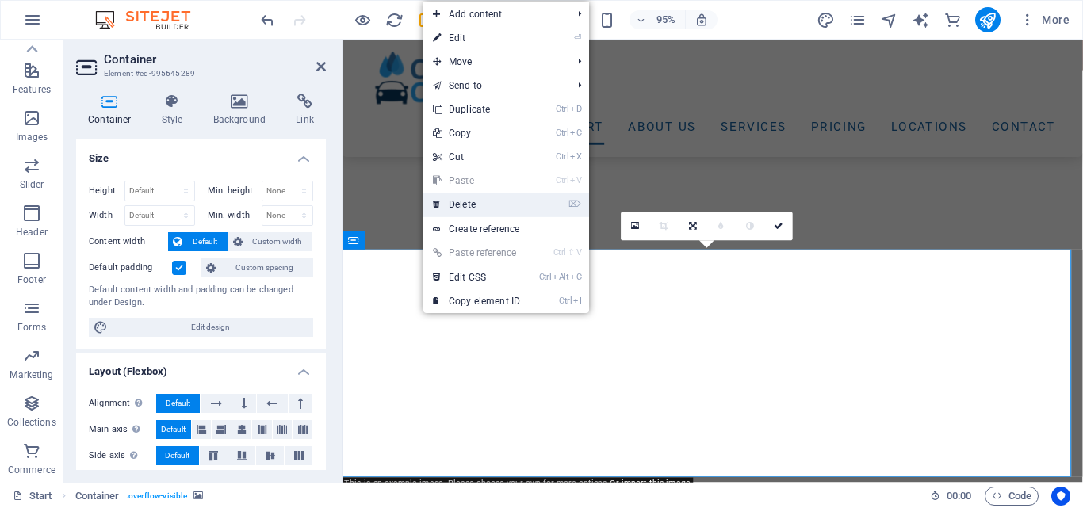
click at [485, 198] on link "⌦ Delete" at bounding box center [476, 205] width 106 height 24
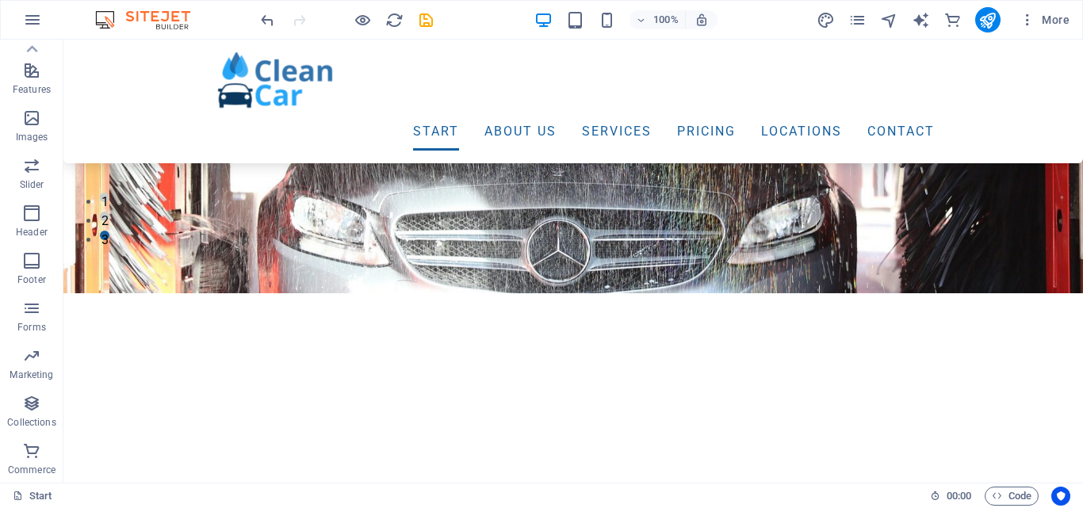
scroll to position [184, 0]
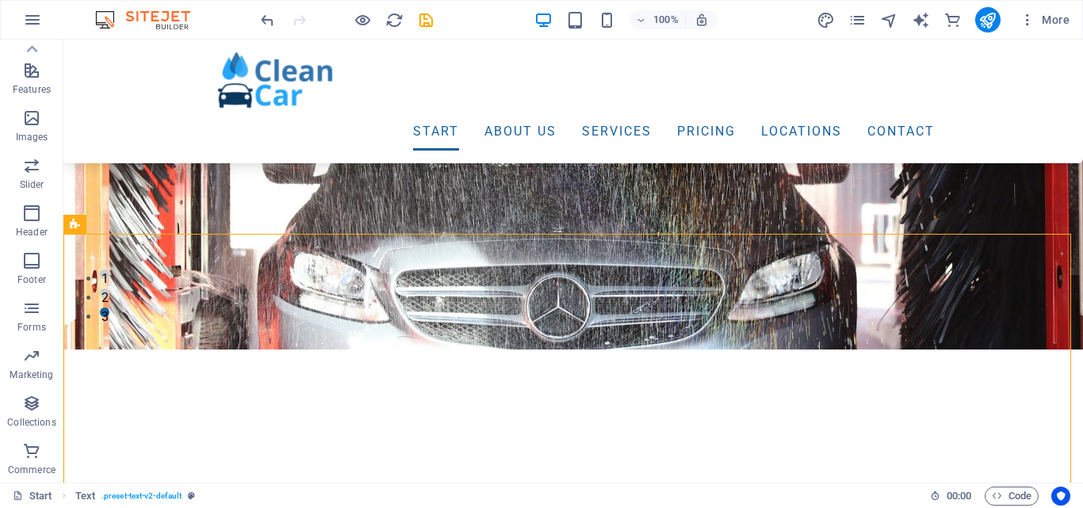
scroll to position [160, 0]
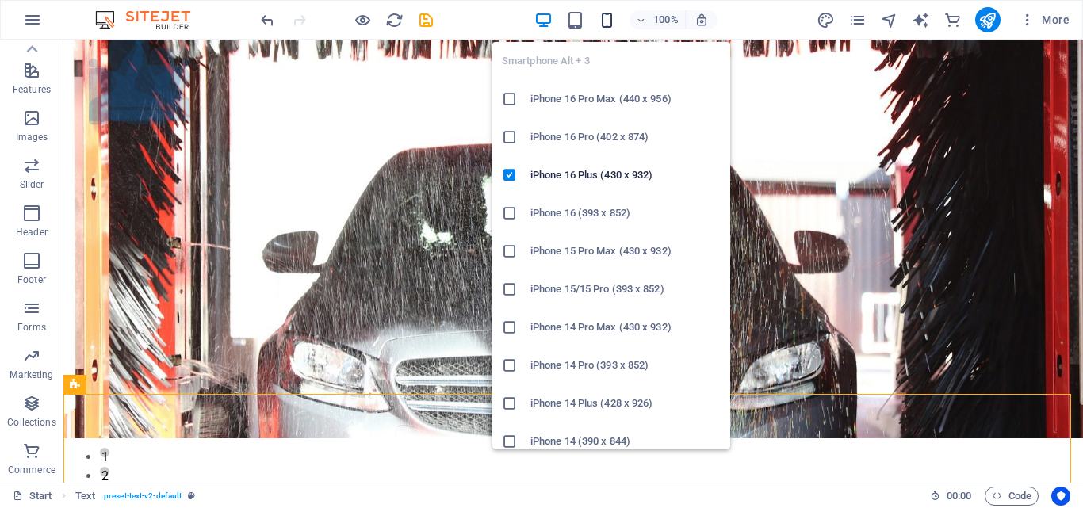
click at [599, 19] on icon "button" at bounding box center [607, 20] width 18 height 18
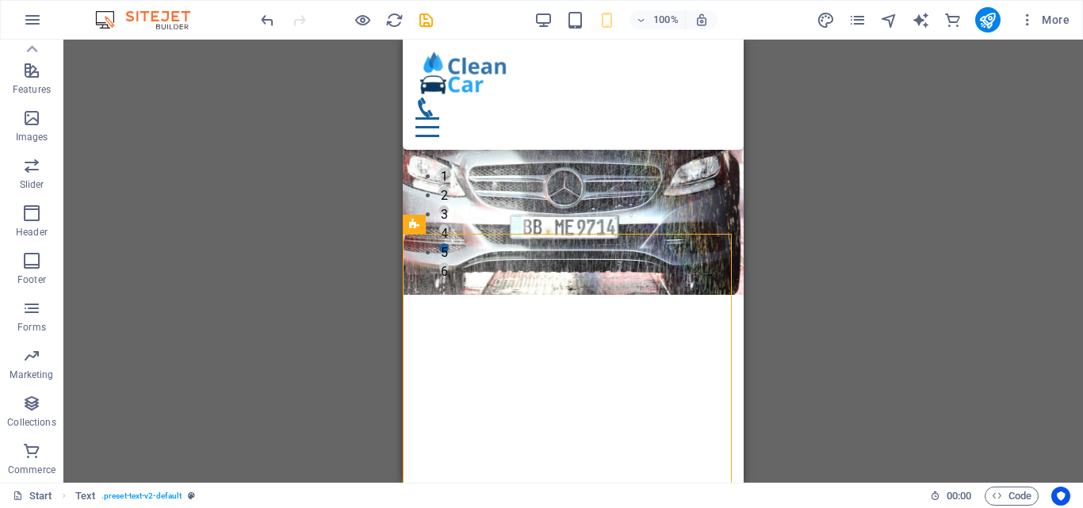
scroll to position [128, 0]
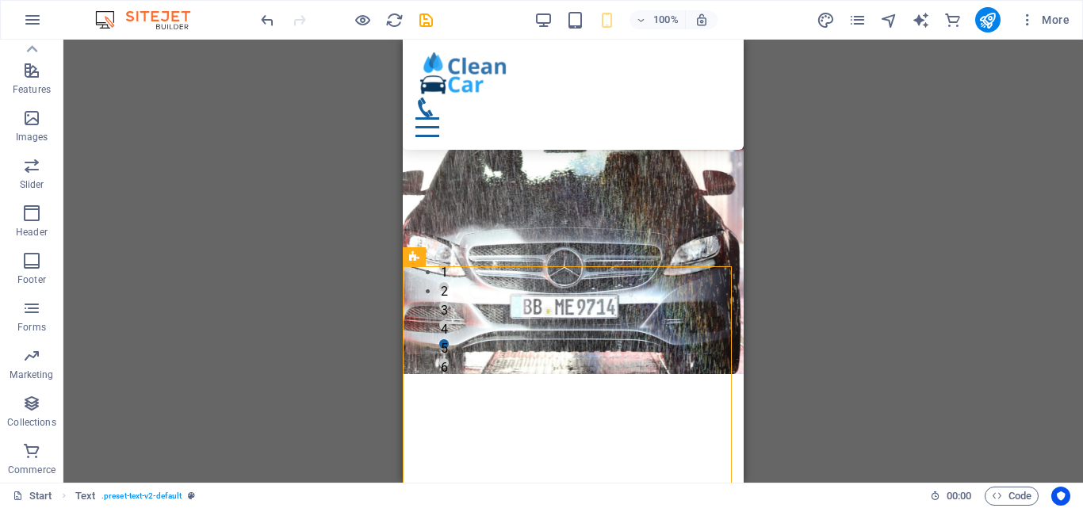
click at [555, 21] on div "100%" at bounding box center [625, 19] width 183 height 25
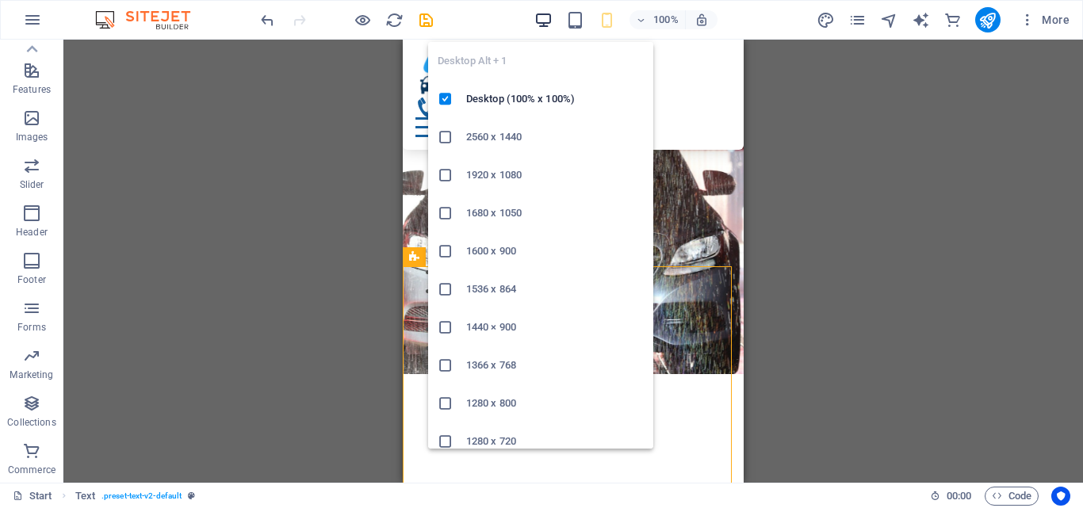
click at [548, 19] on icon "button" at bounding box center [543, 20] width 18 height 18
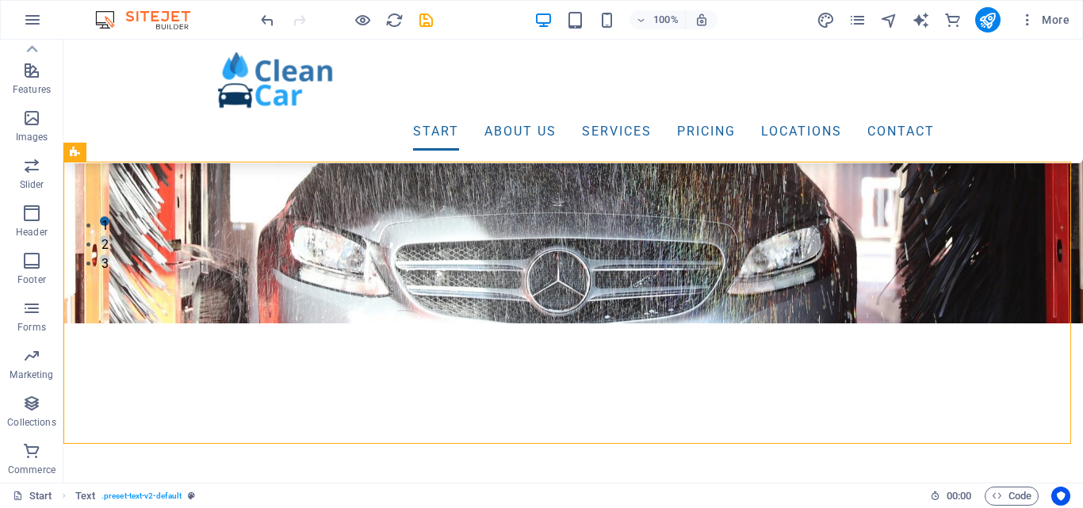
scroll to position [232, 0]
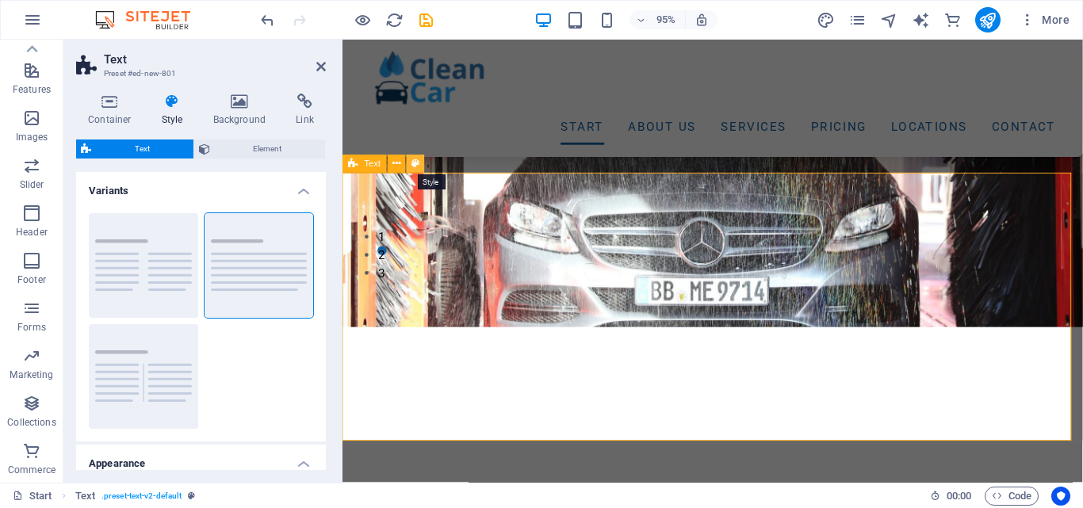
click at [414, 166] on icon at bounding box center [415, 164] width 8 height 16
drag, startPoint x: 327, startPoint y: 200, endPoint x: 320, endPoint y: 245, distance: 45.6
click at [320, 245] on div "Container Style Background Link Size Height Default px rem % vh vw Min. height …" at bounding box center [200, 282] width 275 height 402
click at [239, 142] on span "Element" at bounding box center [268, 148] width 106 height 19
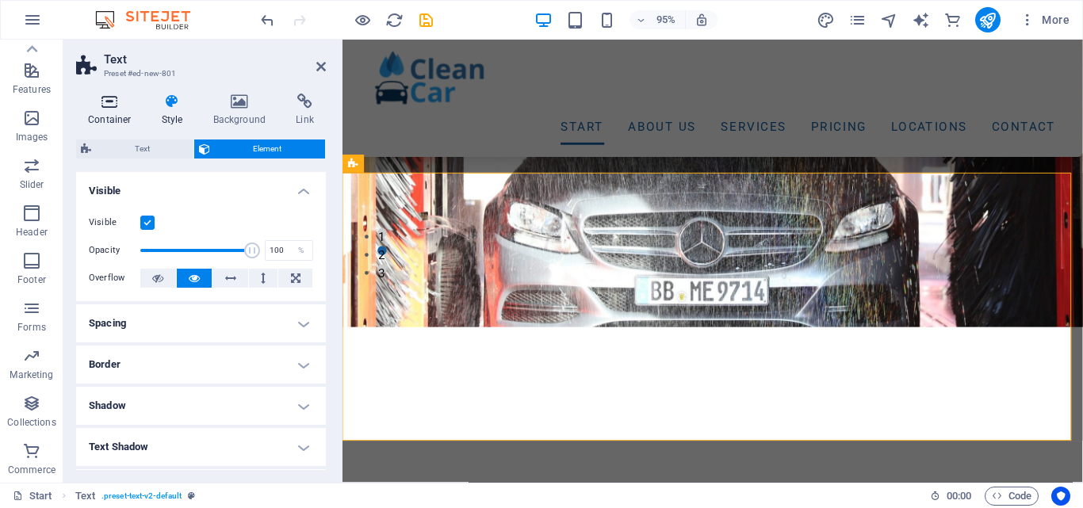
click at [119, 99] on icon at bounding box center [109, 102] width 67 height 16
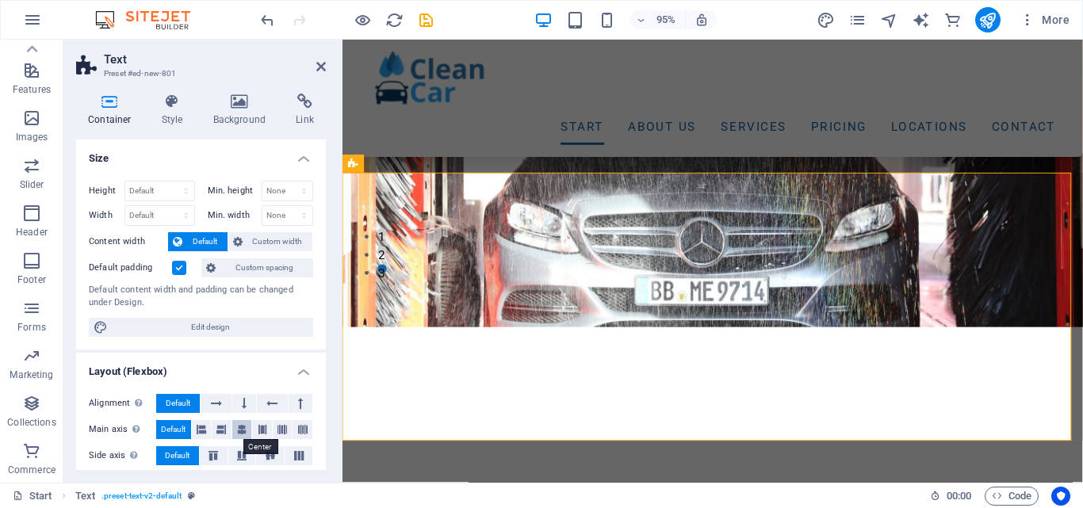
click at [239, 427] on icon at bounding box center [242, 429] width 10 height 19
click at [258, 433] on icon at bounding box center [263, 429] width 10 height 19
click at [273, 433] on button at bounding box center [283, 429] width 20 height 19
click at [203, 427] on icon at bounding box center [202, 429] width 10 height 19
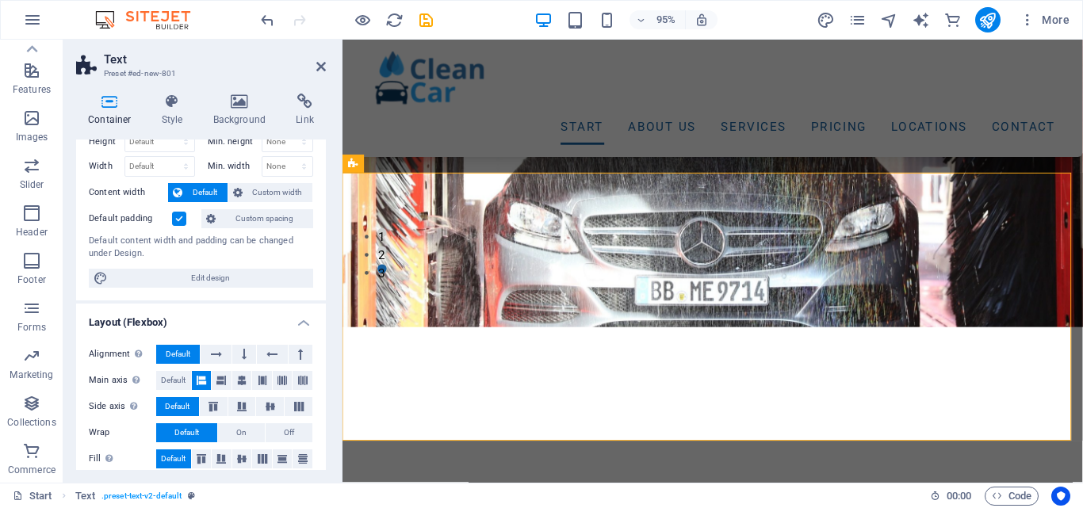
scroll to position [0, 0]
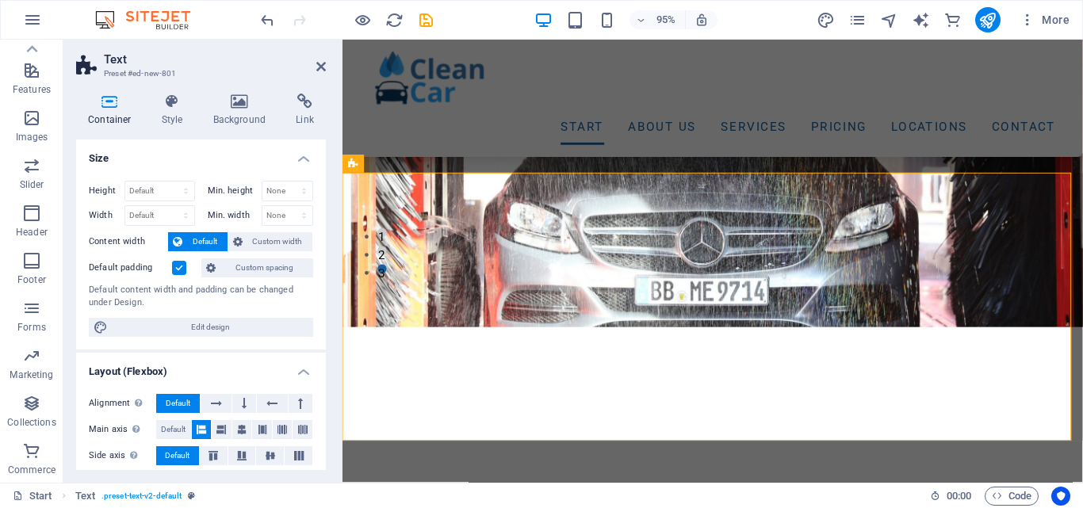
click at [327, 63] on aside "Text Preset #ed-new-801 Container Style Background Link Size Height Default px …" at bounding box center [202, 261] width 279 height 443
click at [324, 65] on icon at bounding box center [321, 66] width 10 height 13
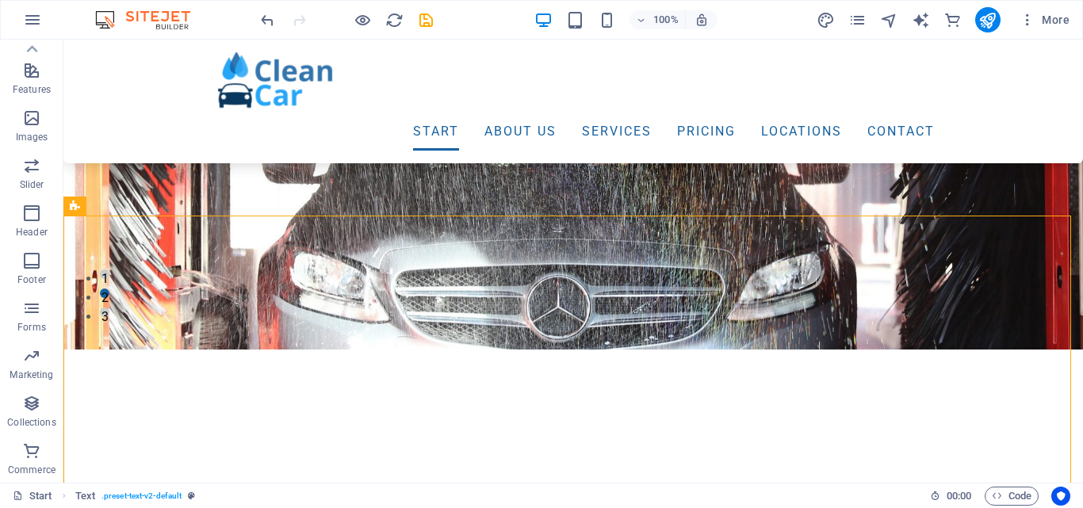
scroll to position [196, 0]
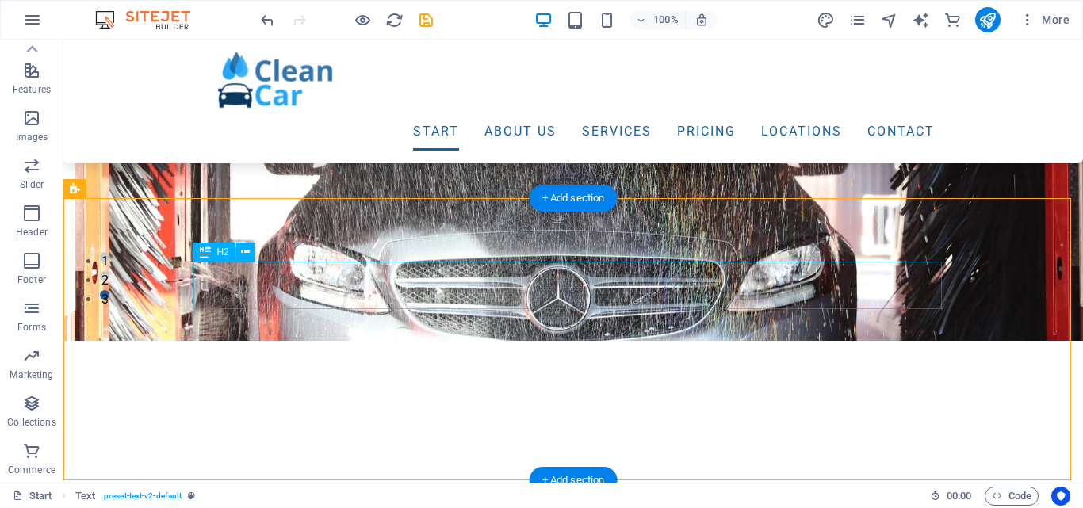
click at [239, 257] on button at bounding box center [245, 252] width 19 height 19
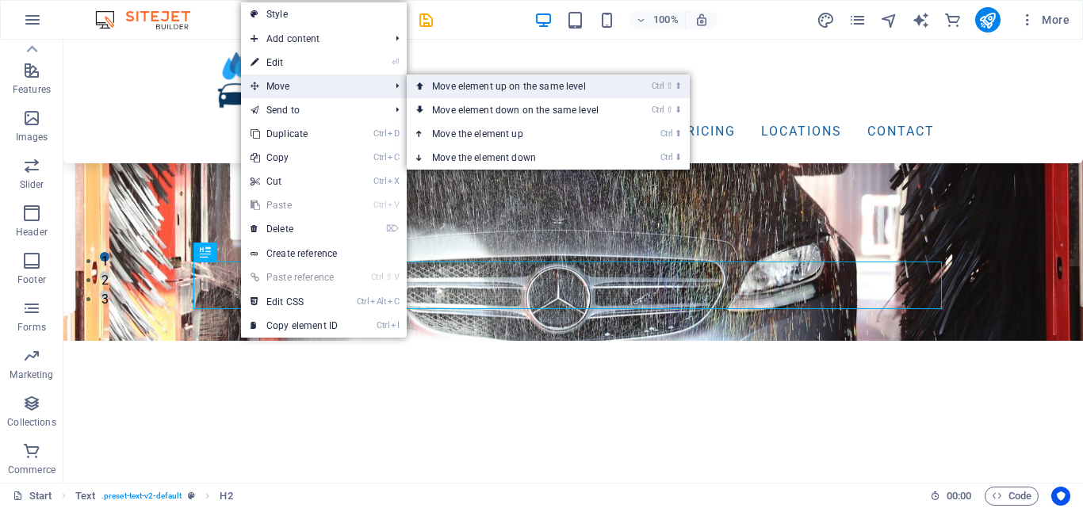
click at [471, 87] on link "Ctrl ⇧ ⬆ Move element up on the same level" at bounding box center [518, 86] width 223 height 24
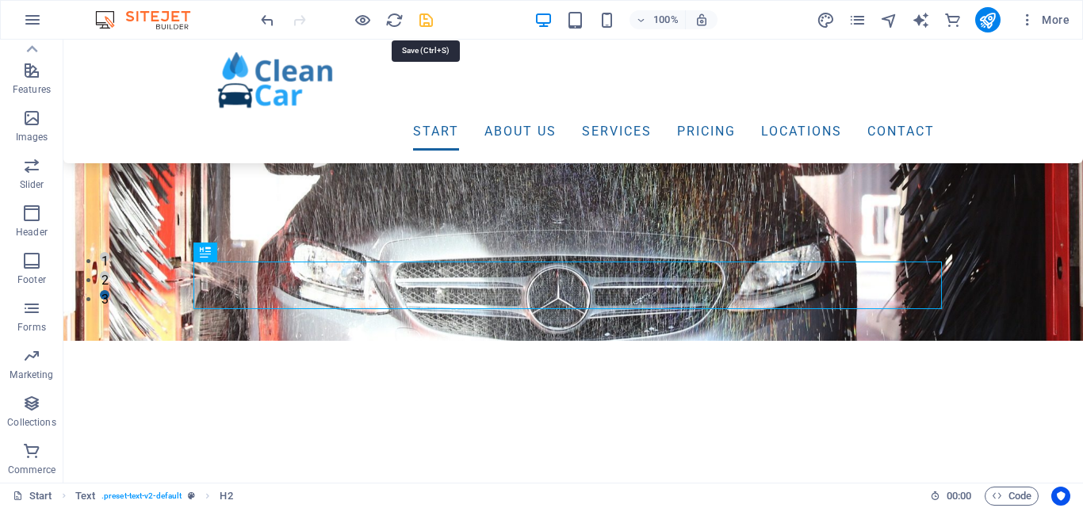
click at [422, 23] on icon "save" at bounding box center [426, 20] width 18 height 18
checkbox input "false"
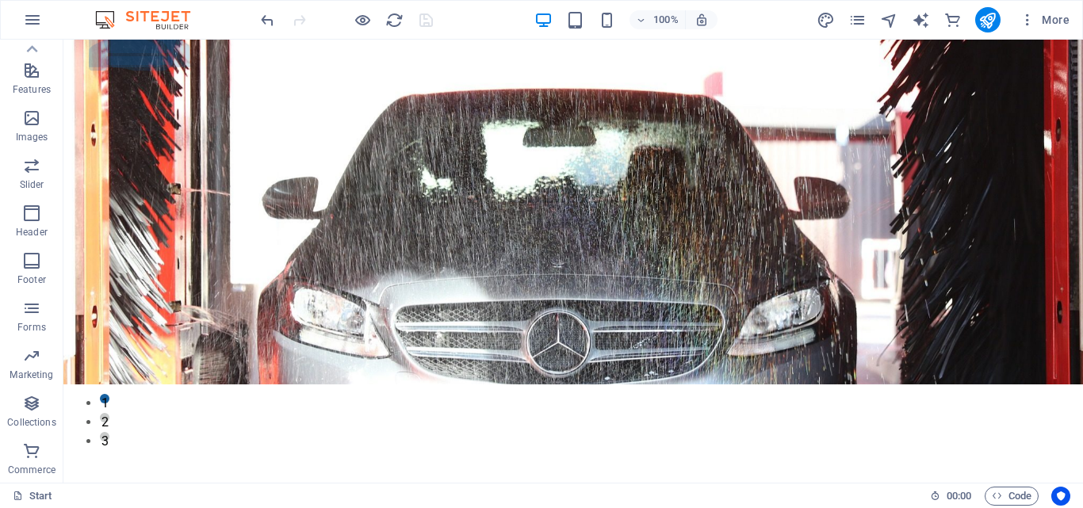
scroll to position [0, 0]
